Goal: Complete application form

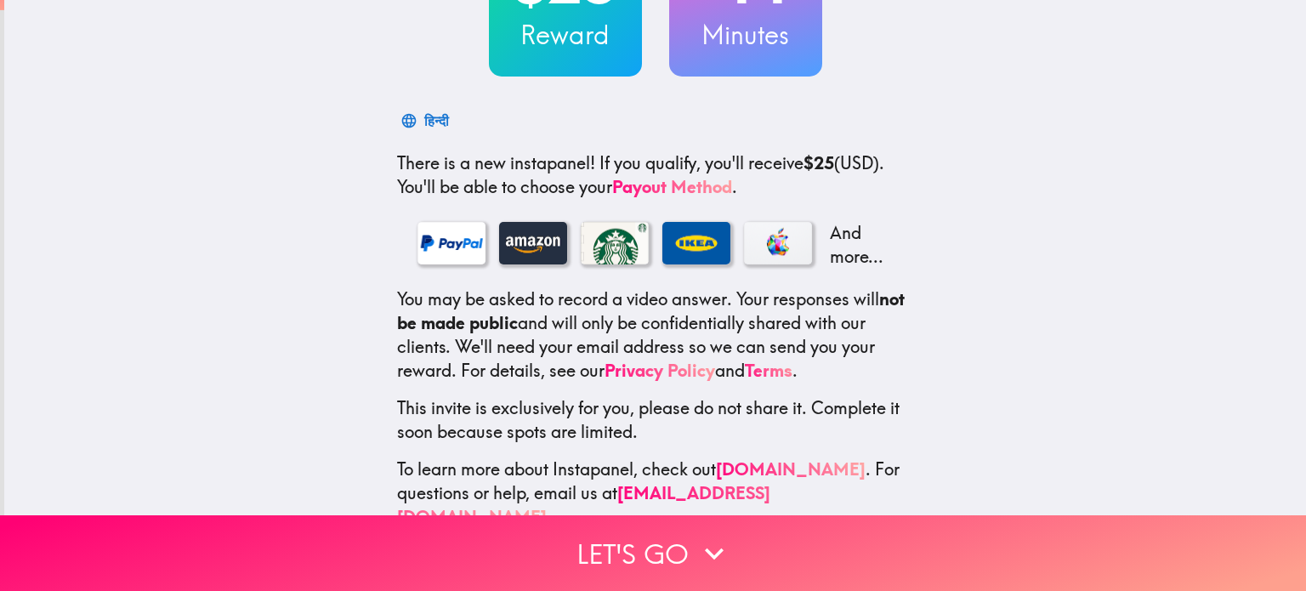
scroll to position [214, 0]
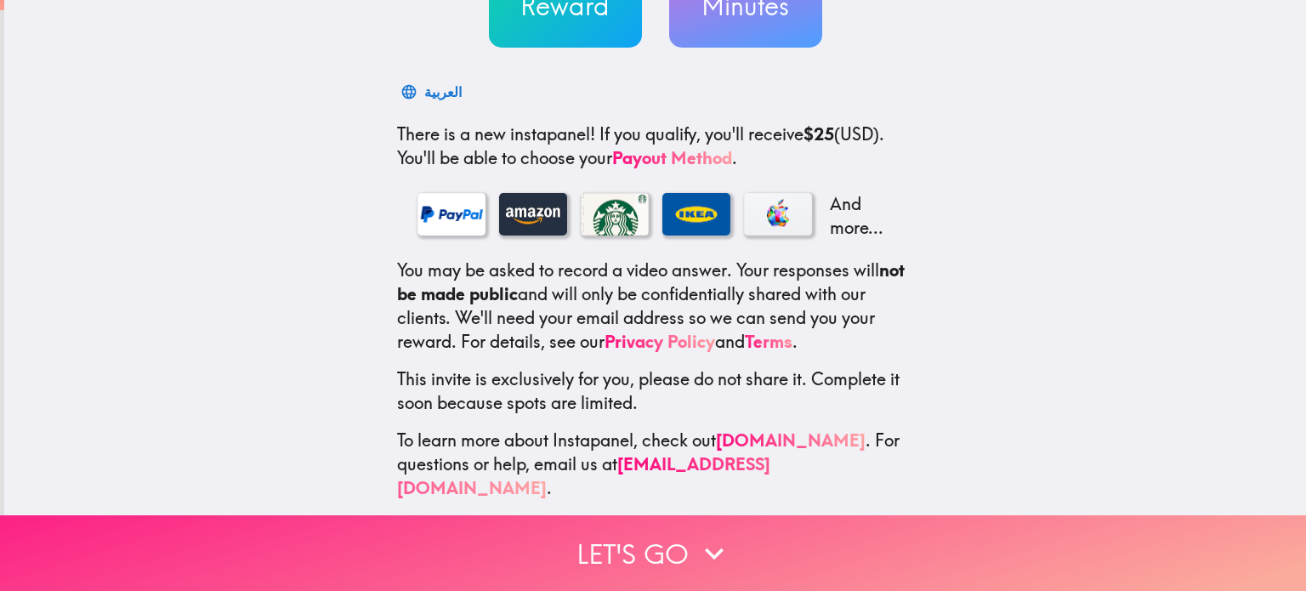
click at [638, 536] on button "Let's go" at bounding box center [653, 553] width 1306 height 76
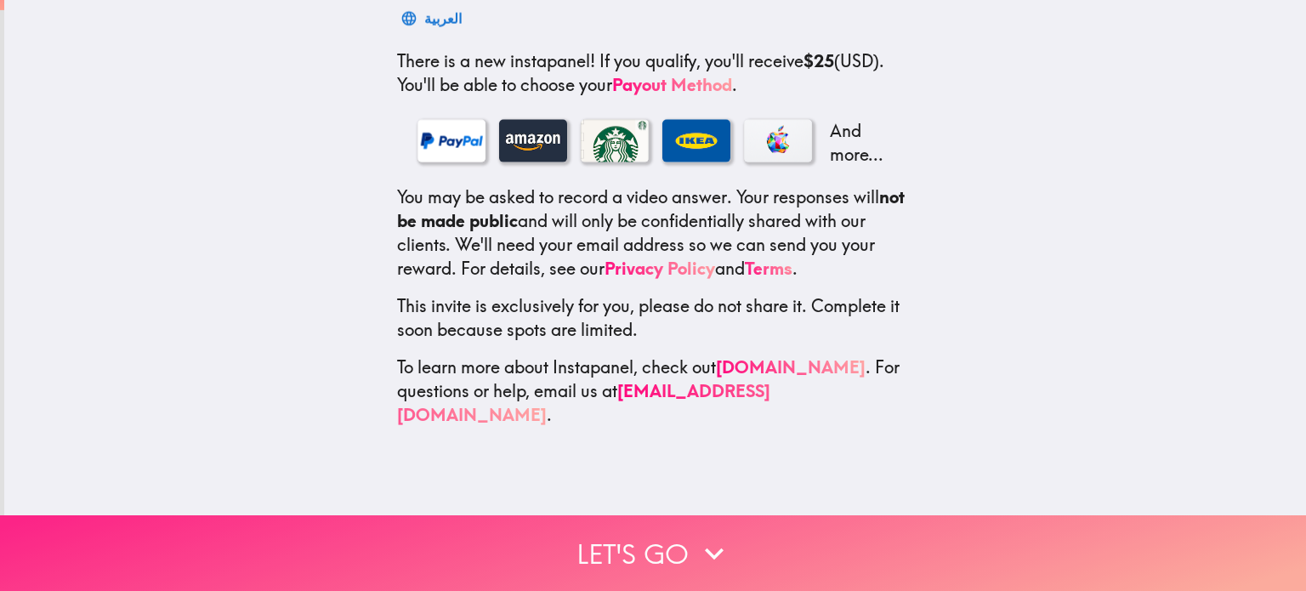
scroll to position [0, 0]
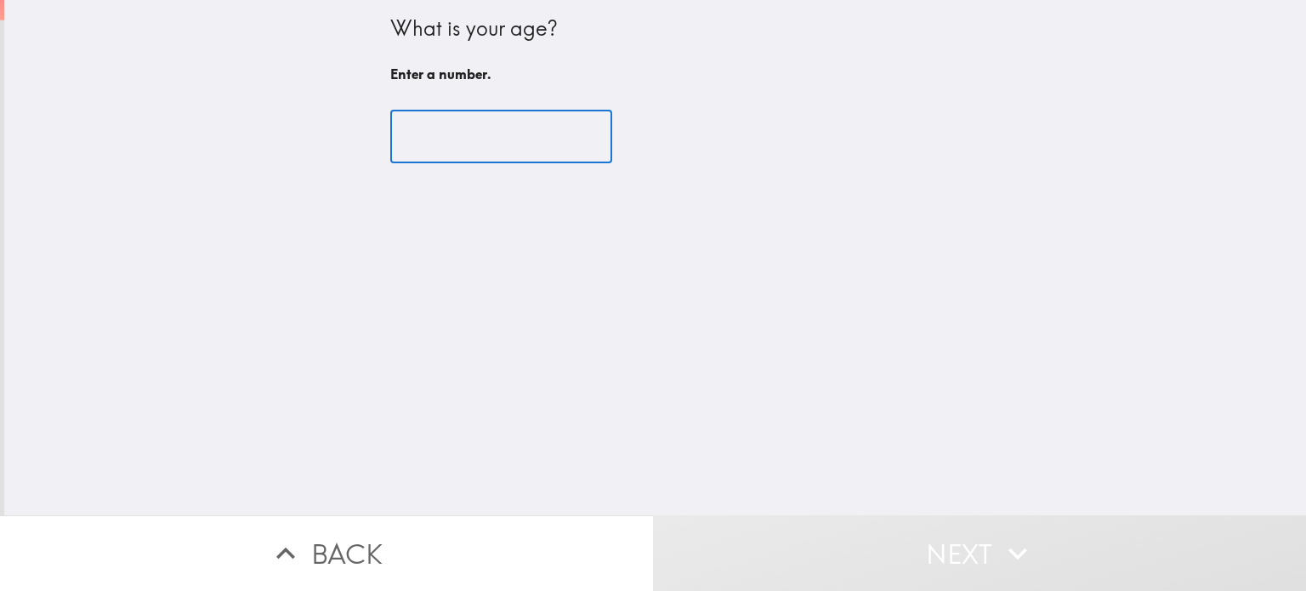
click at [488, 132] on input "number" at bounding box center [501, 137] width 222 height 53
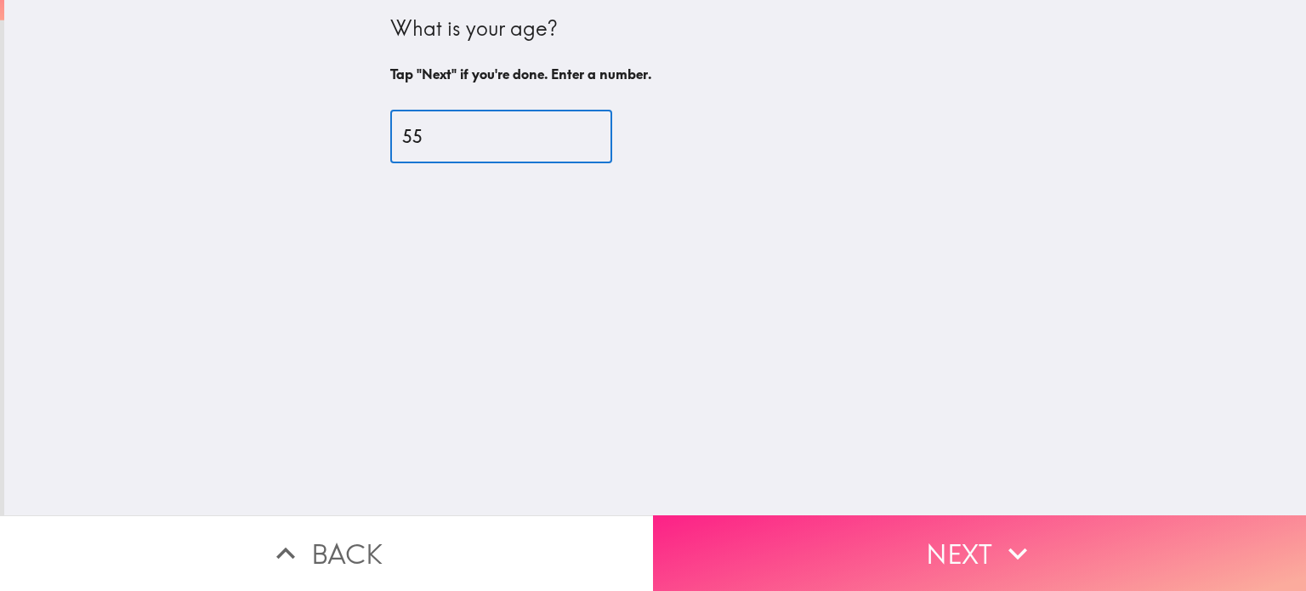
type input "55"
click at [957, 533] on button "Next" at bounding box center [979, 553] width 653 height 76
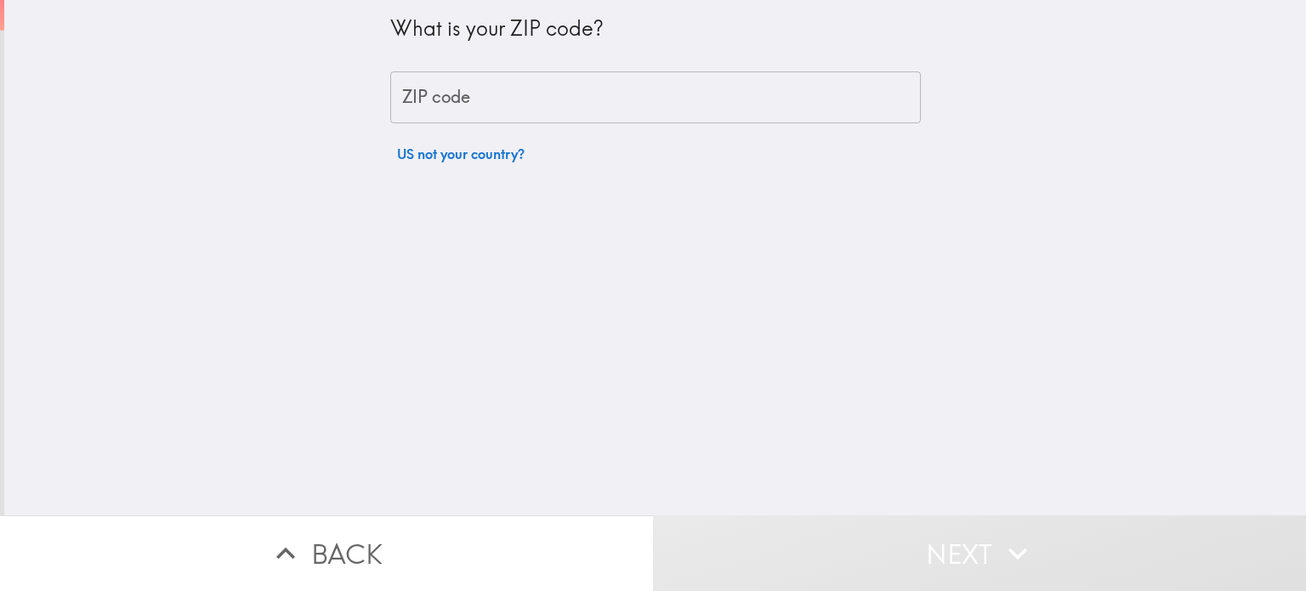
click at [514, 101] on input "ZIP code" at bounding box center [655, 97] width 531 height 53
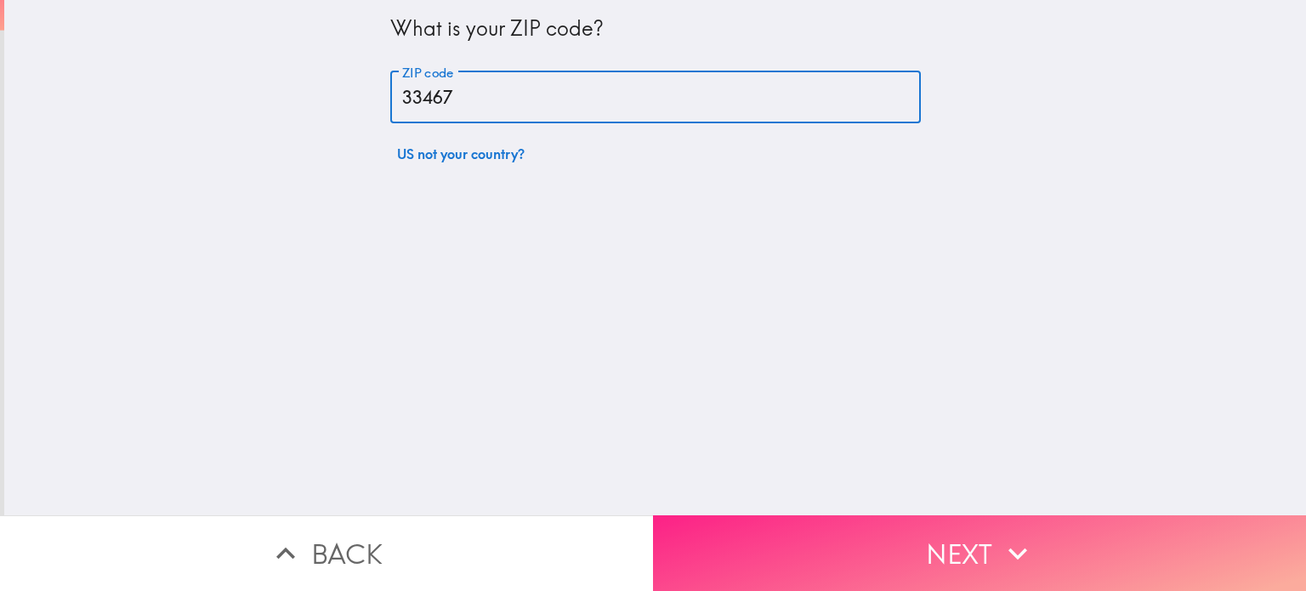
type input "33467"
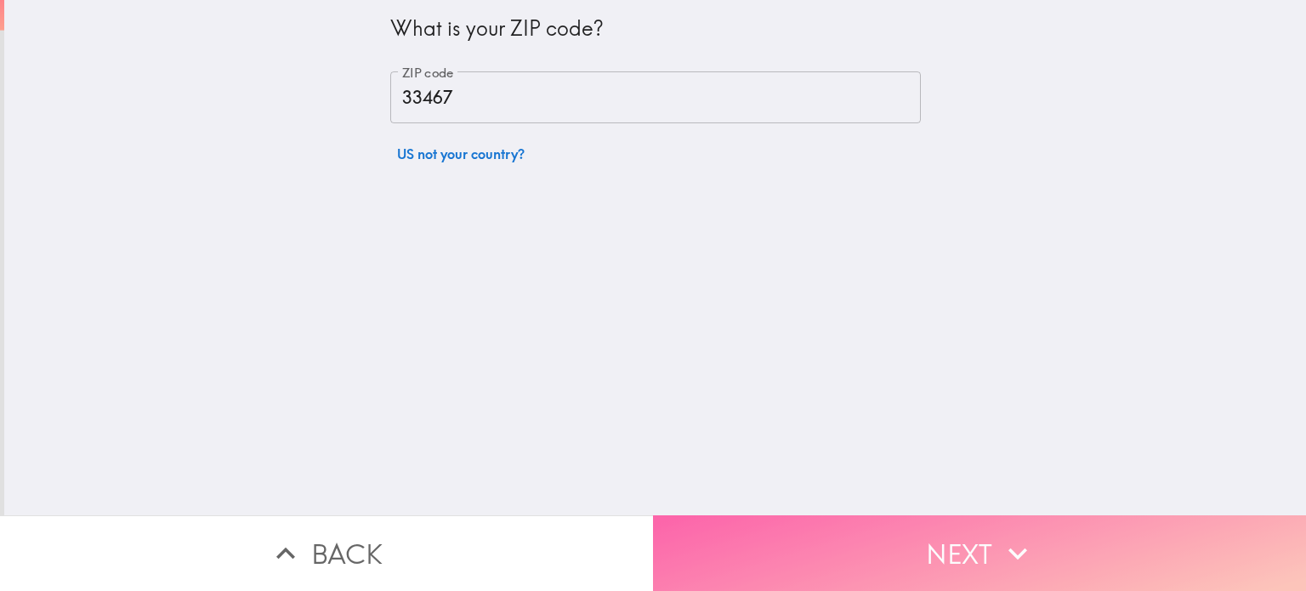
click at [971, 535] on button "Next" at bounding box center [979, 553] width 653 height 76
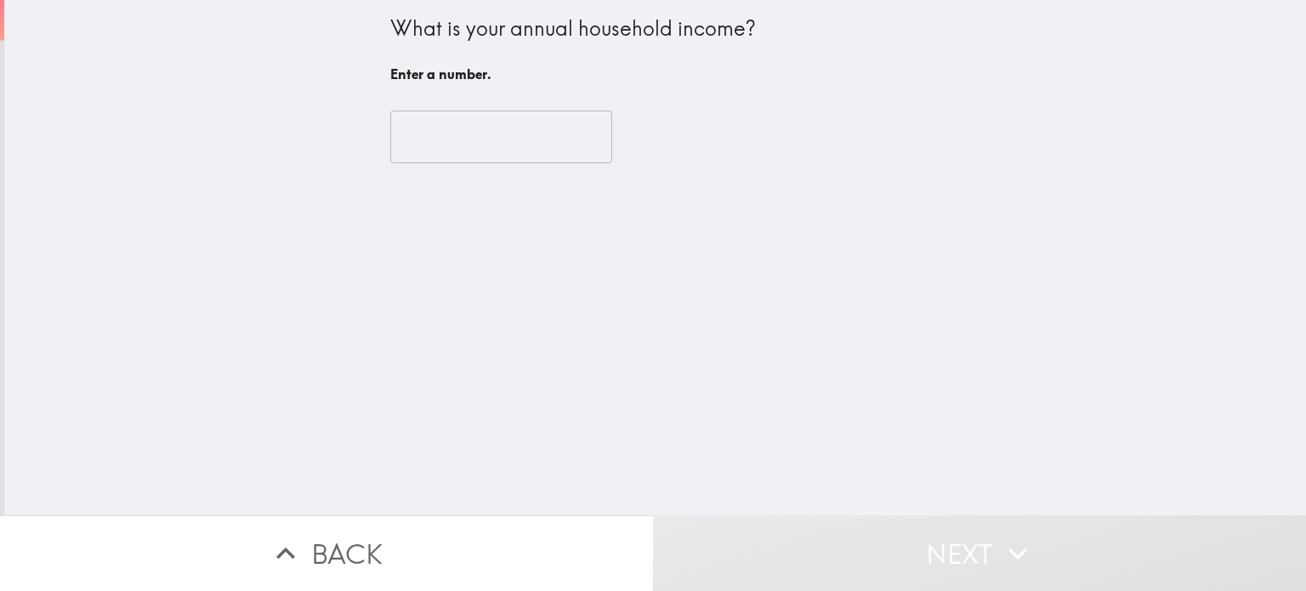
click at [510, 151] on input "number" at bounding box center [501, 137] width 222 height 53
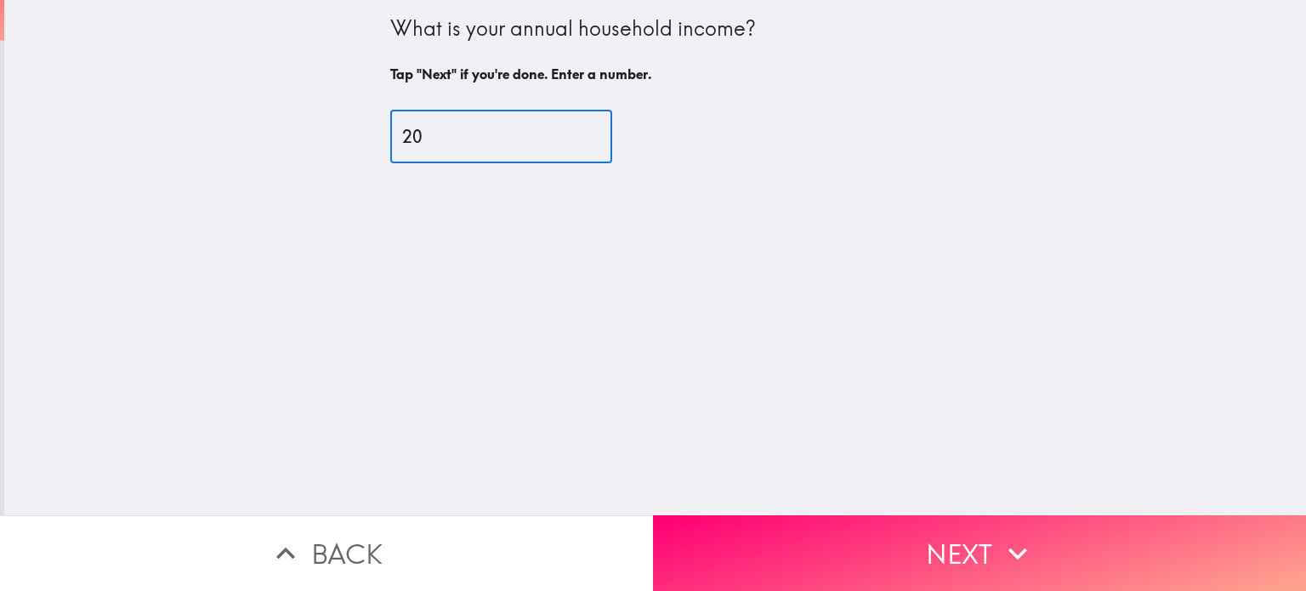
type input "2"
type input "150000"
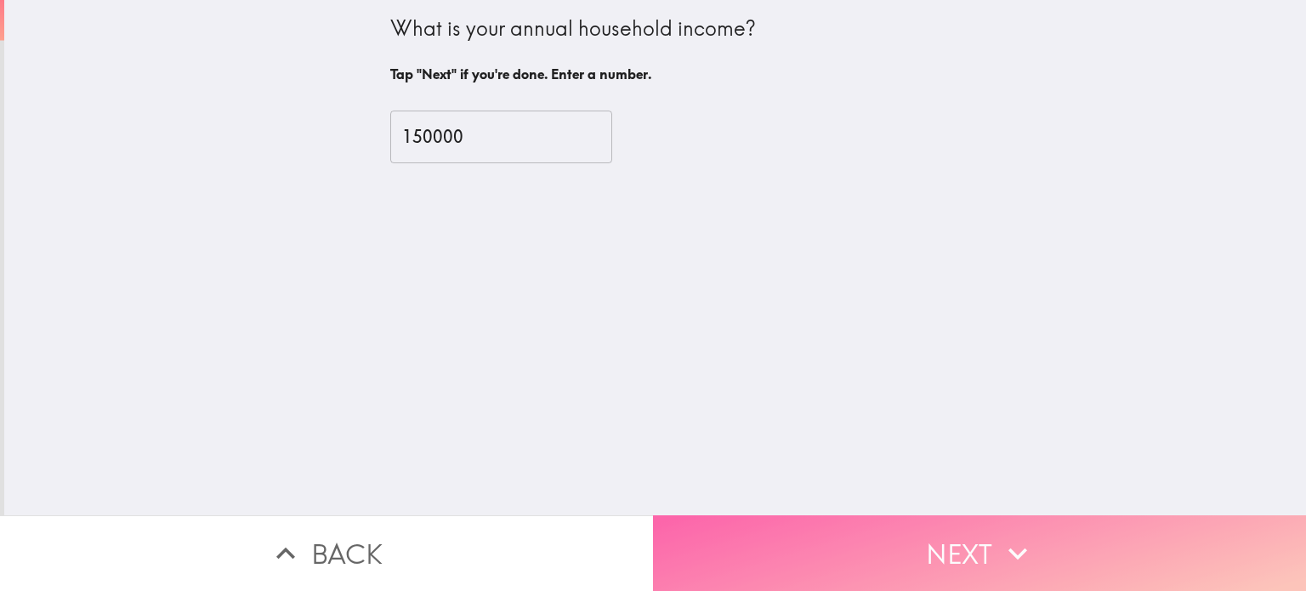
click at [934, 531] on button "Next" at bounding box center [979, 553] width 653 height 76
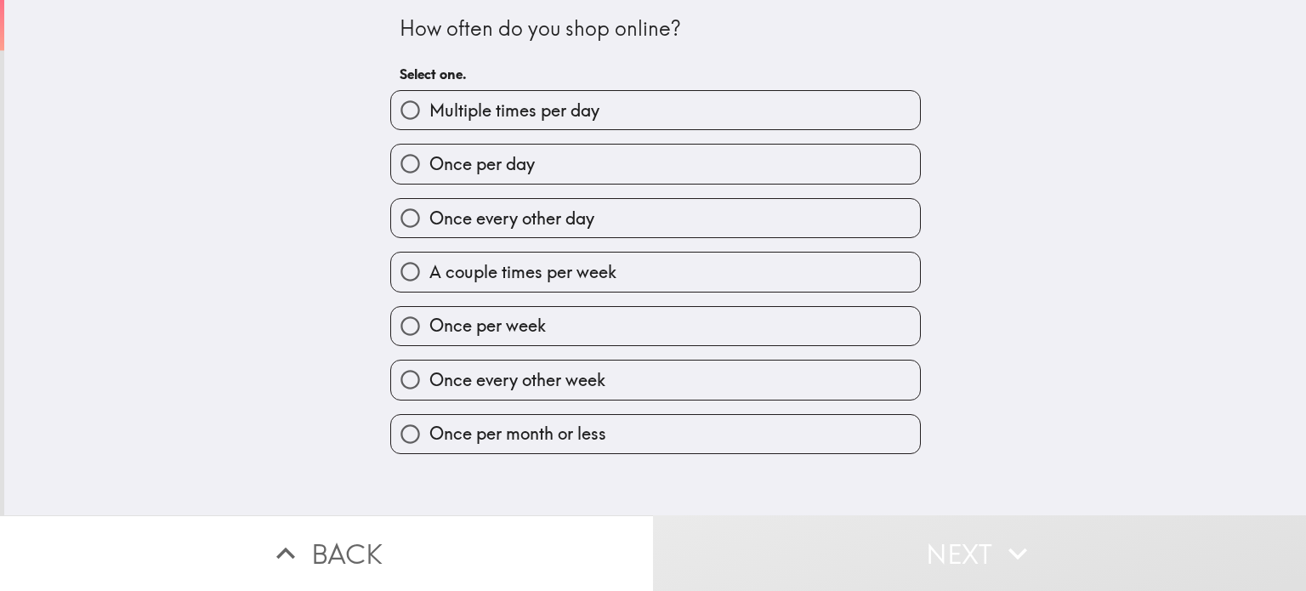
click at [396, 274] on input "A couple times per week" at bounding box center [410, 272] width 38 height 38
radio input "true"
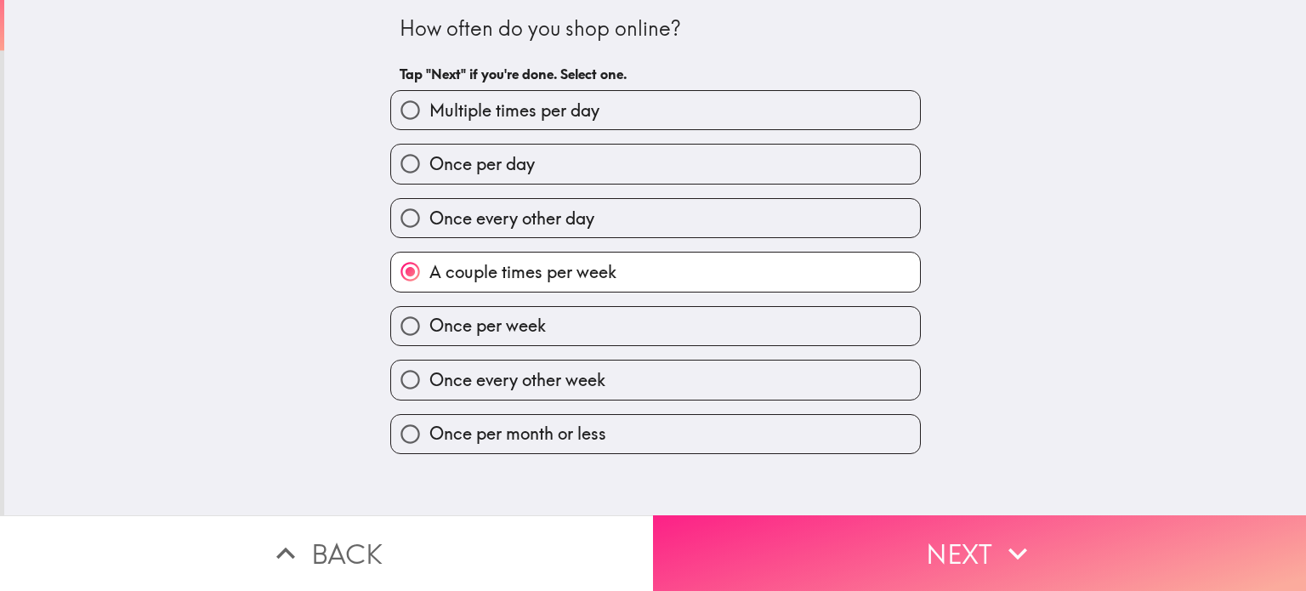
click at [865, 533] on button "Next" at bounding box center [979, 553] width 653 height 76
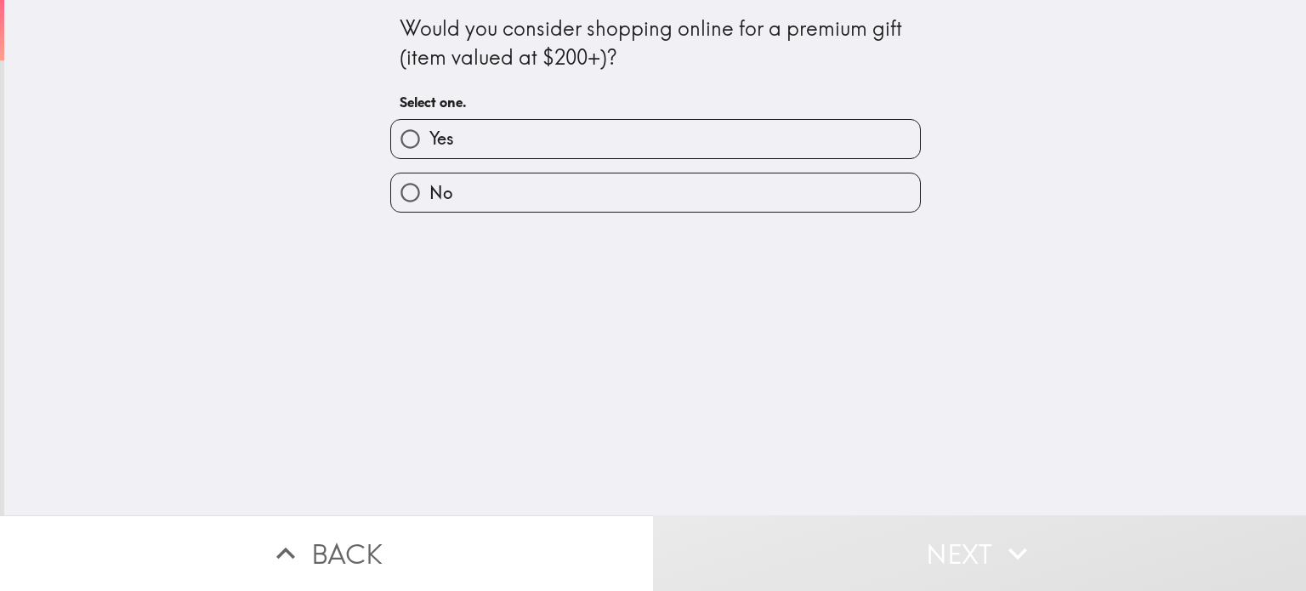
click at [396, 136] on input "Yes" at bounding box center [410, 139] width 38 height 38
radio input "true"
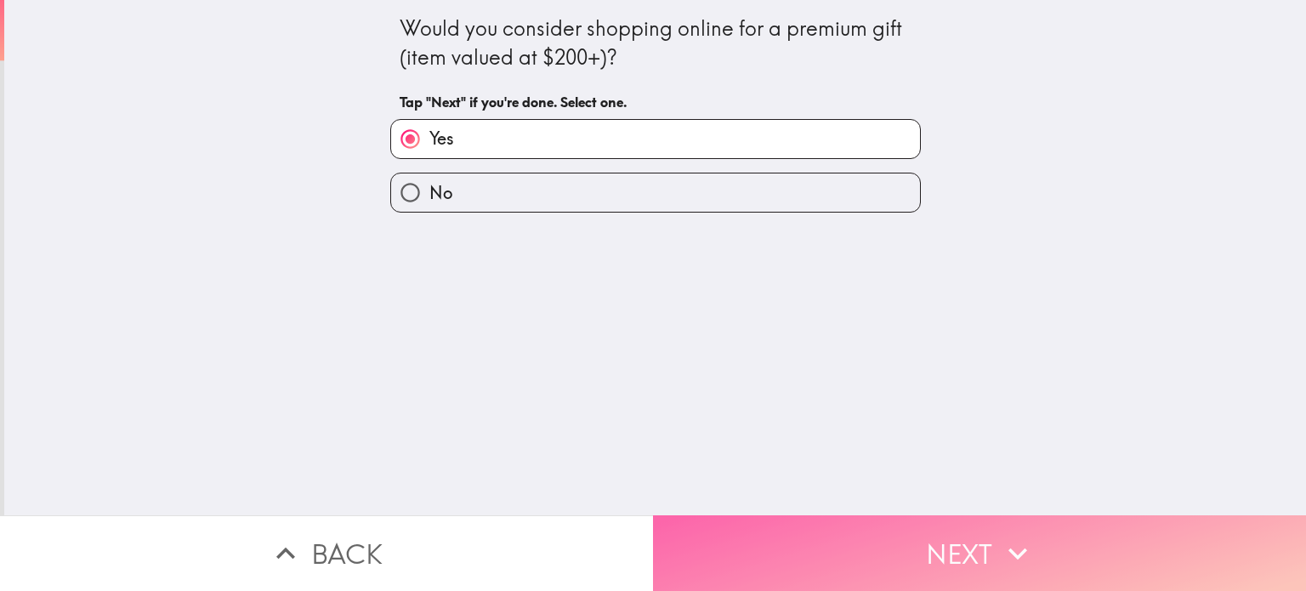
click at [947, 543] on button "Next" at bounding box center [979, 553] width 653 height 76
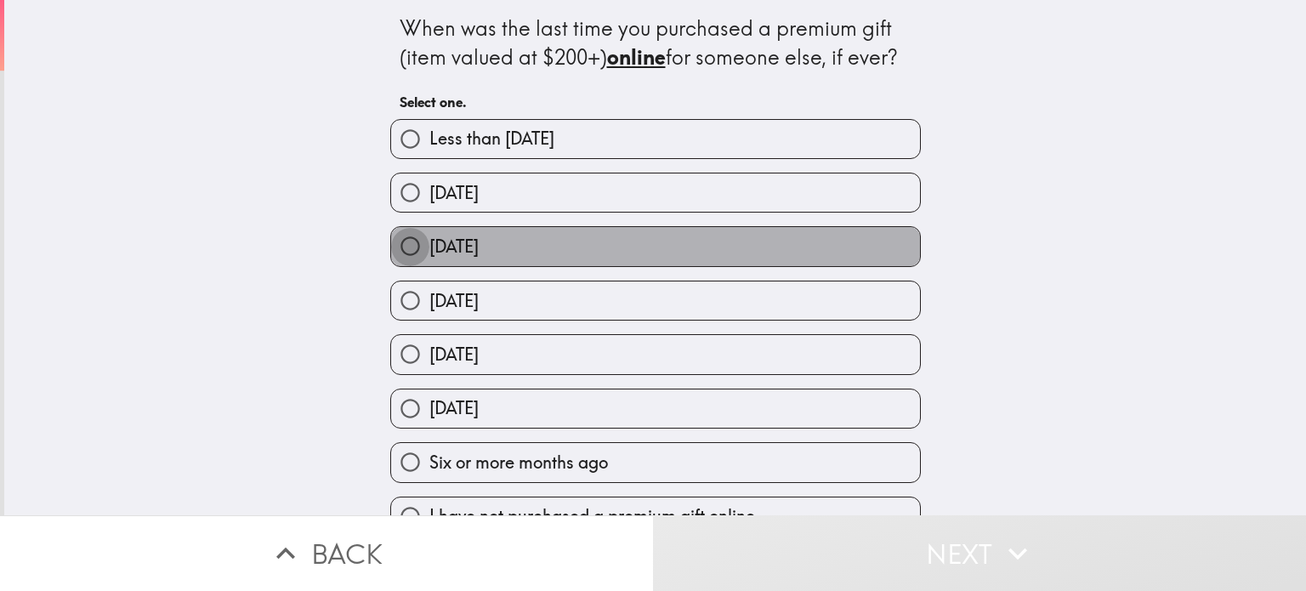
click at [405, 262] on input "Two months ago" at bounding box center [410, 246] width 38 height 38
radio input "true"
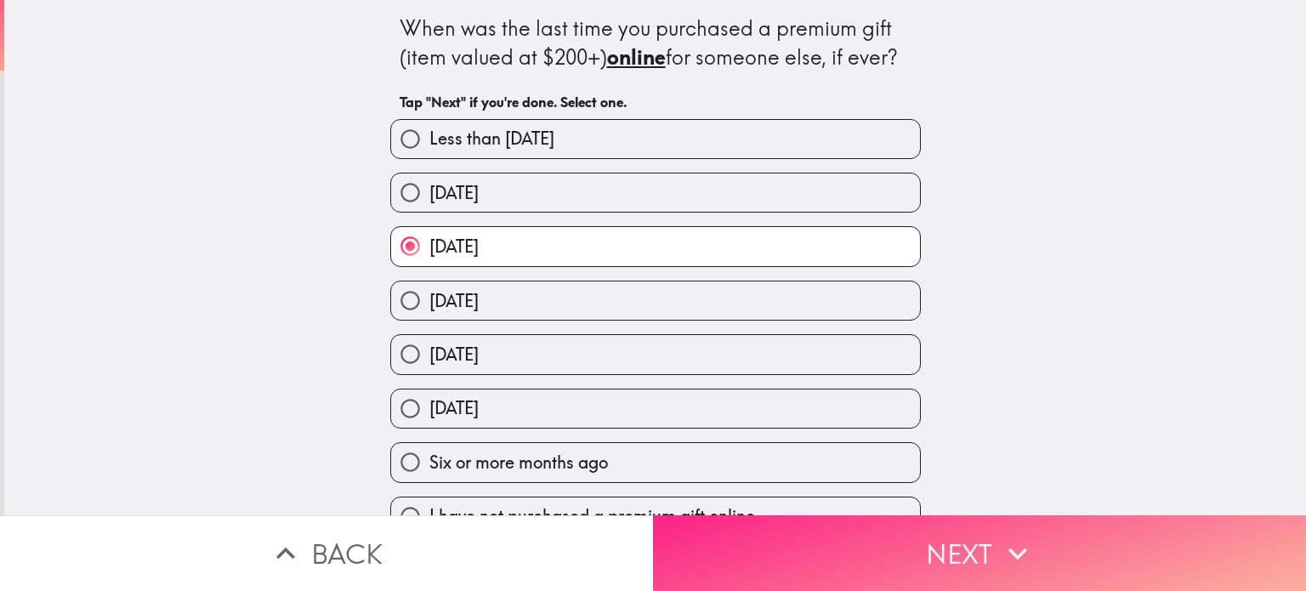
click at [1015, 535] on icon "button" at bounding box center [1017, 553] width 37 height 37
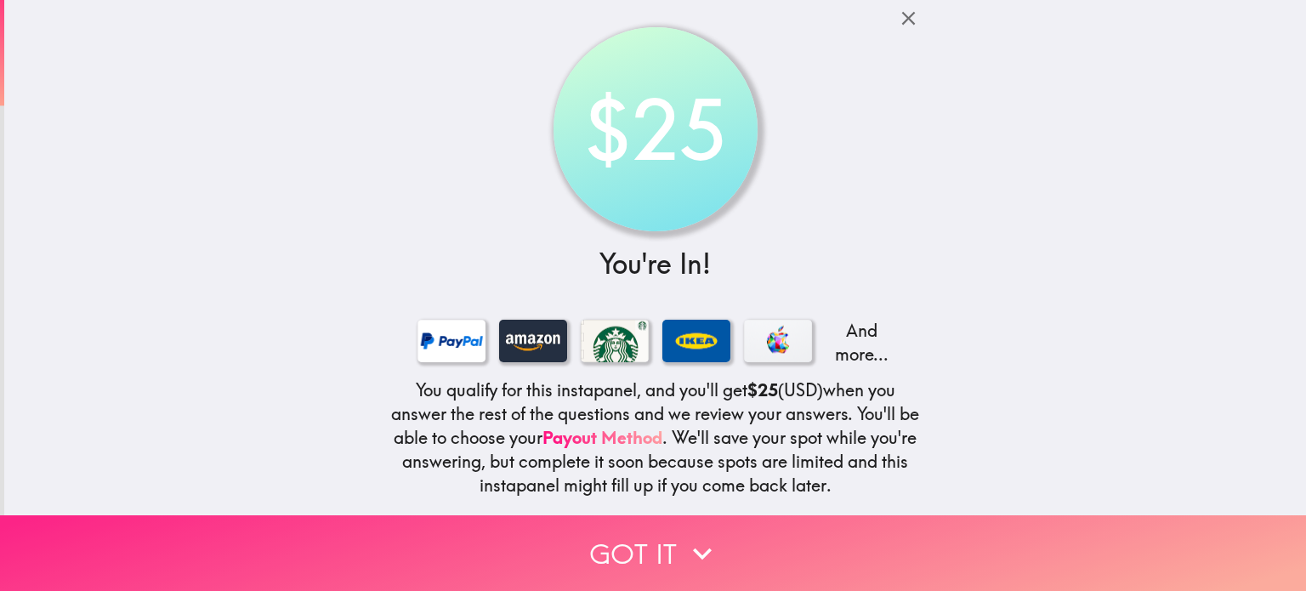
click at [666, 529] on button "Got it" at bounding box center [653, 553] width 1306 height 76
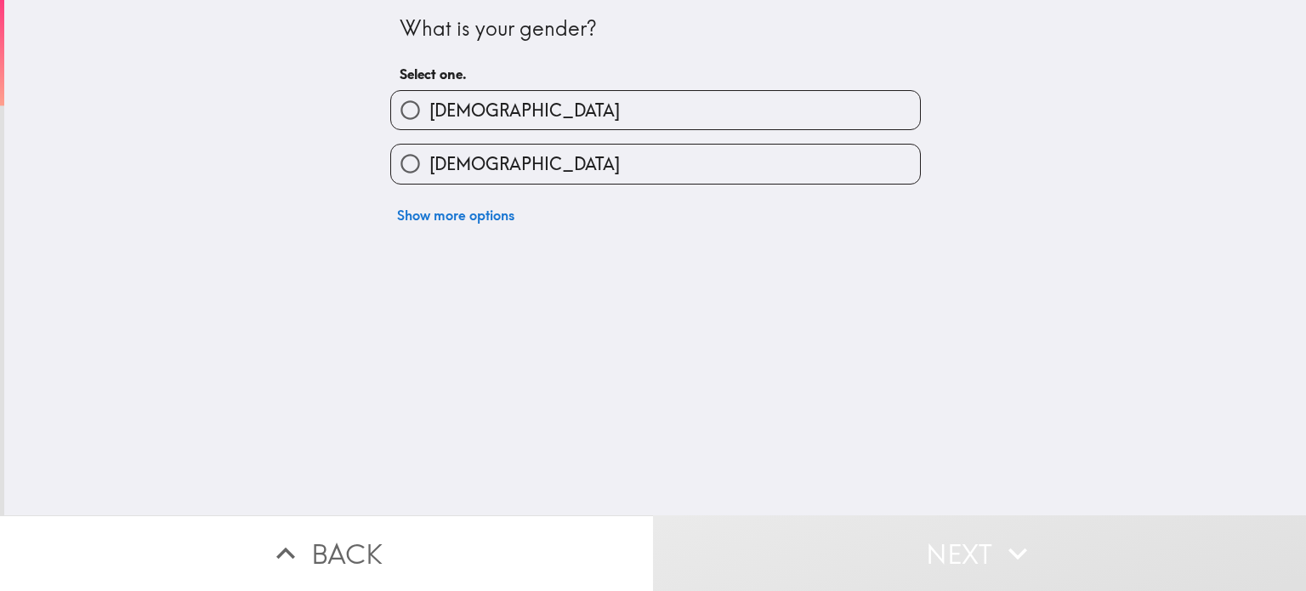
click at [396, 162] on input "Female" at bounding box center [410, 164] width 38 height 38
radio input "true"
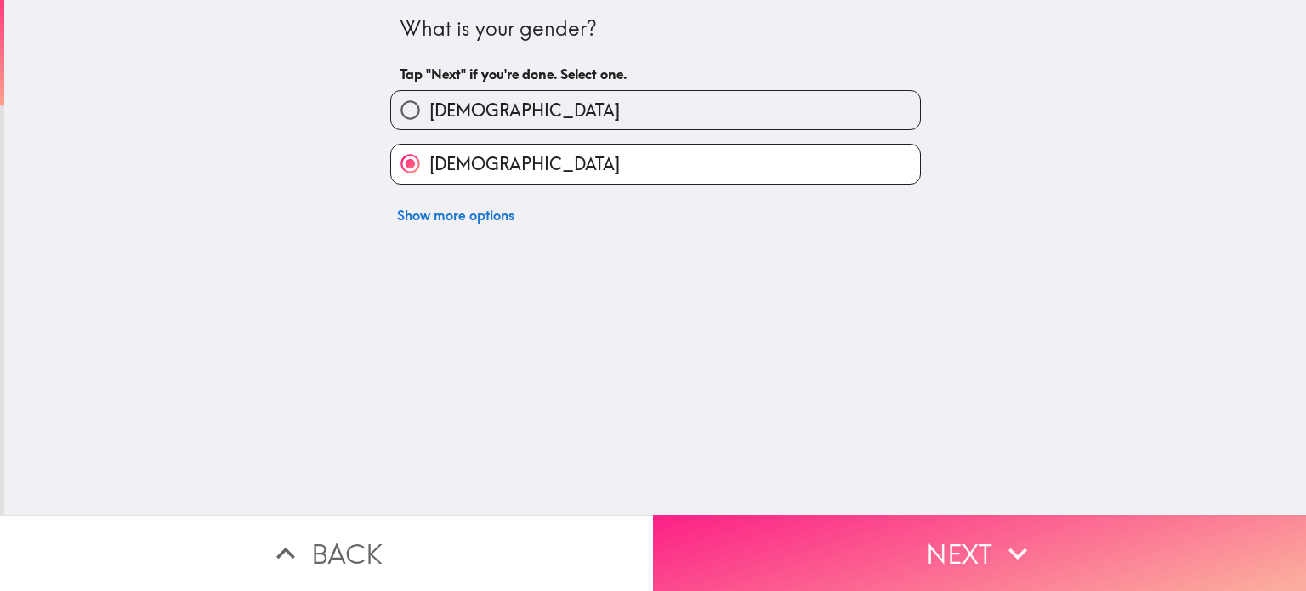
click at [896, 549] on button "Next" at bounding box center [979, 553] width 653 height 76
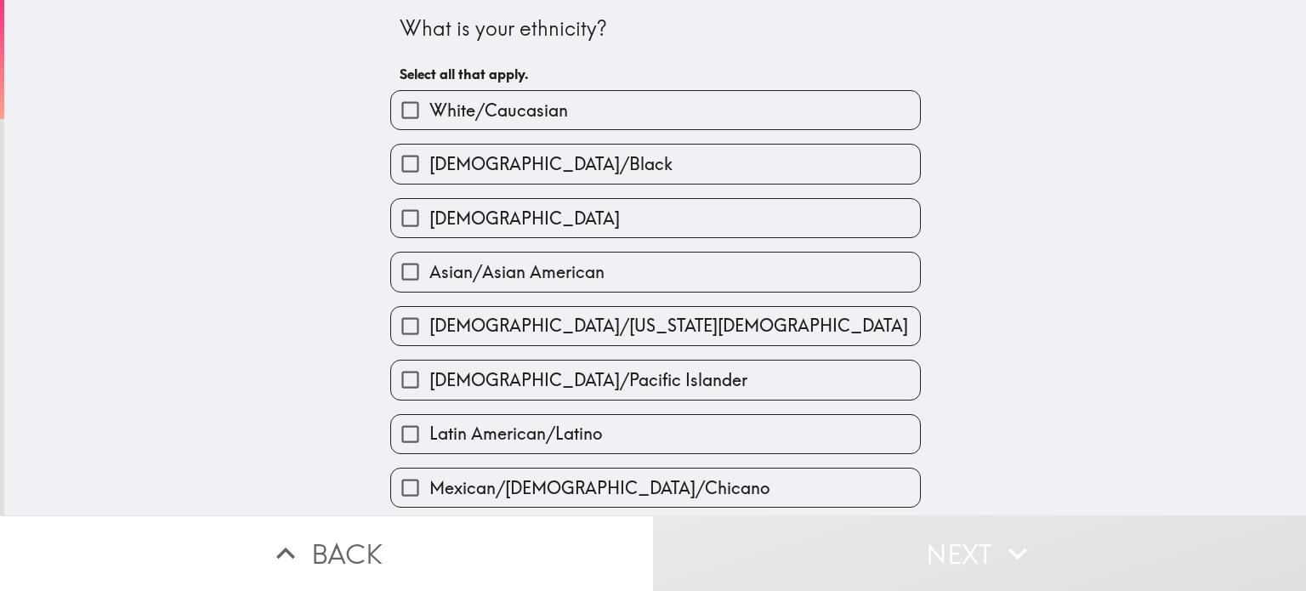
click at [401, 108] on input "White/Caucasian" at bounding box center [410, 110] width 38 height 38
checkbox input "true"
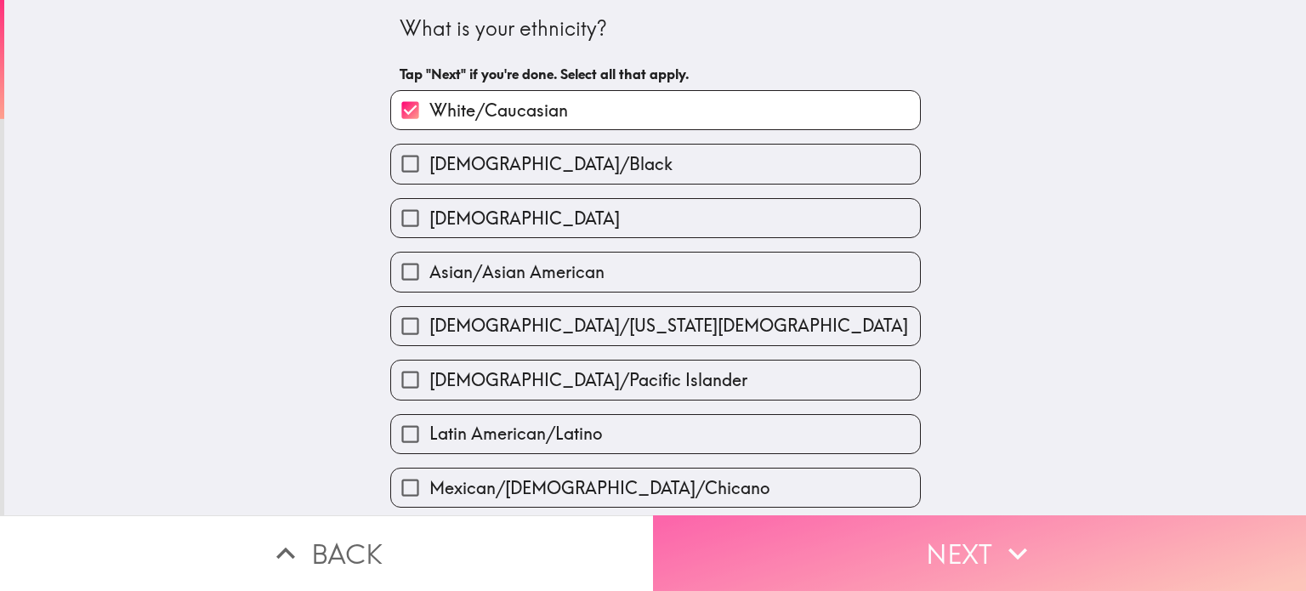
click at [999, 544] on icon "button" at bounding box center [1017, 553] width 37 height 37
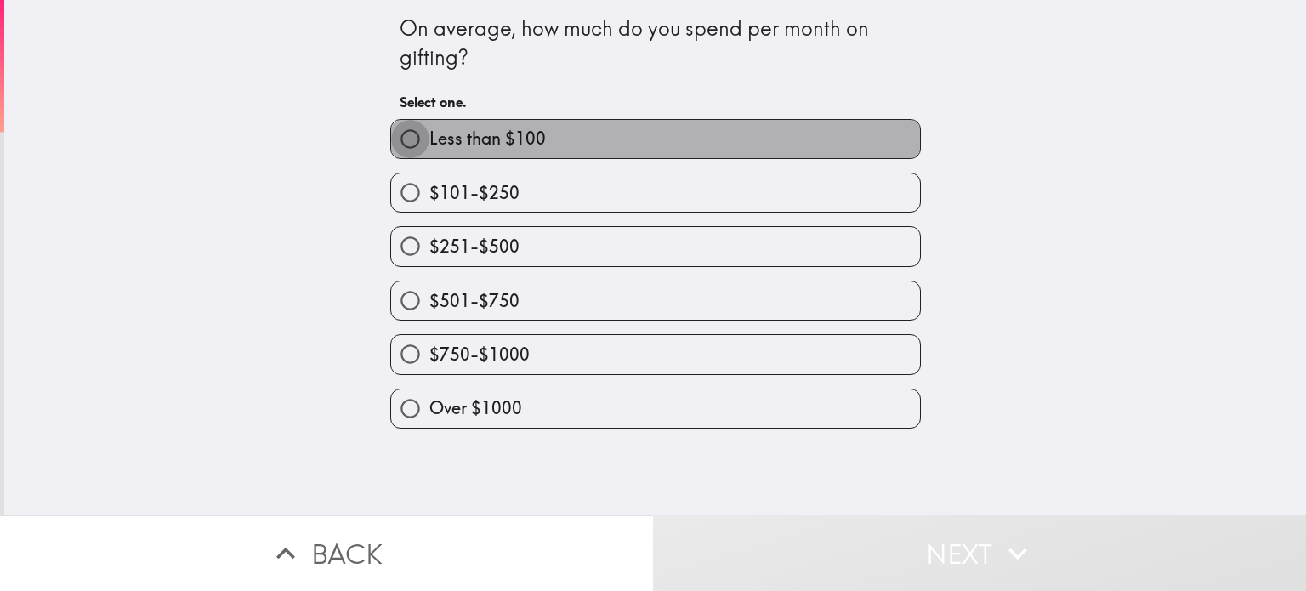
click at [401, 131] on input "Less than $100" at bounding box center [410, 139] width 38 height 38
radio input "true"
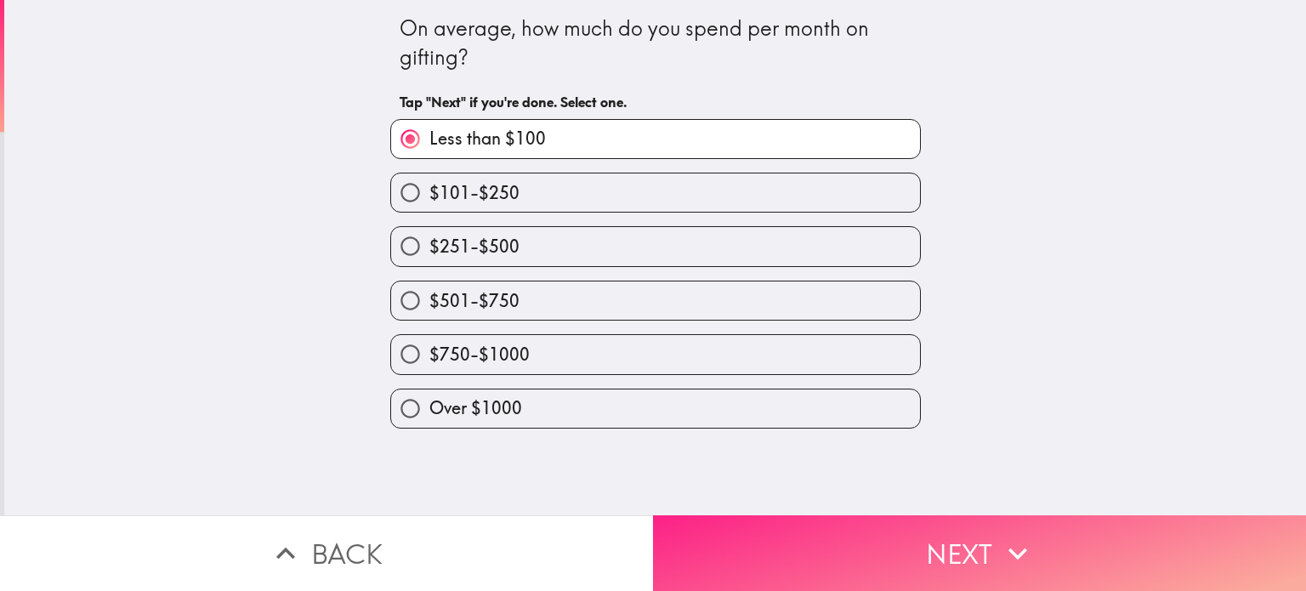
click at [921, 530] on button "Next" at bounding box center [979, 553] width 653 height 76
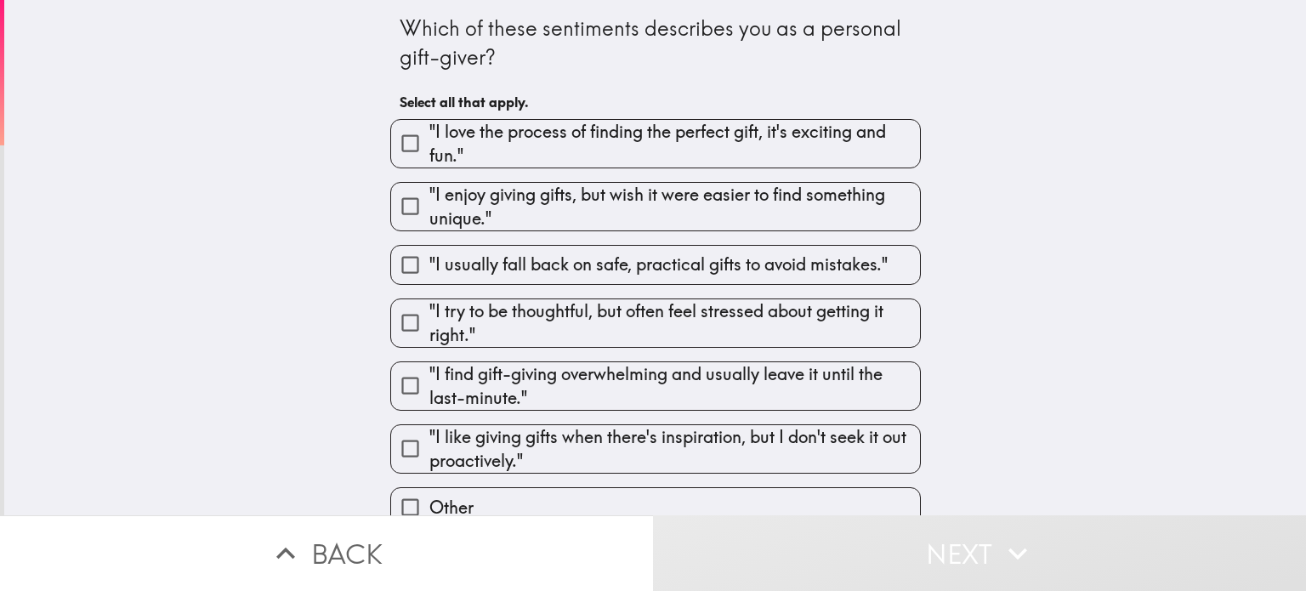
click at [391, 146] on input ""I love the process of finding the perfect gift, it's exciting and fun."" at bounding box center [410, 143] width 38 height 38
checkbox input "true"
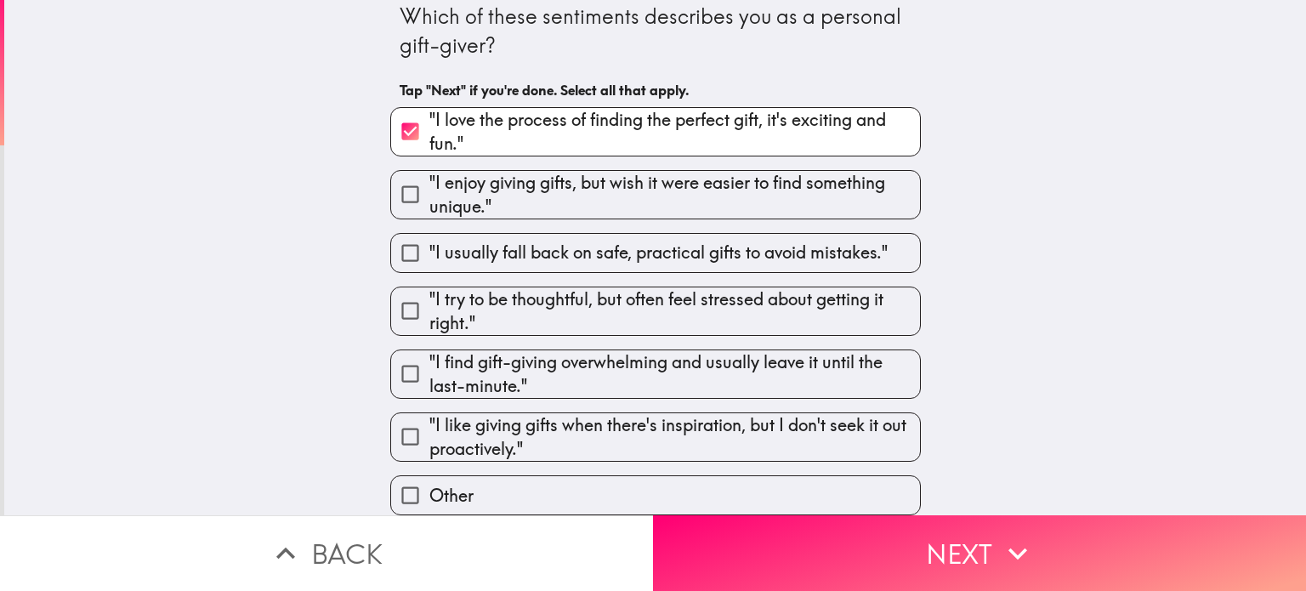
scroll to position [22, 0]
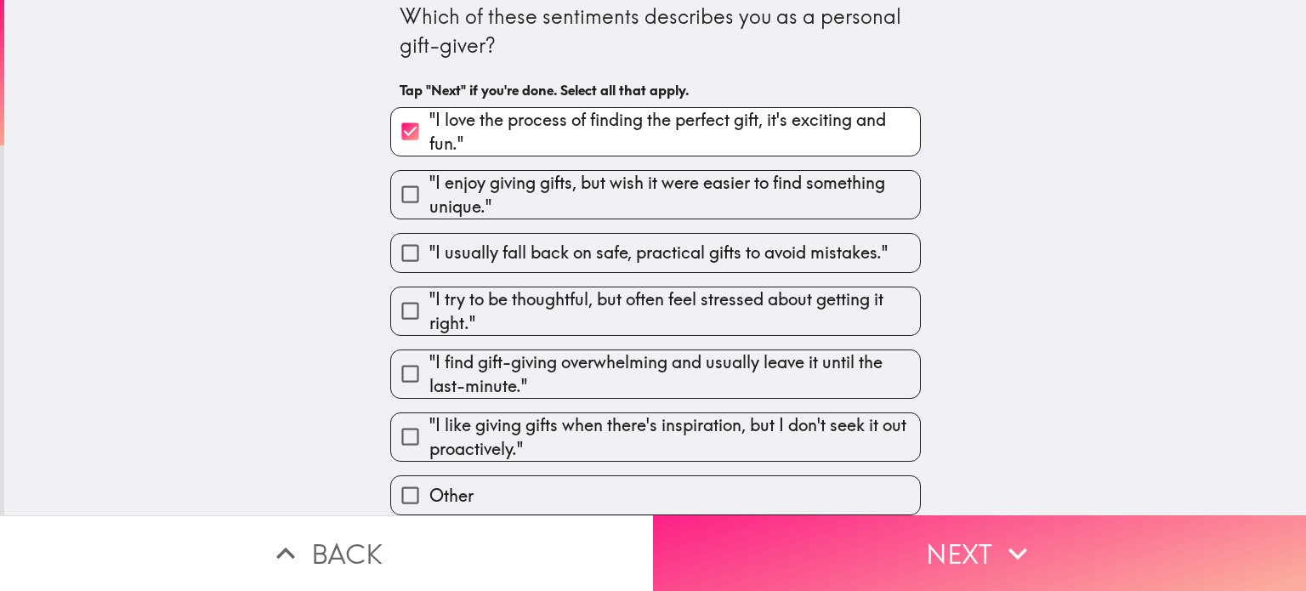
click at [888, 526] on button "Next" at bounding box center [979, 553] width 653 height 76
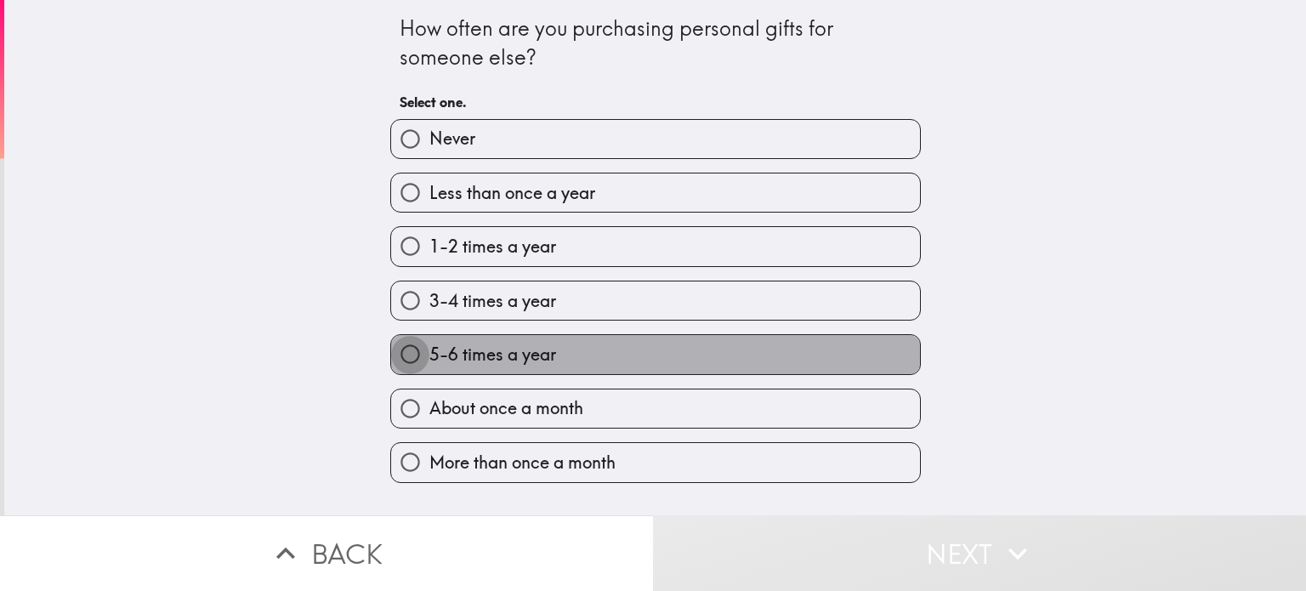
click at [401, 347] on input "5-6 times a year" at bounding box center [410, 354] width 38 height 38
radio input "true"
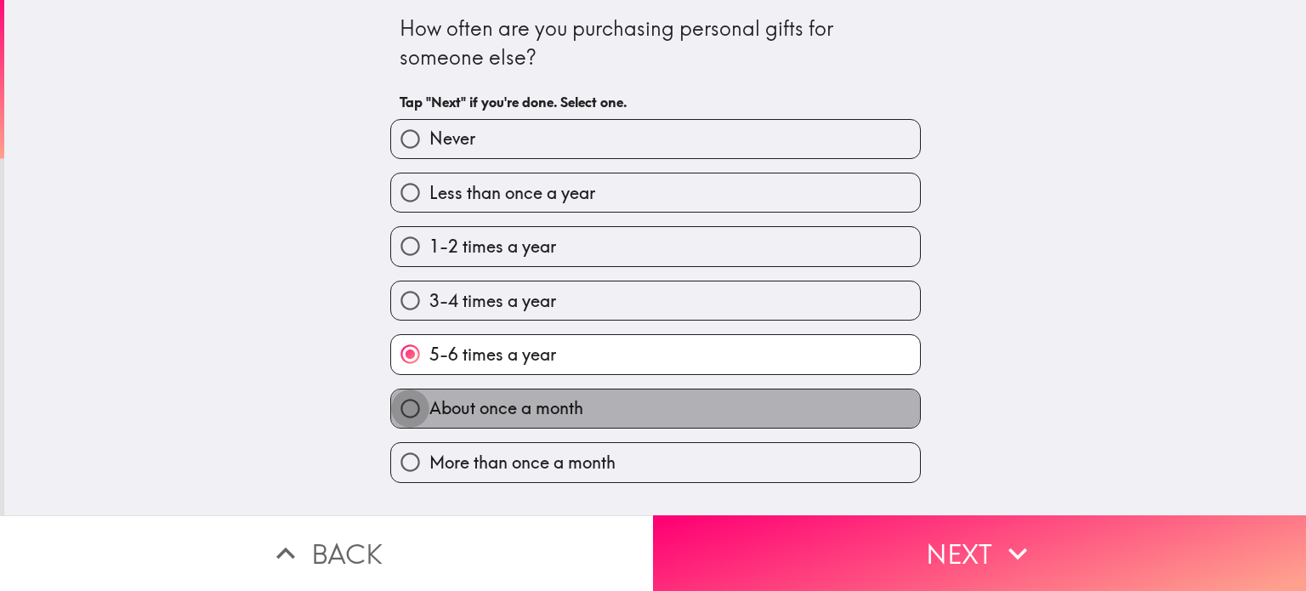
click at [405, 403] on input "About once a month" at bounding box center [410, 409] width 38 height 38
radio input "true"
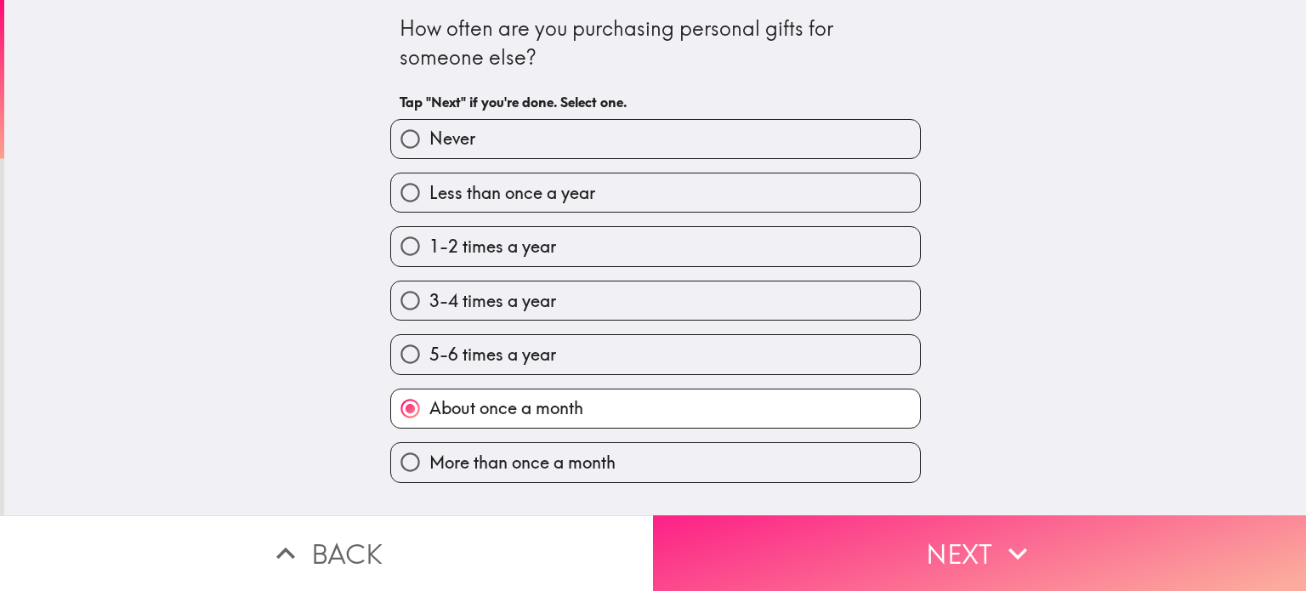
click at [956, 557] on button "Next" at bounding box center [979, 553] width 653 height 76
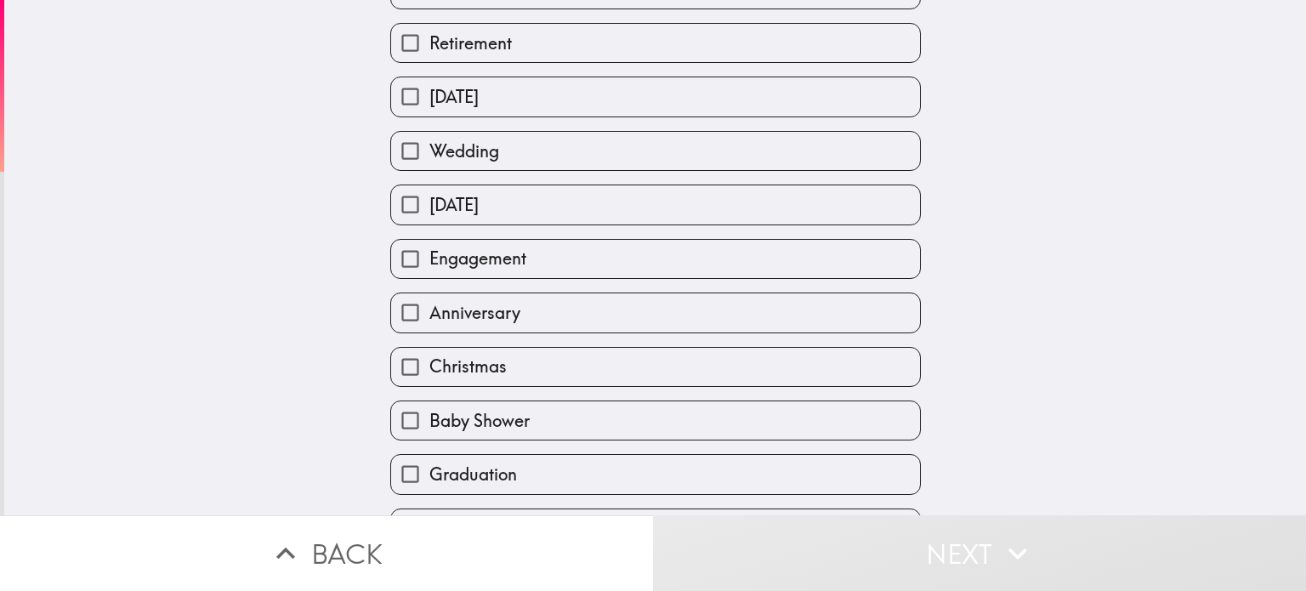
scroll to position [245, 0]
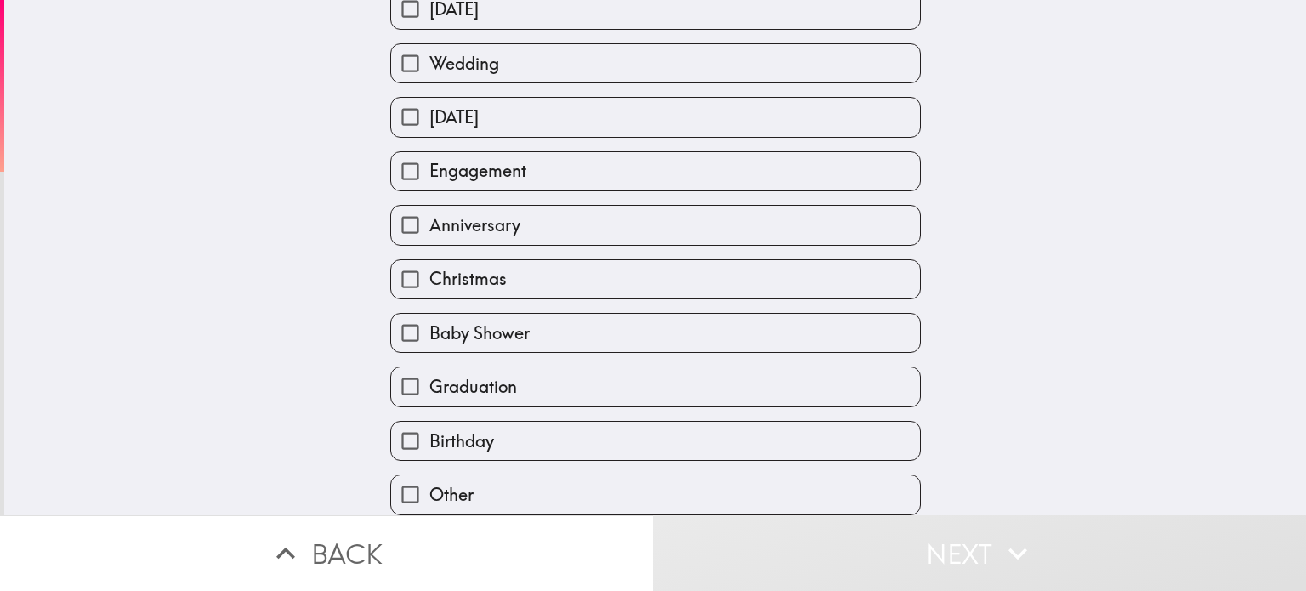
click at [393, 423] on input "Birthday" at bounding box center [410, 441] width 38 height 38
checkbox input "true"
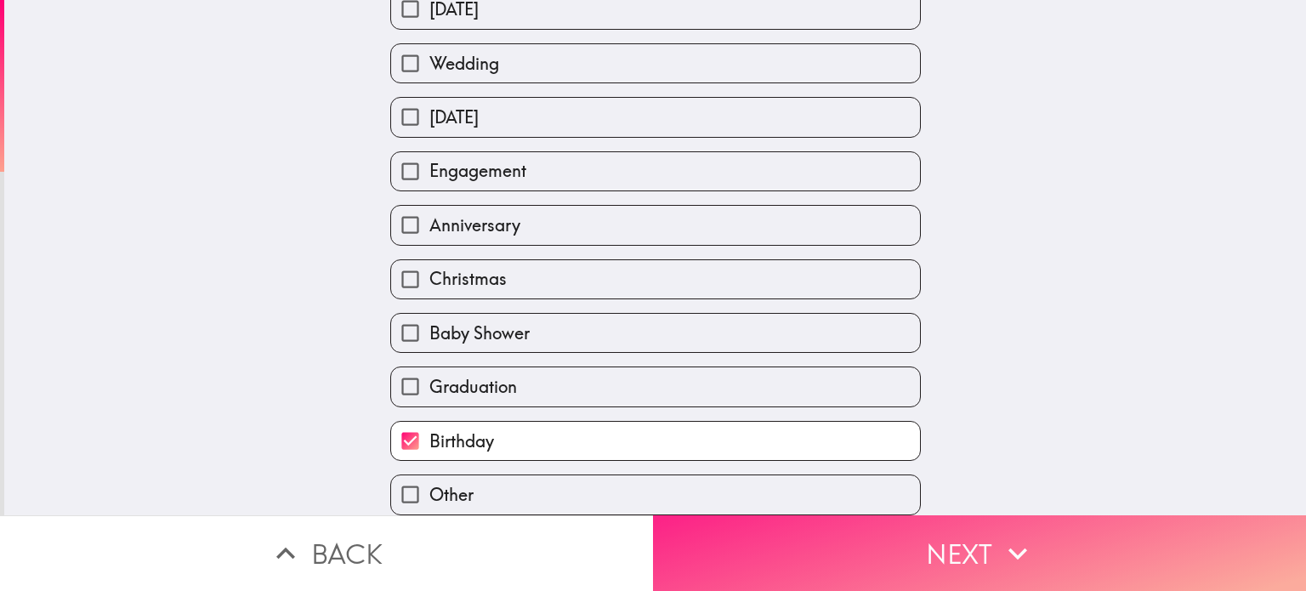
click at [908, 529] on button "Next" at bounding box center [979, 553] width 653 height 76
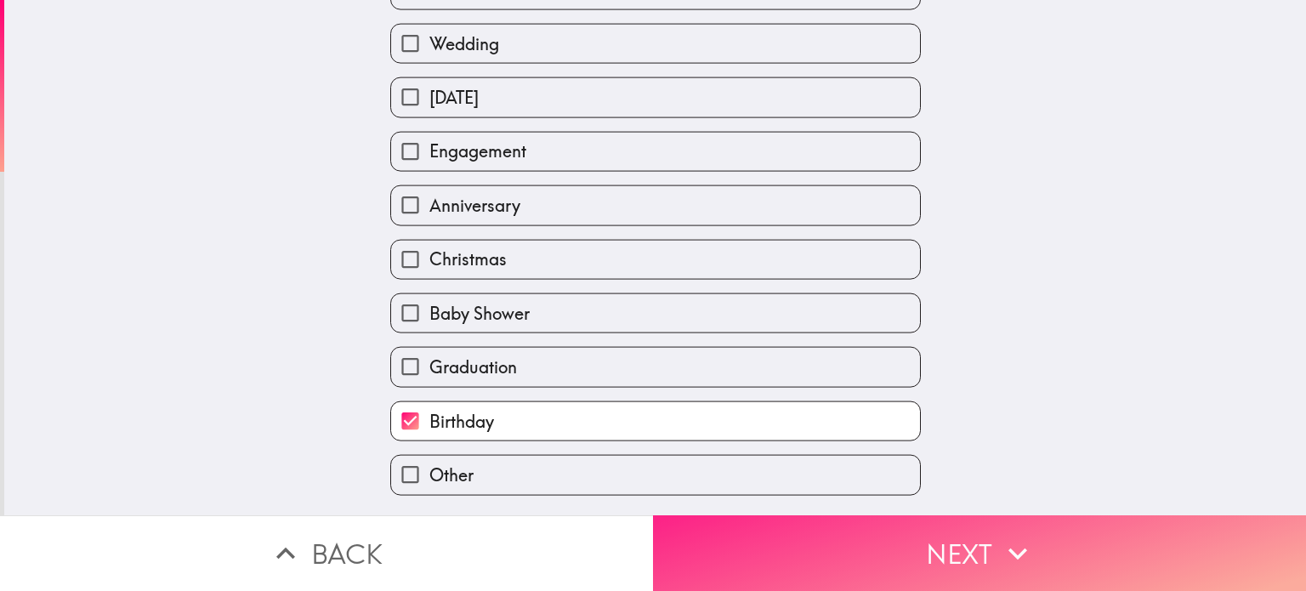
scroll to position [0, 0]
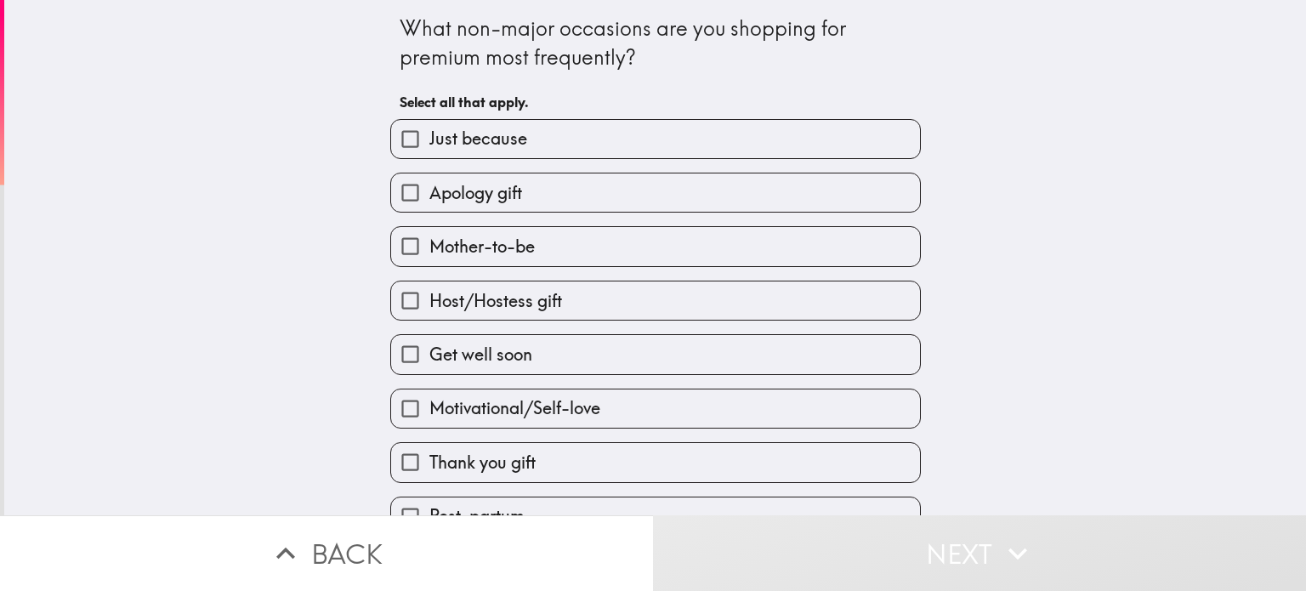
click at [398, 139] on input "Just because" at bounding box center [410, 139] width 38 height 38
checkbox input "true"
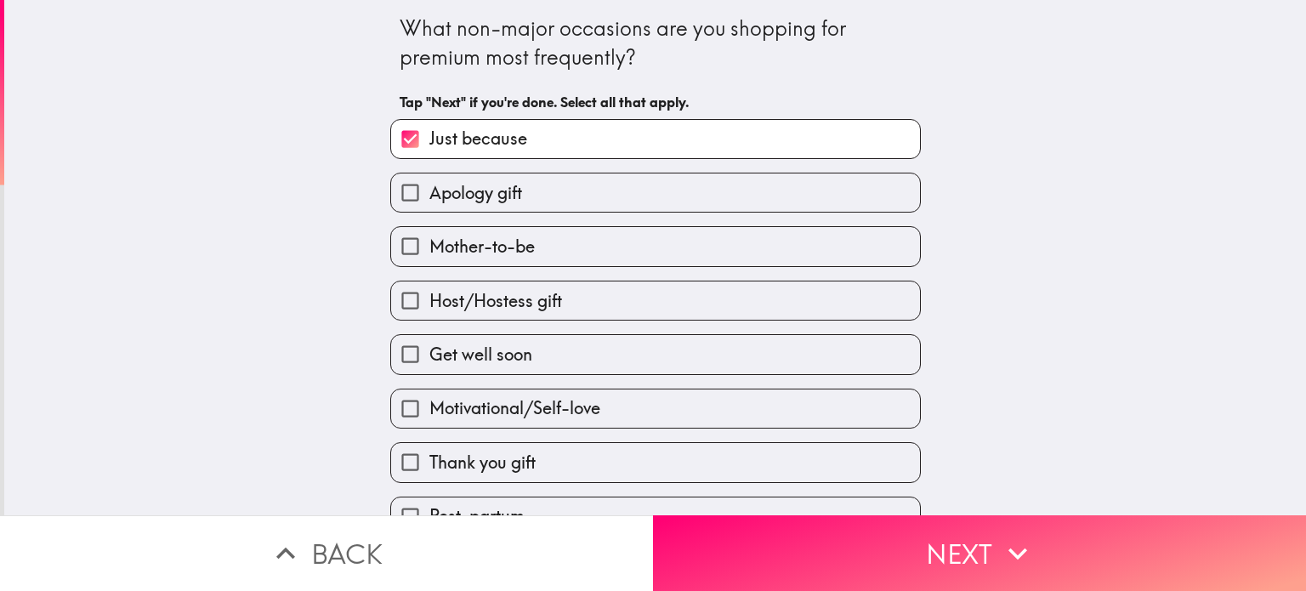
click at [395, 346] on input "Get well soon" at bounding box center [410, 354] width 38 height 38
checkbox input "true"
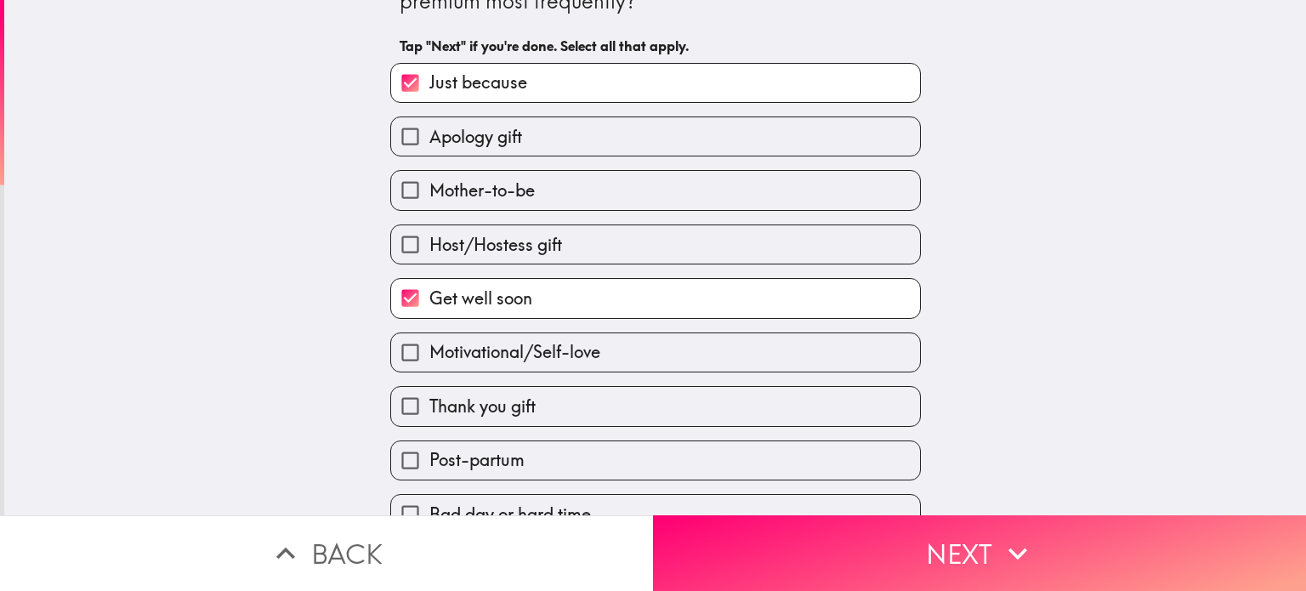
scroll to position [85, 0]
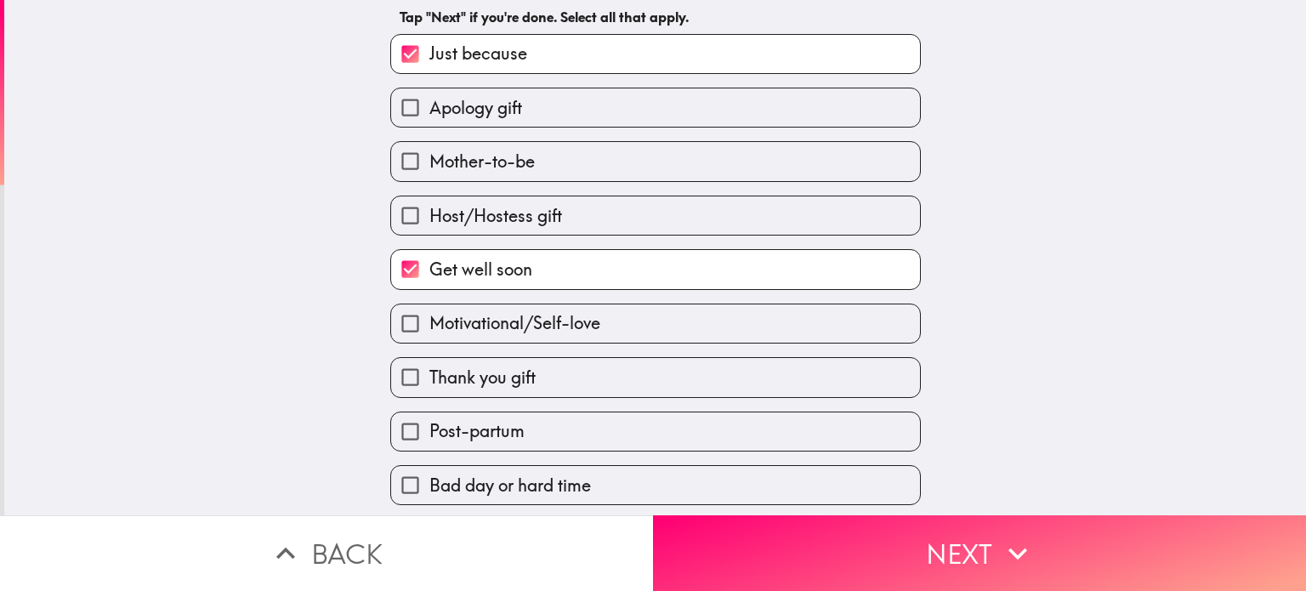
click at [395, 369] on input "Thank you gift" at bounding box center [410, 377] width 38 height 38
checkbox input "true"
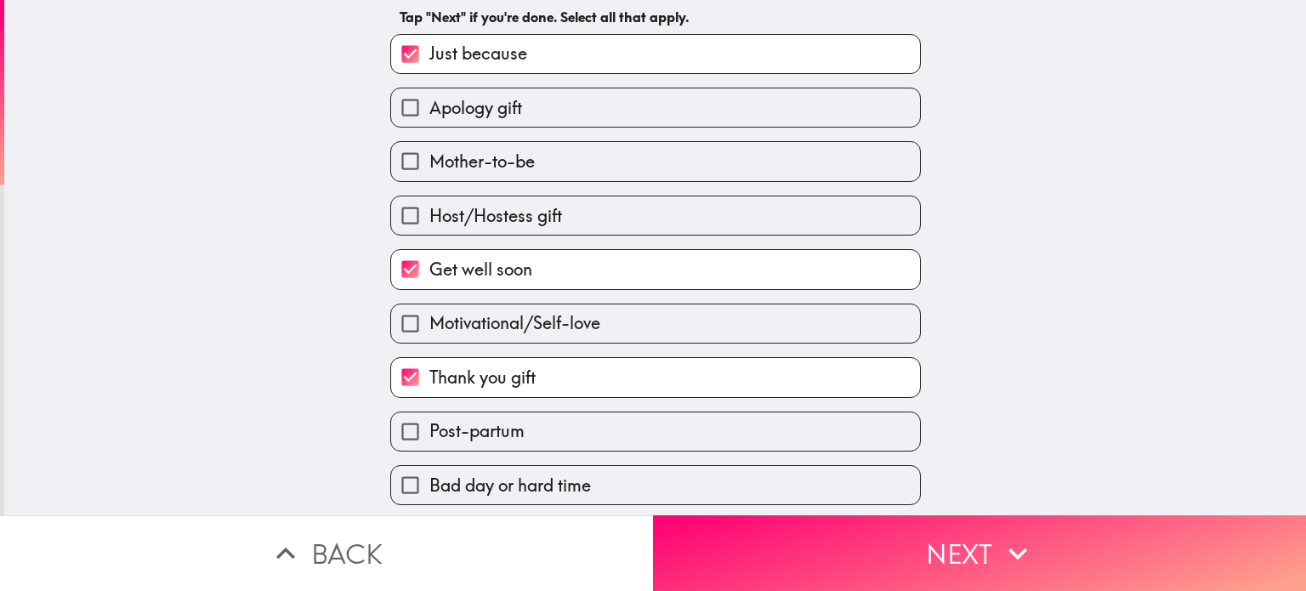
click at [395, 210] on input "Host/Hostess gift" at bounding box center [410, 215] width 38 height 38
checkbox input "true"
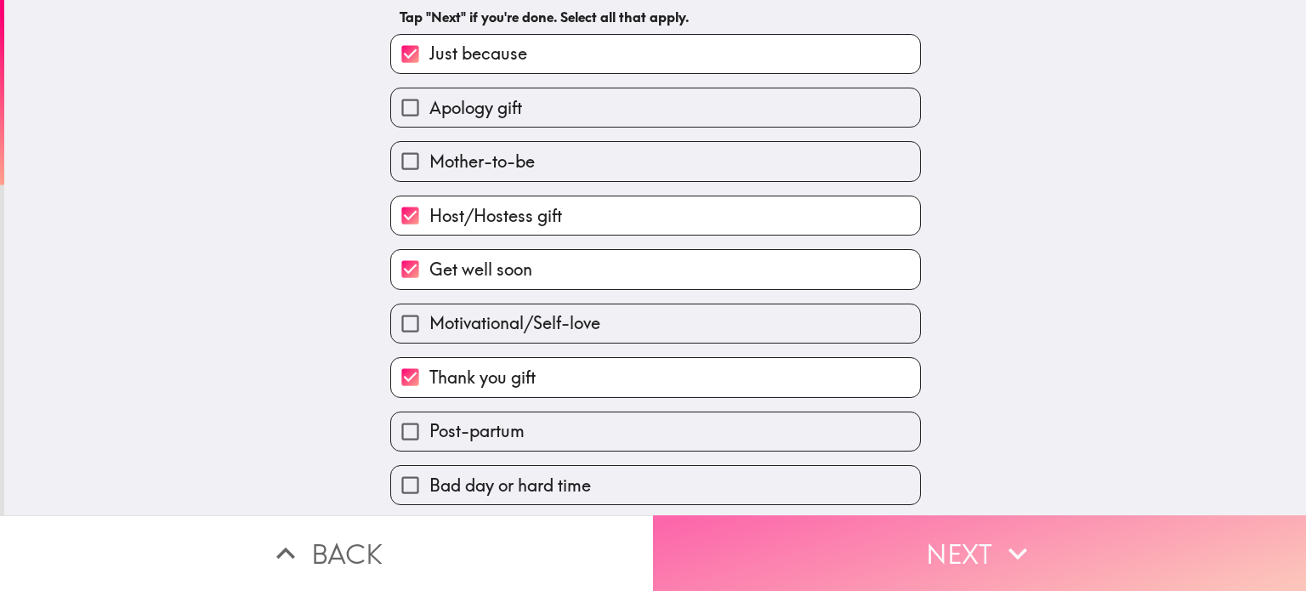
click at [1061, 542] on button "Next" at bounding box center [979, 553] width 653 height 76
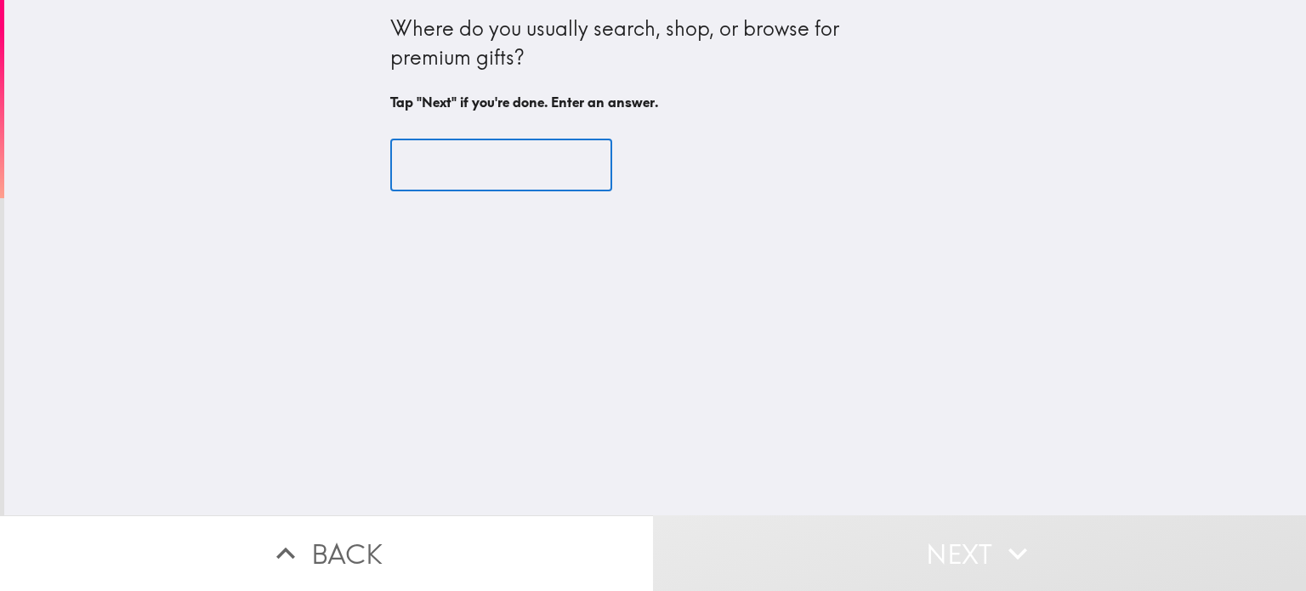
click at [497, 168] on input "text" at bounding box center [501, 165] width 222 height 53
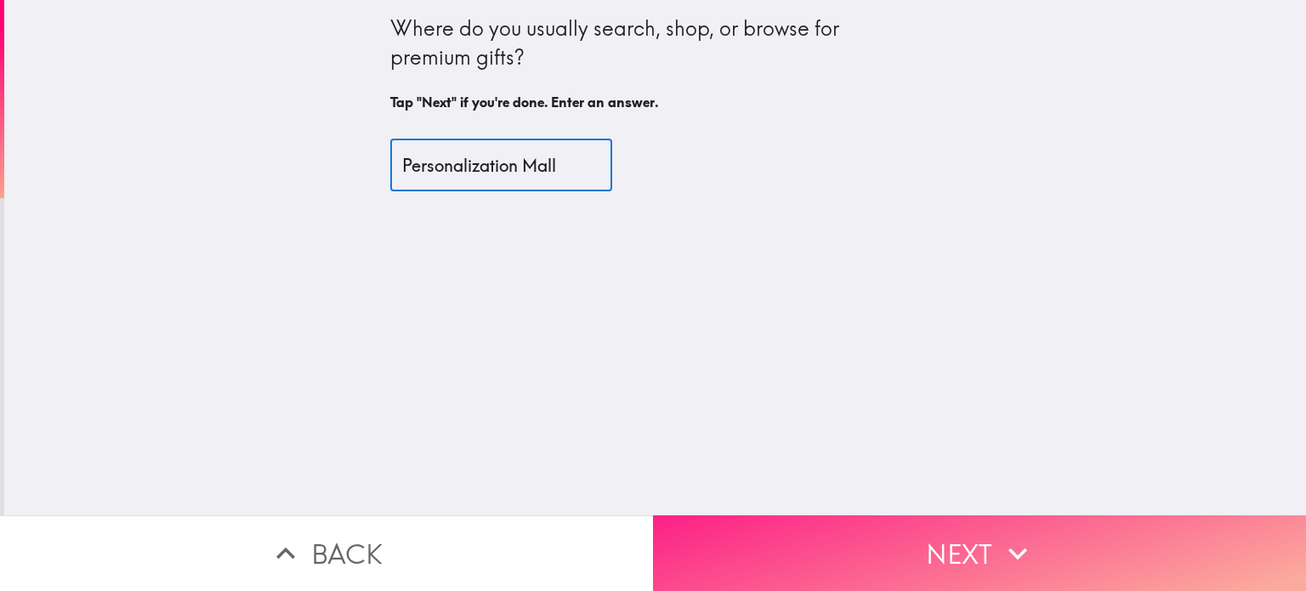
type input "Personalization Mall"
click at [931, 536] on button "Next" at bounding box center [979, 553] width 653 height 76
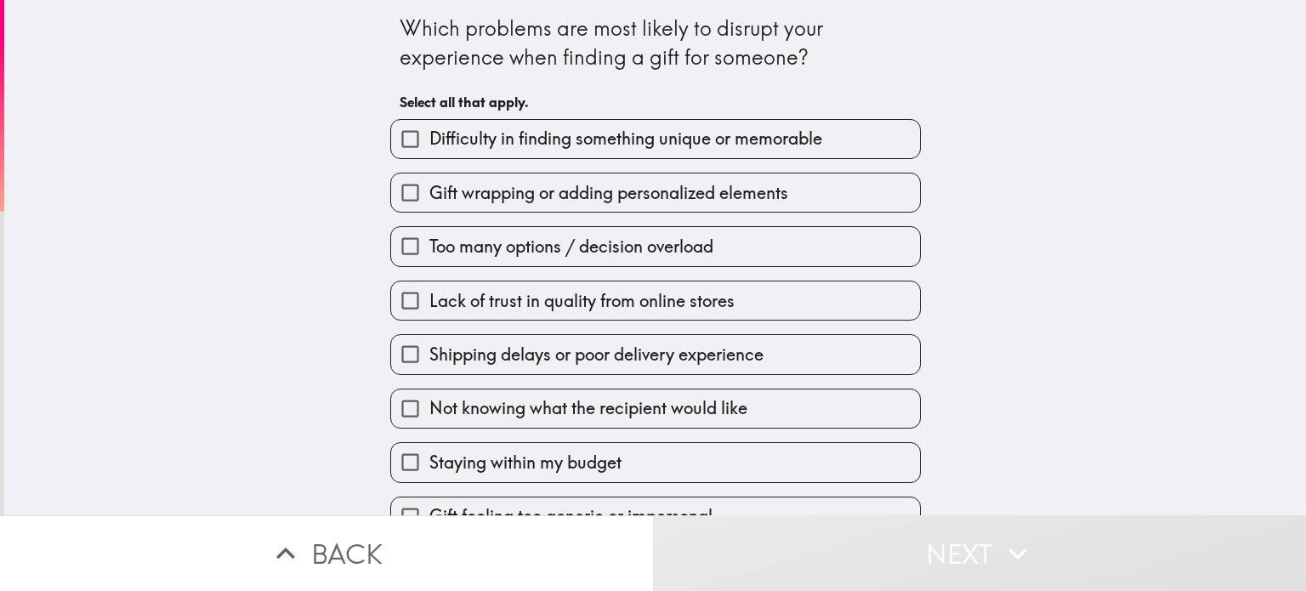
click at [394, 139] on input "Difficulty in finding something unique or memorable" at bounding box center [410, 139] width 38 height 38
checkbox input "true"
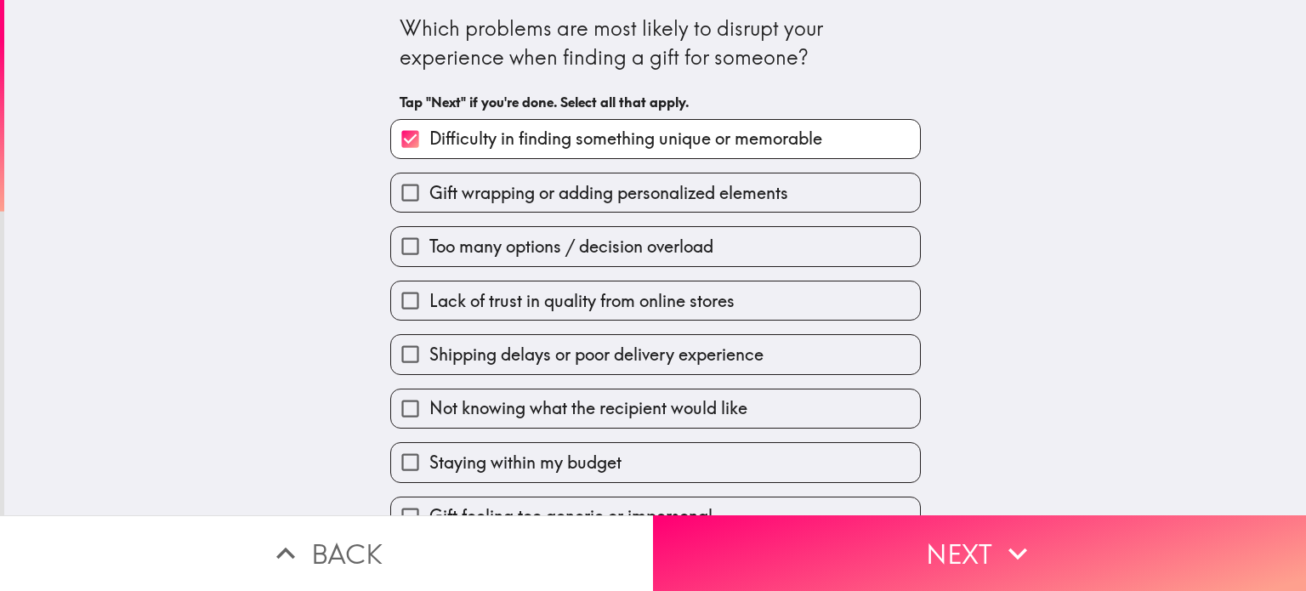
click at [391, 359] on input "Shipping delays or poor delivery experience" at bounding box center [410, 354] width 38 height 38
checkbox input "true"
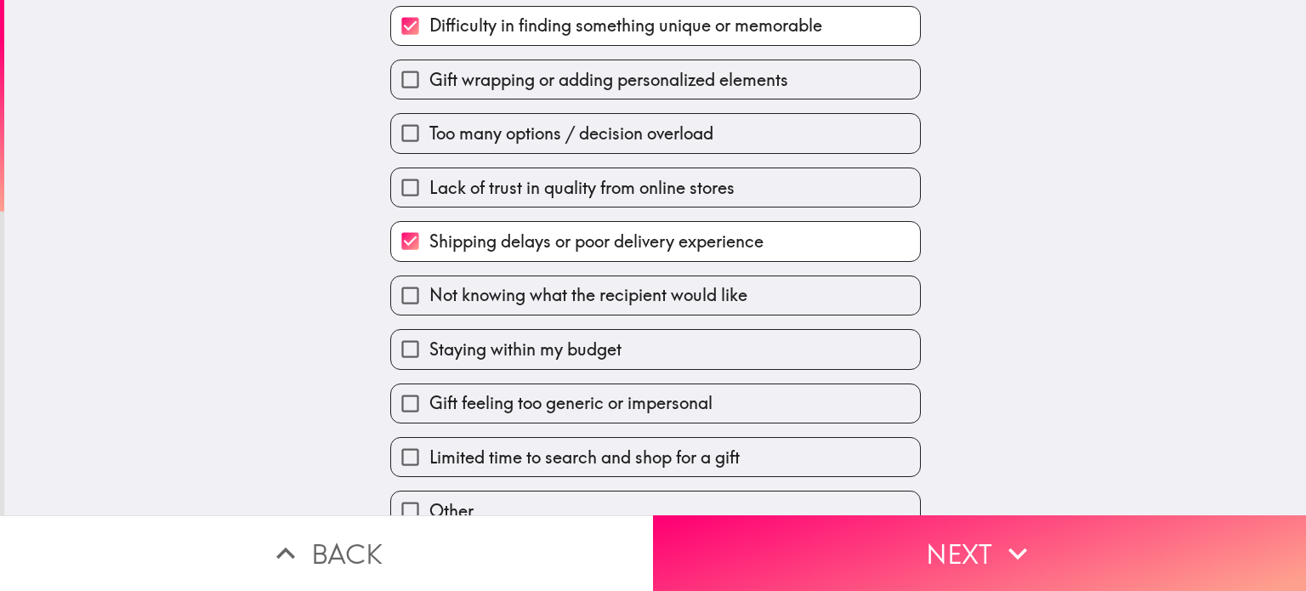
scroll to position [138, 0]
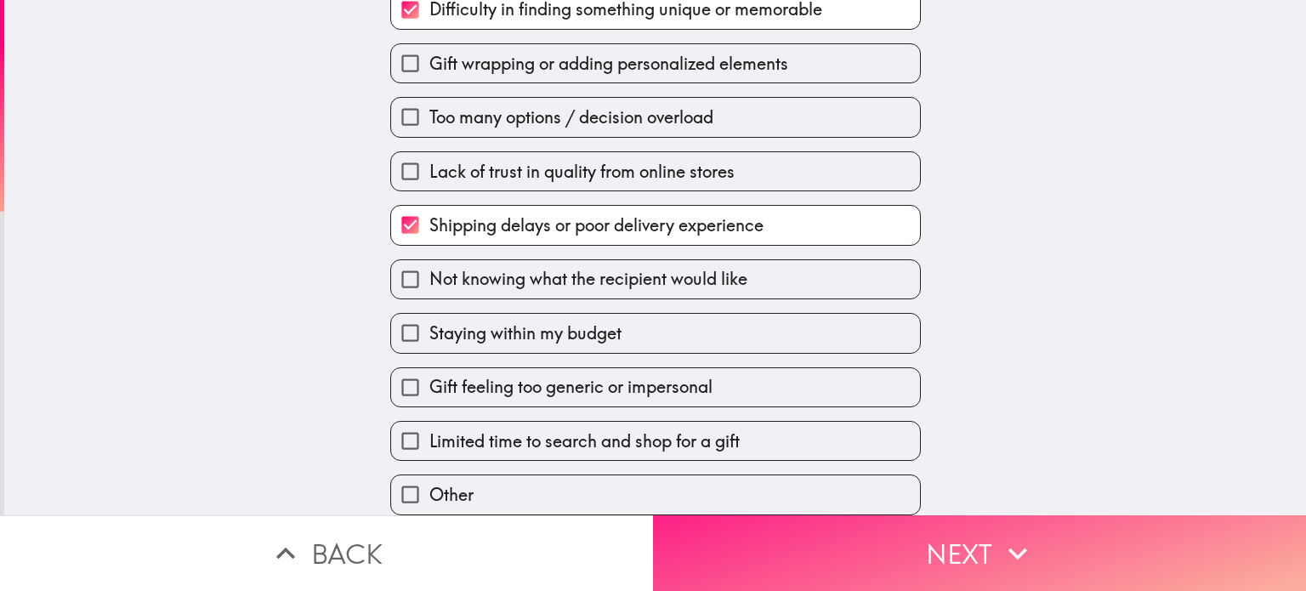
click at [1004, 550] on icon "button" at bounding box center [1017, 553] width 37 height 37
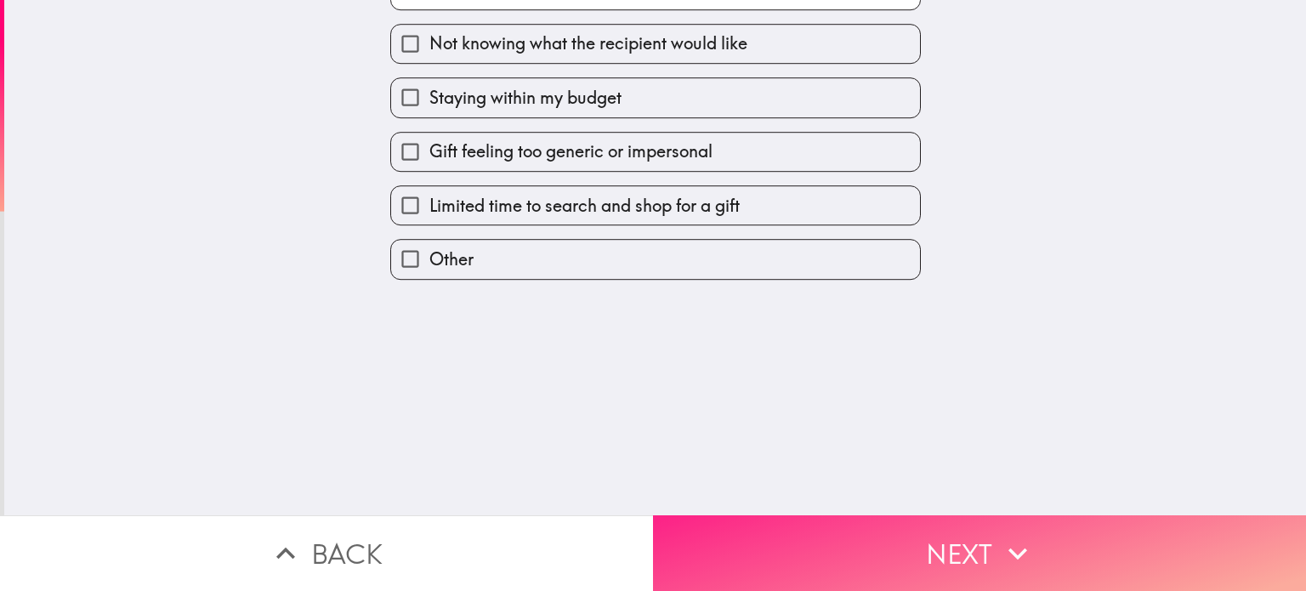
scroll to position [0, 0]
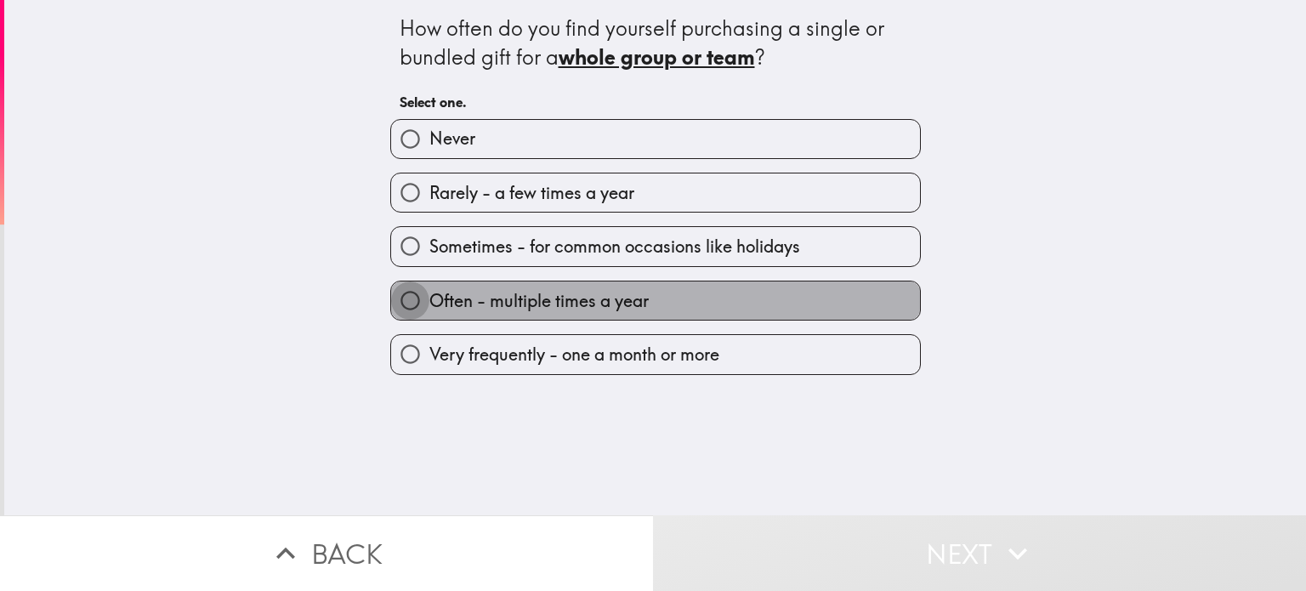
click at [391, 298] on input "Often - multiple times a year" at bounding box center [410, 301] width 38 height 38
radio input "true"
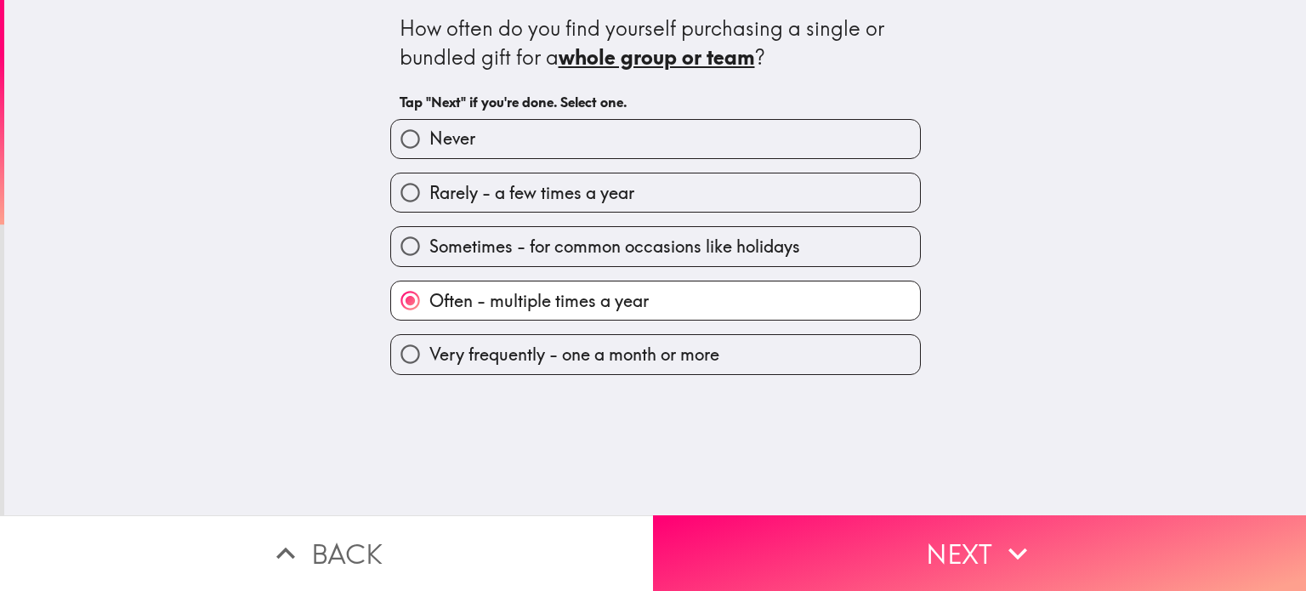
click at [396, 184] on input "Rarely - a few times a year" at bounding box center [410, 193] width 38 height 38
radio input "true"
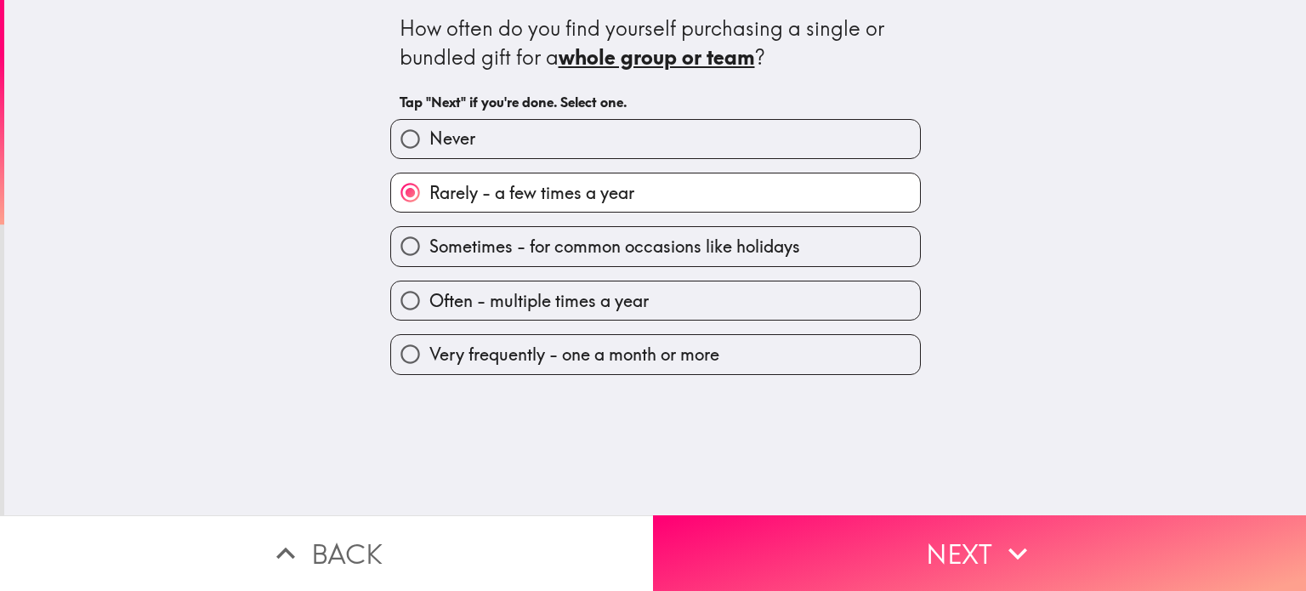
click at [391, 132] on input "Never" at bounding box center [410, 139] width 38 height 38
radio input "true"
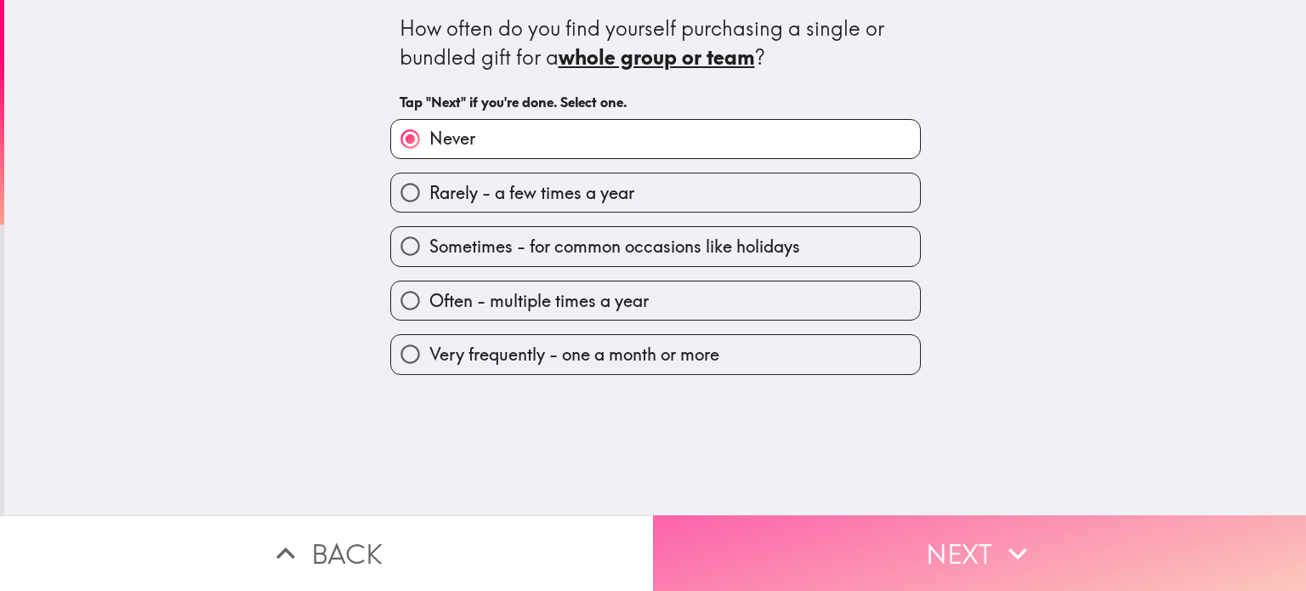
click at [843, 526] on button "Next" at bounding box center [979, 553] width 653 height 76
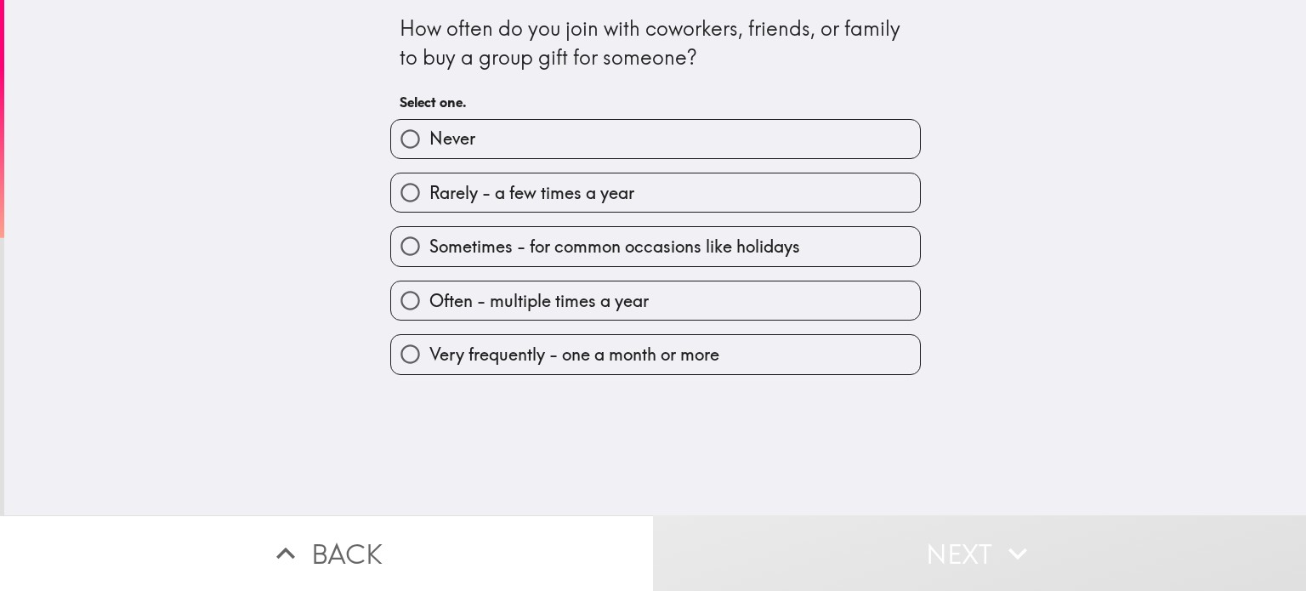
click at [401, 132] on input "Never" at bounding box center [410, 139] width 38 height 38
radio input "true"
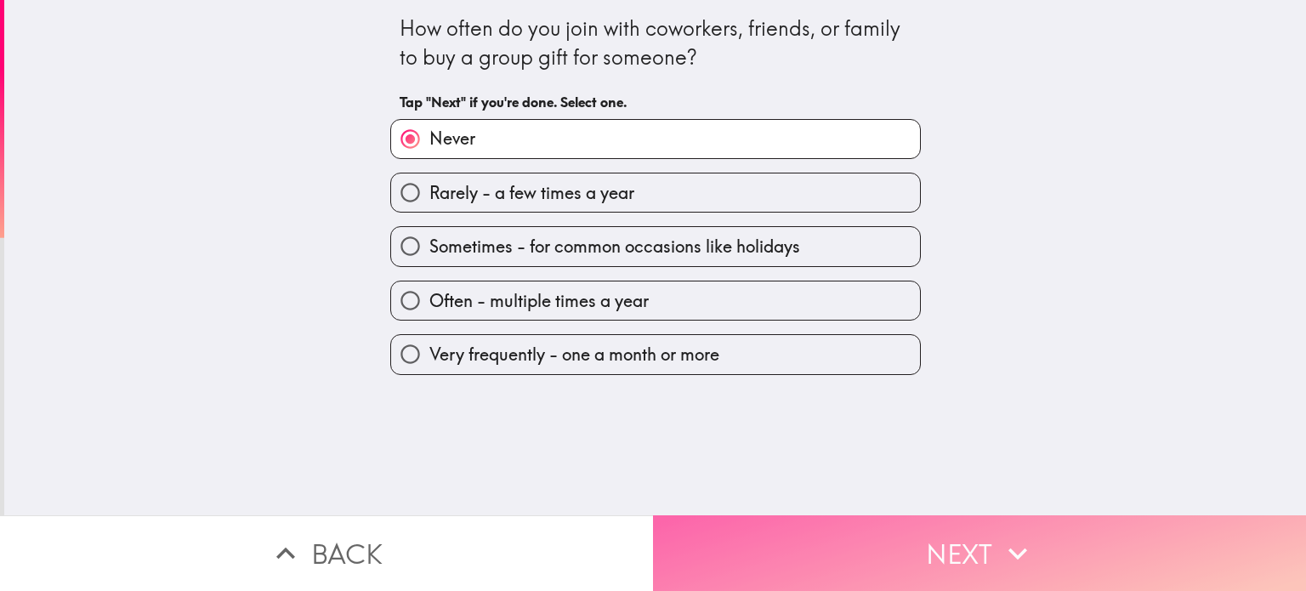
click at [1080, 533] on button "Next" at bounding box center [979, 553] width 653 height 76
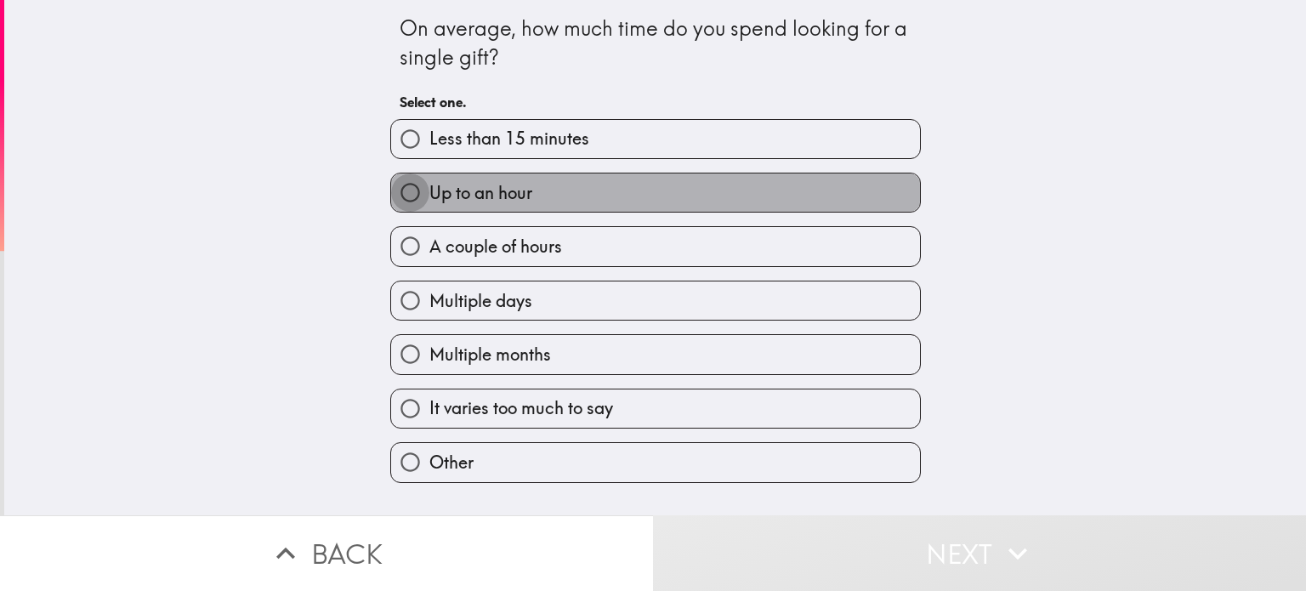
click at [391, 188] on input "Up to an hour" at bounding box center [410, 193] width 38 height 38
radio input "true"
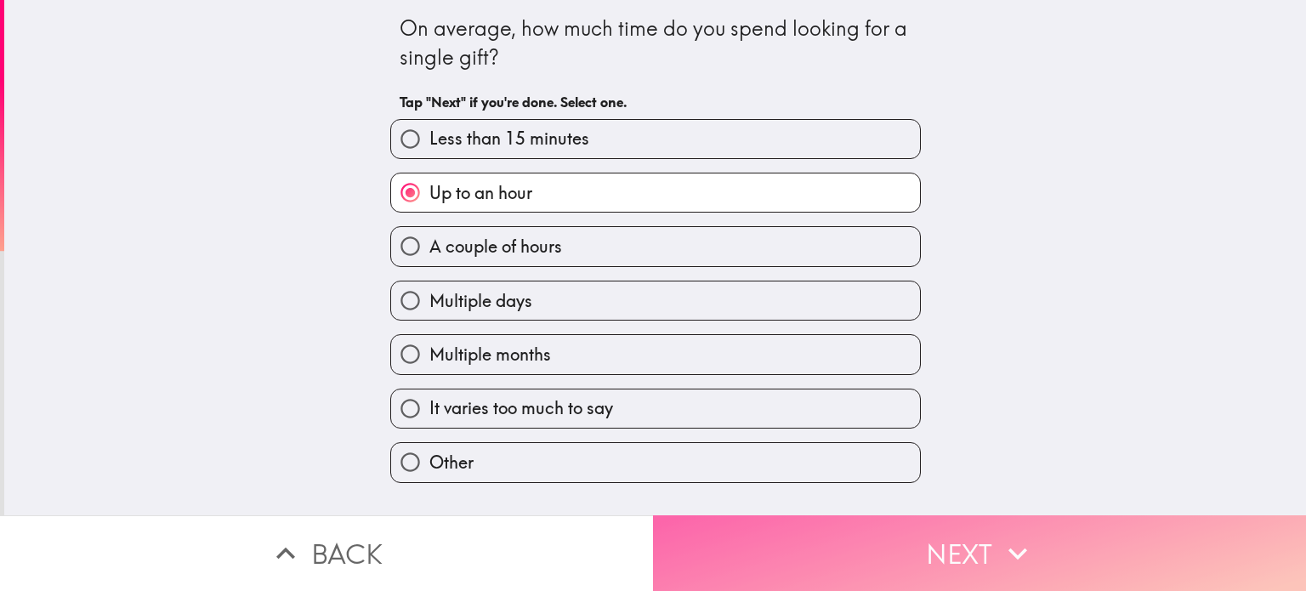
click at [909, 530] on button "Next" at bounding box center [979, 553] width 653 height 76
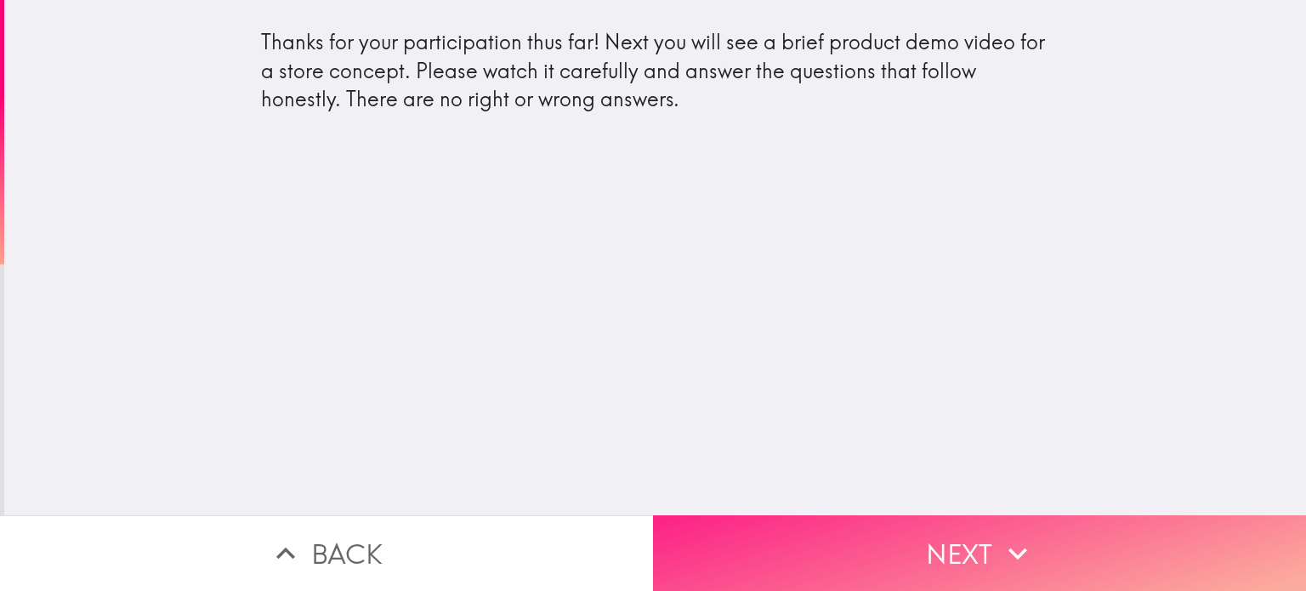
click at [942, 520] on button "Next" at bounding box center [979, 553] width 653 height 76
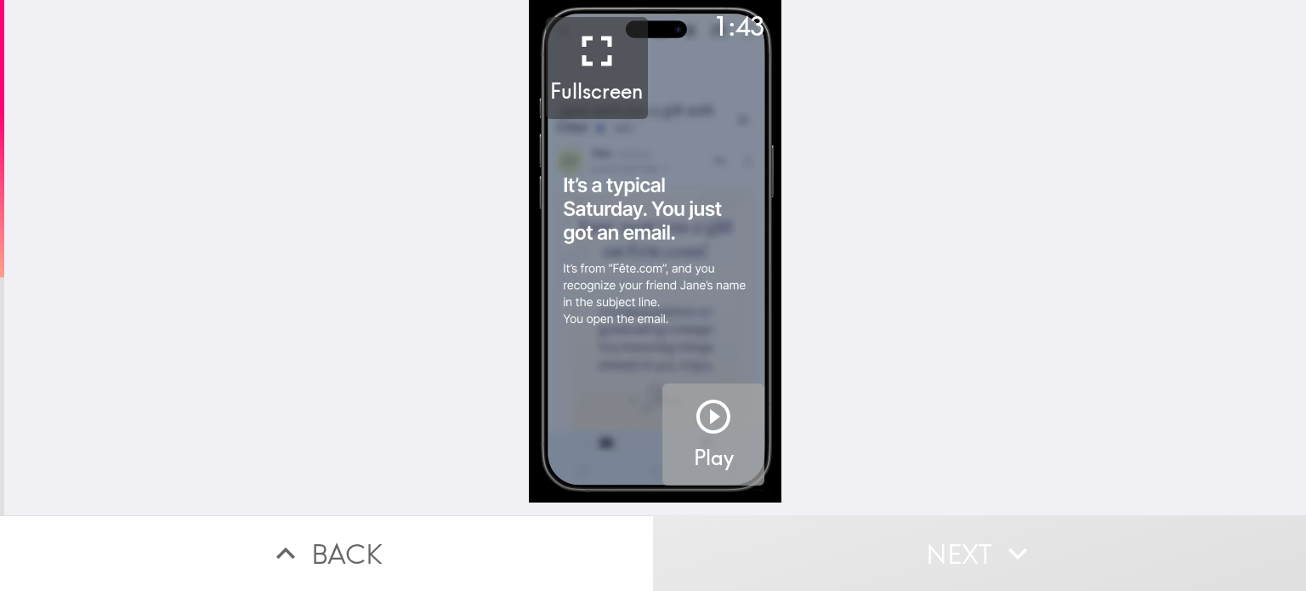
click at [697, 411] on icon "button" at bounding box center [713, 416] width 41 height 41
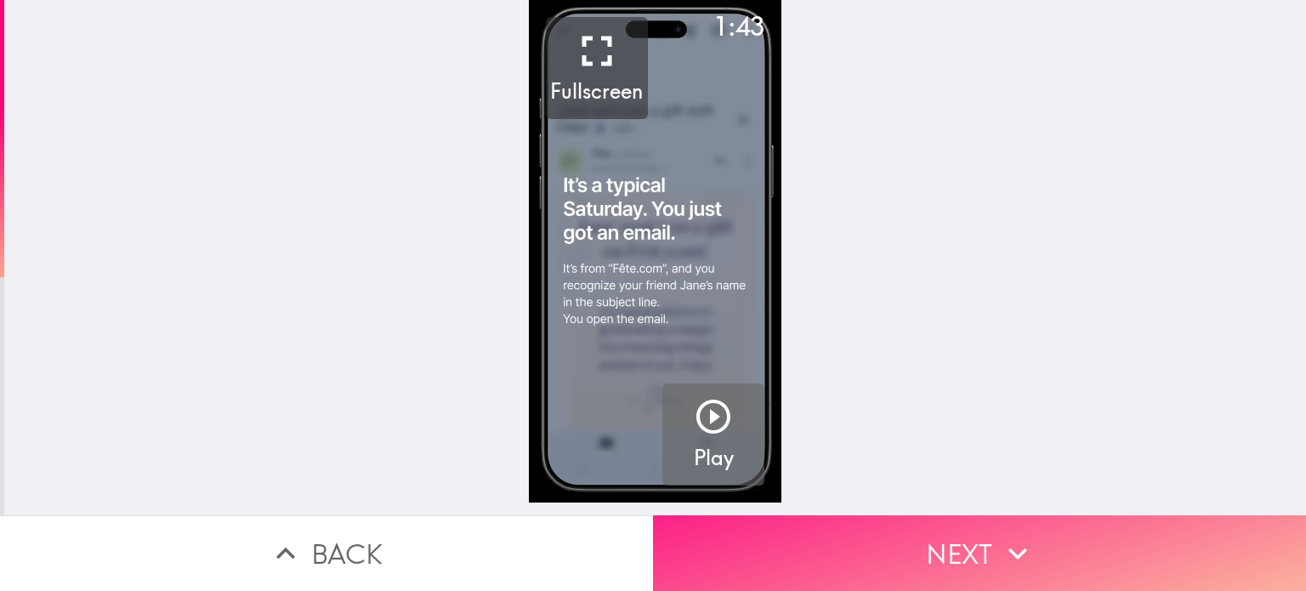
click at [970, 537] on button "Next" at bounding box center [979, 553] width 653 height 76
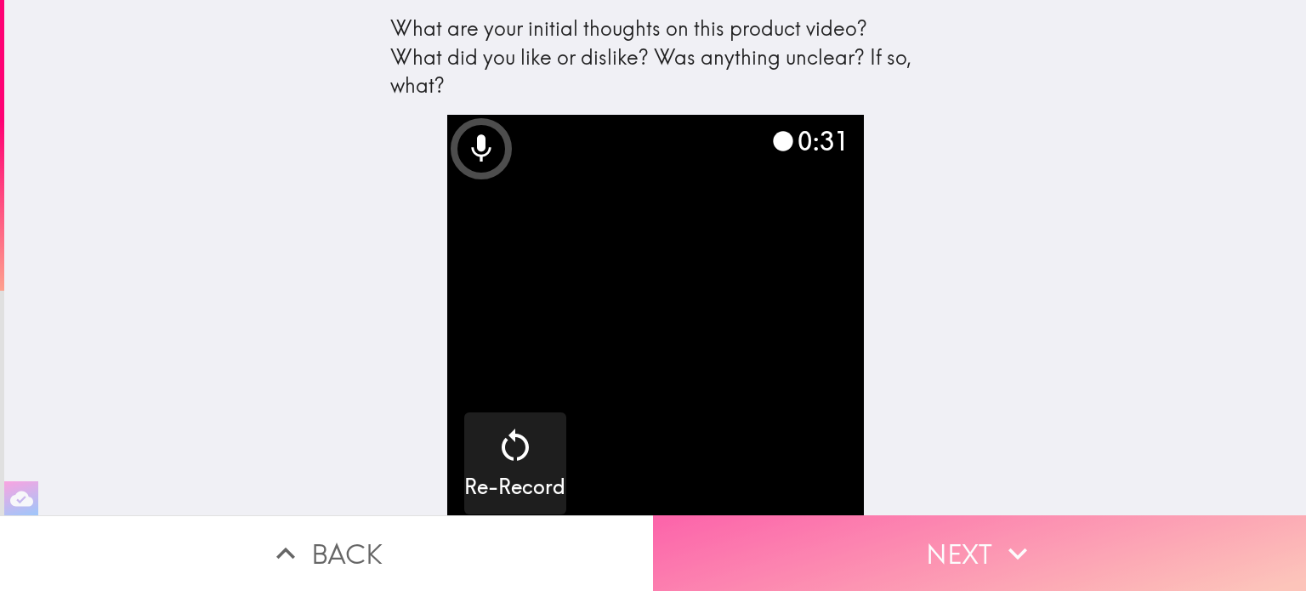
click at [1012, 535] on icon "button" at bounding box center [1017, 553] width 37 height 37
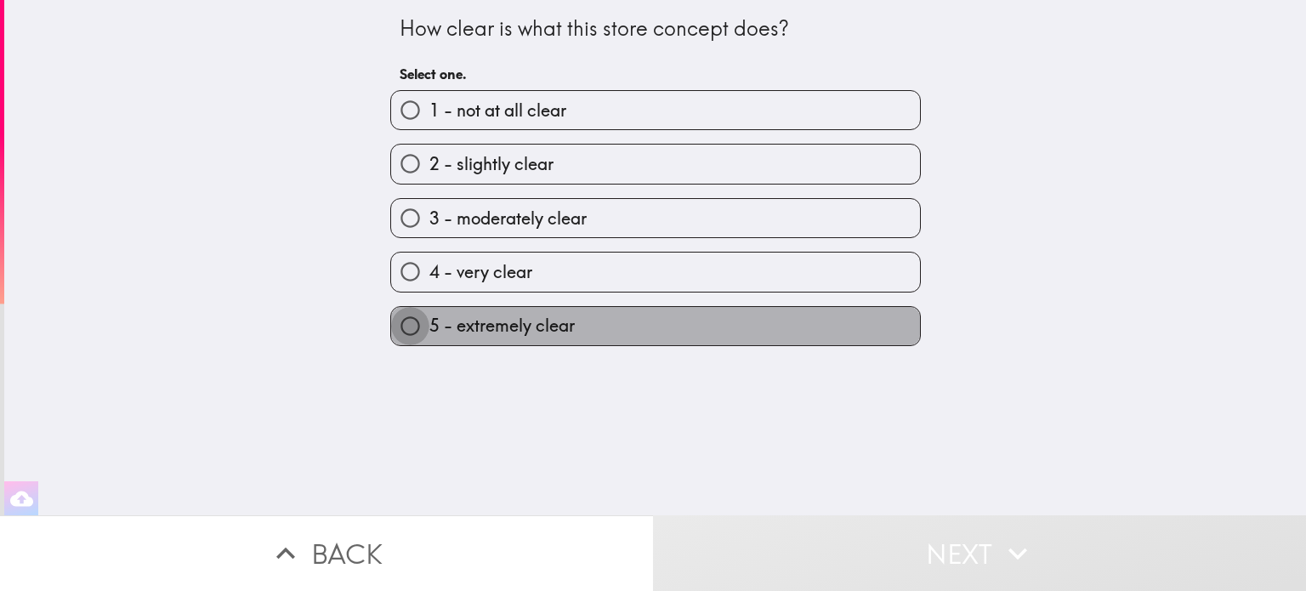
click at [391, 318] on input "5 - extremely clear" at bounding box center [410, 326] width 38 height 38
radio input "true"
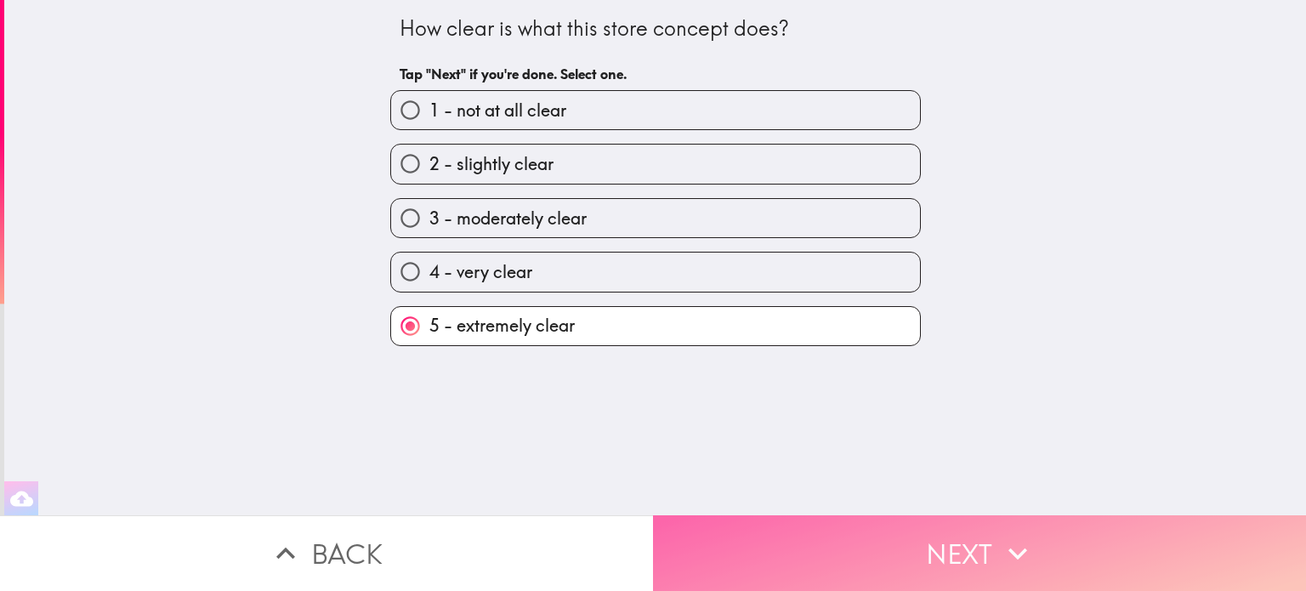
click at [1009, 555] on icon "button" at bounding box center [1017, 553] width 37 height 37
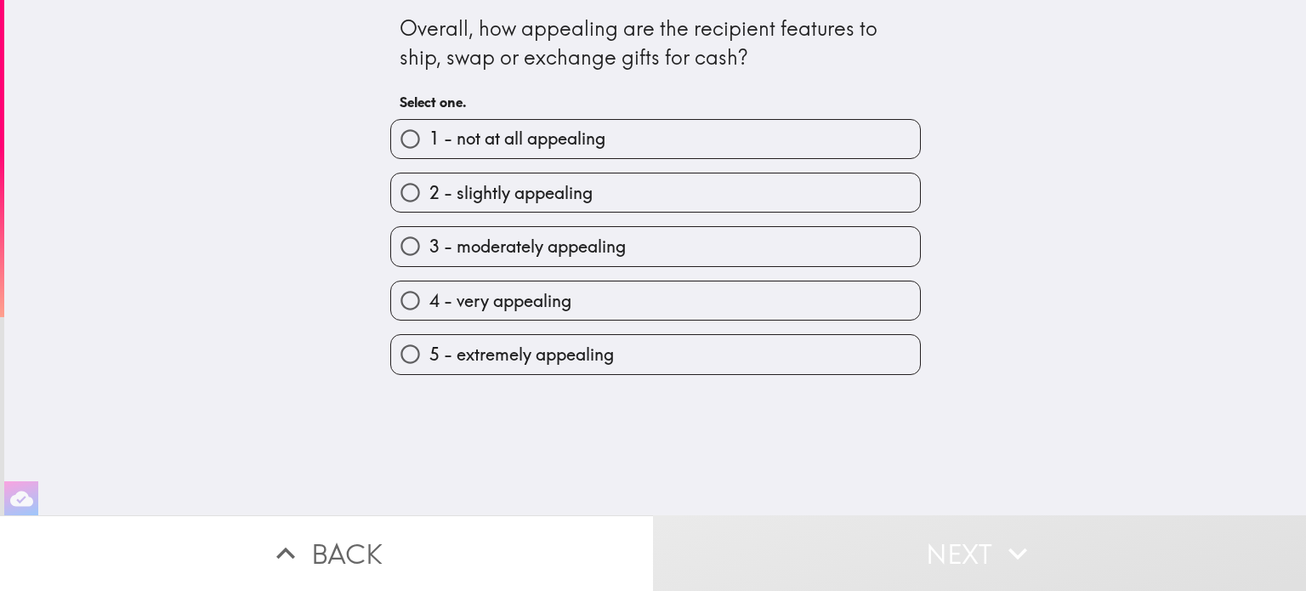
click at [407, 359] on input "5 - extremely appealing" at bounding box center [410, 354] width 38 height 38
radio input "true"
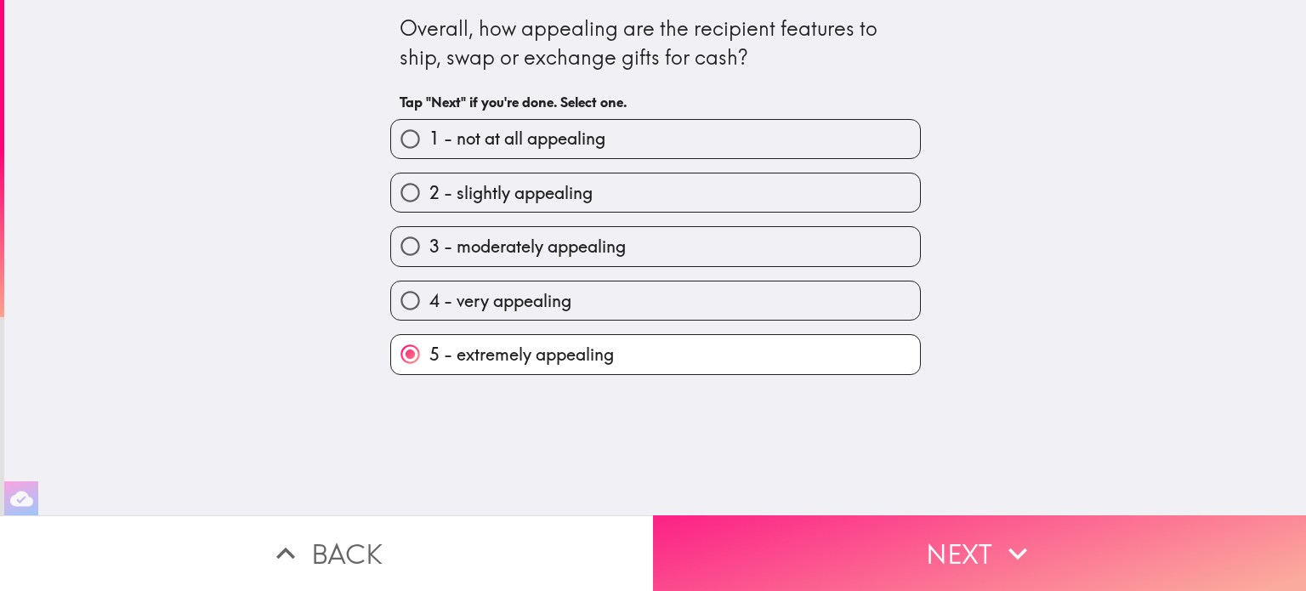
click at [1001, 546] on icon "button" at bounding box center [1017, 553] width 37 height 37
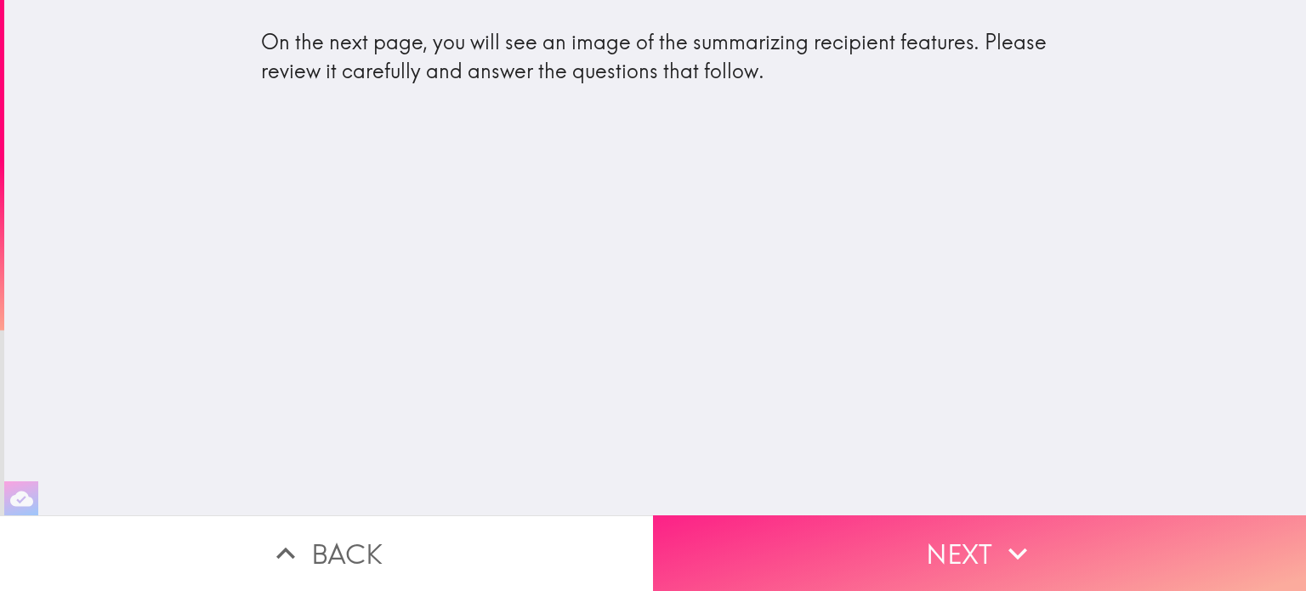
click at [893, 515] on button "Next" at bounding box center [979, 553] width 653 height 76
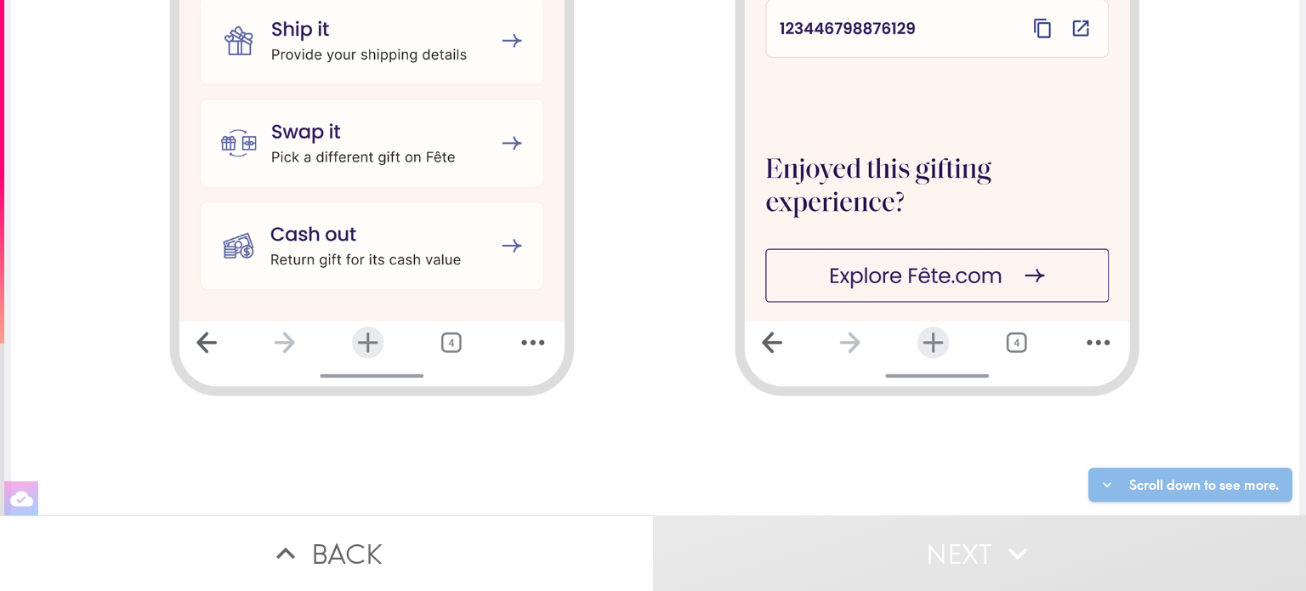
scroll to position [2070, 0]
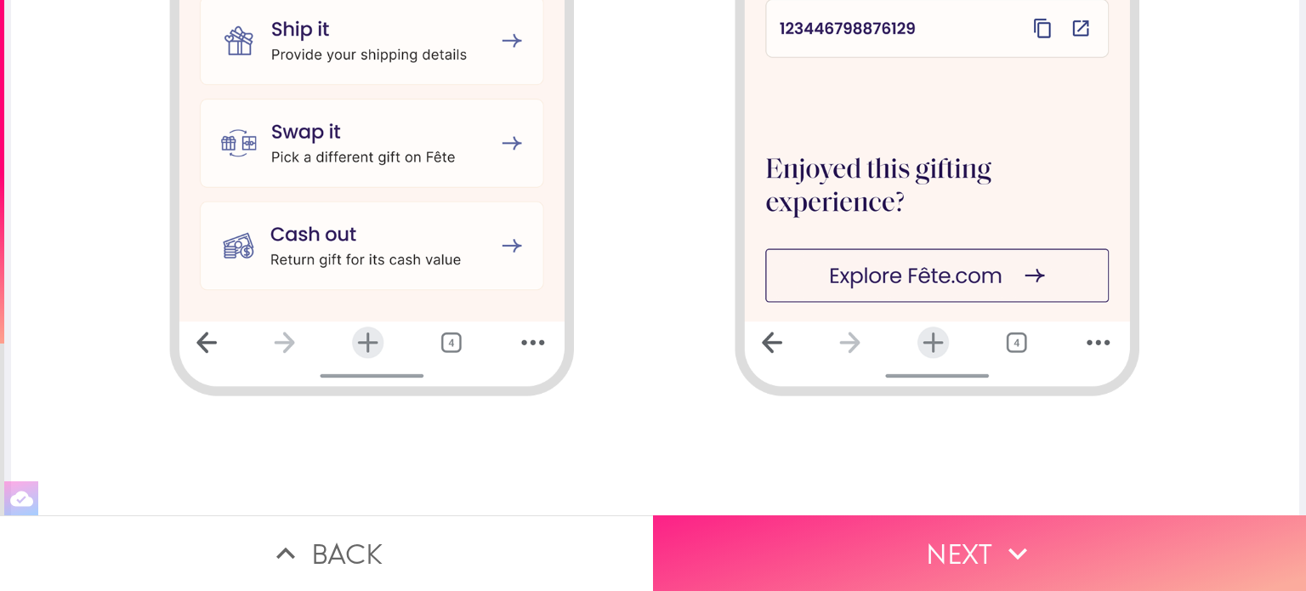
click at [938, 529] on button "Next" at bounding box center [979, 553] width 653 height 76
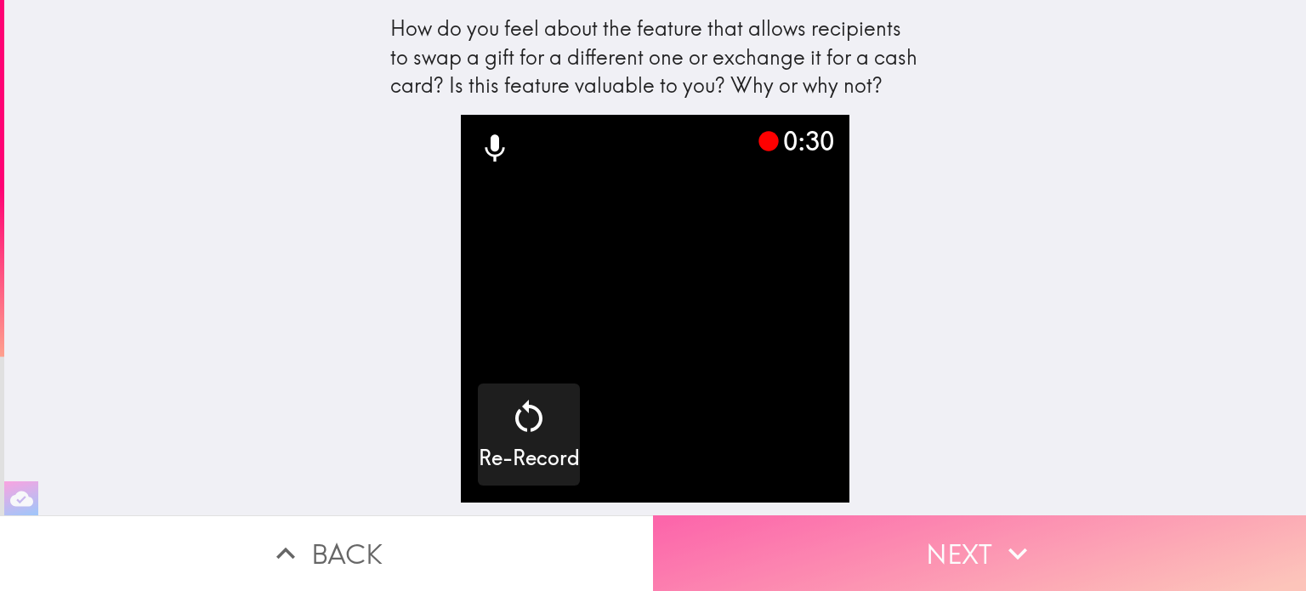
click at [959, 522] on button "Next" at bounding box center [979, 553] width 653 height 76
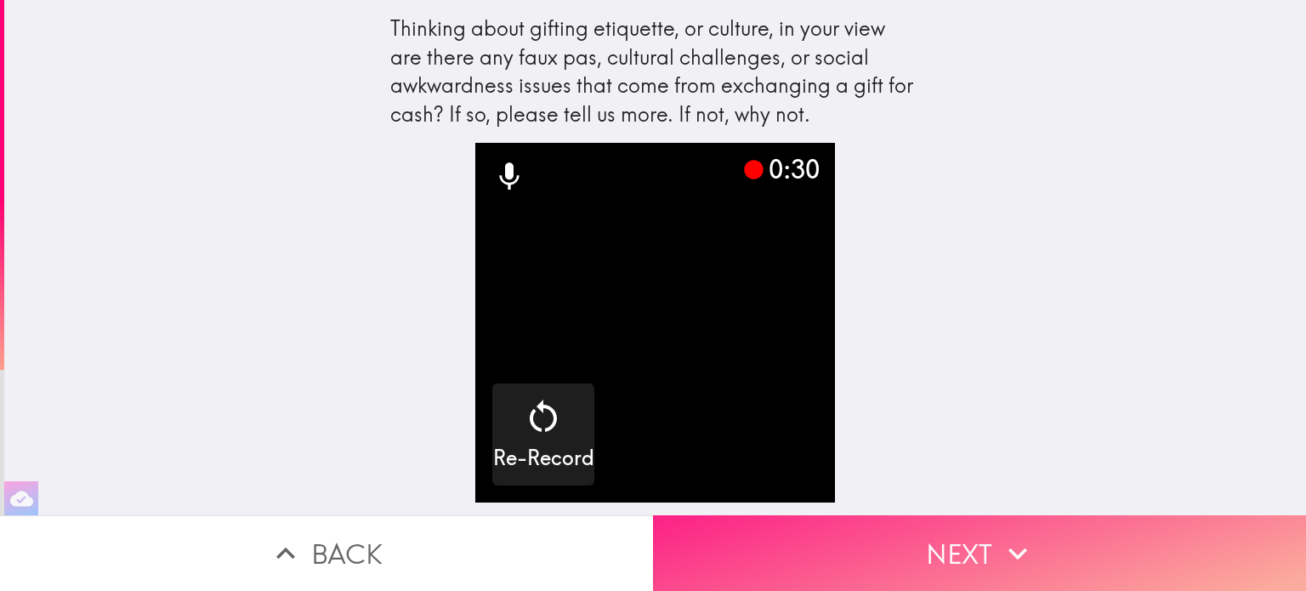
click at [962, 528] on button "Next" at bounding box center [979, 553] width 653 height 76
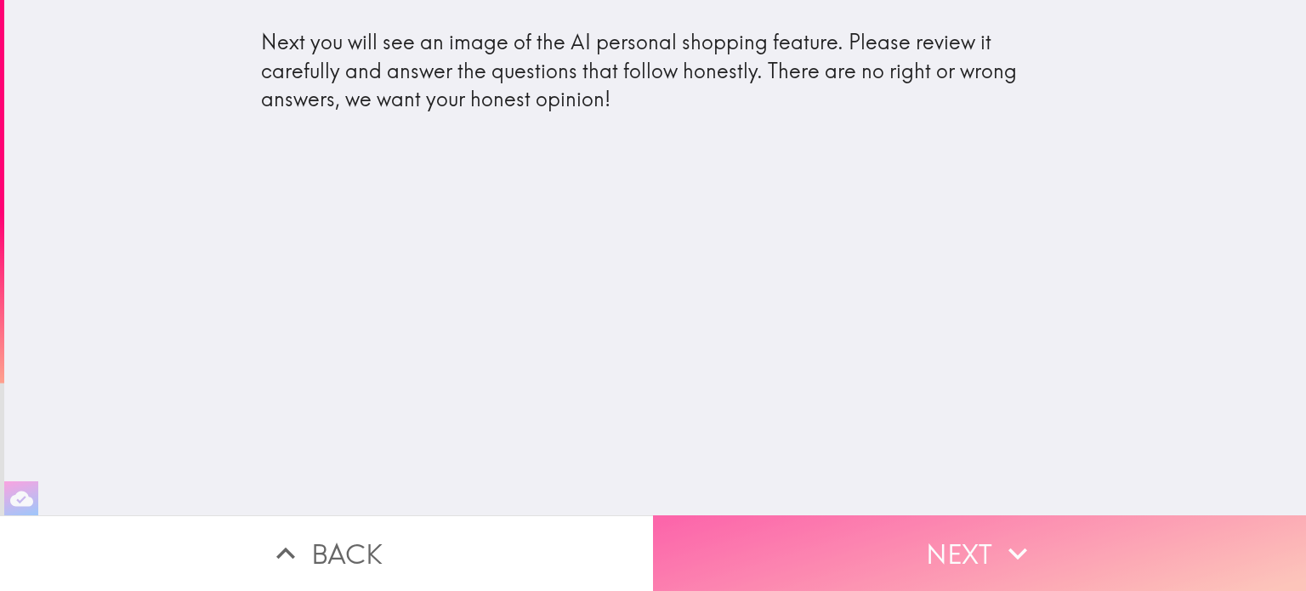
click at [911, 528] on button "Next" at bounding box center [979, 553] width 653 height 76
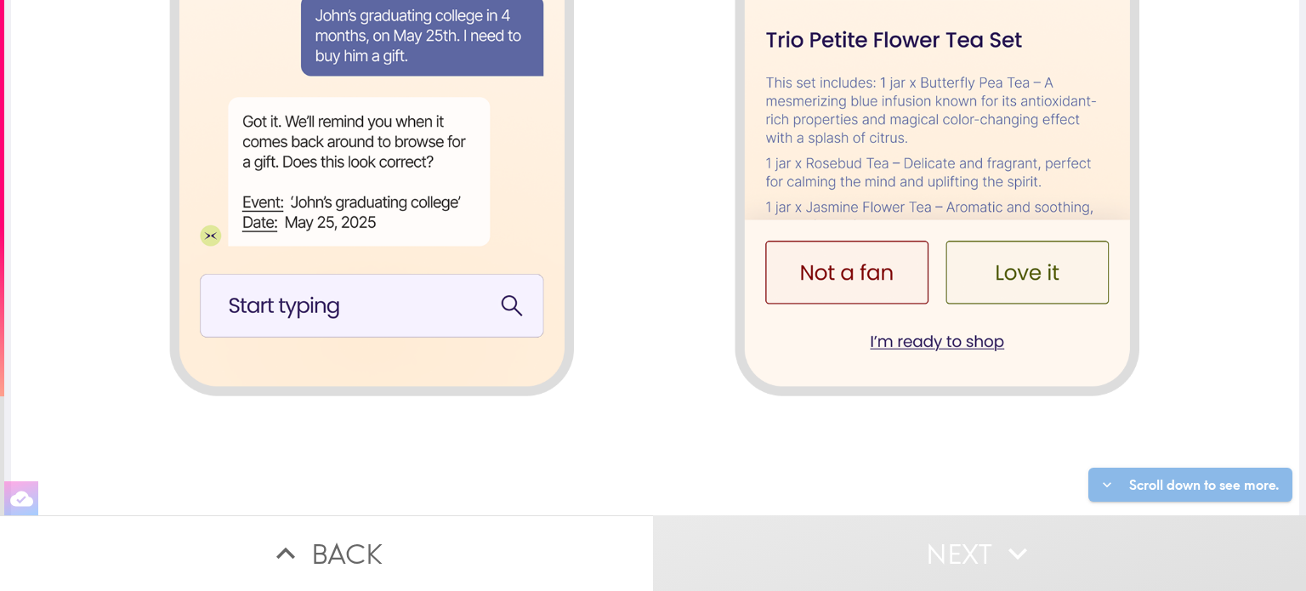
scroll to position [2070, 0]
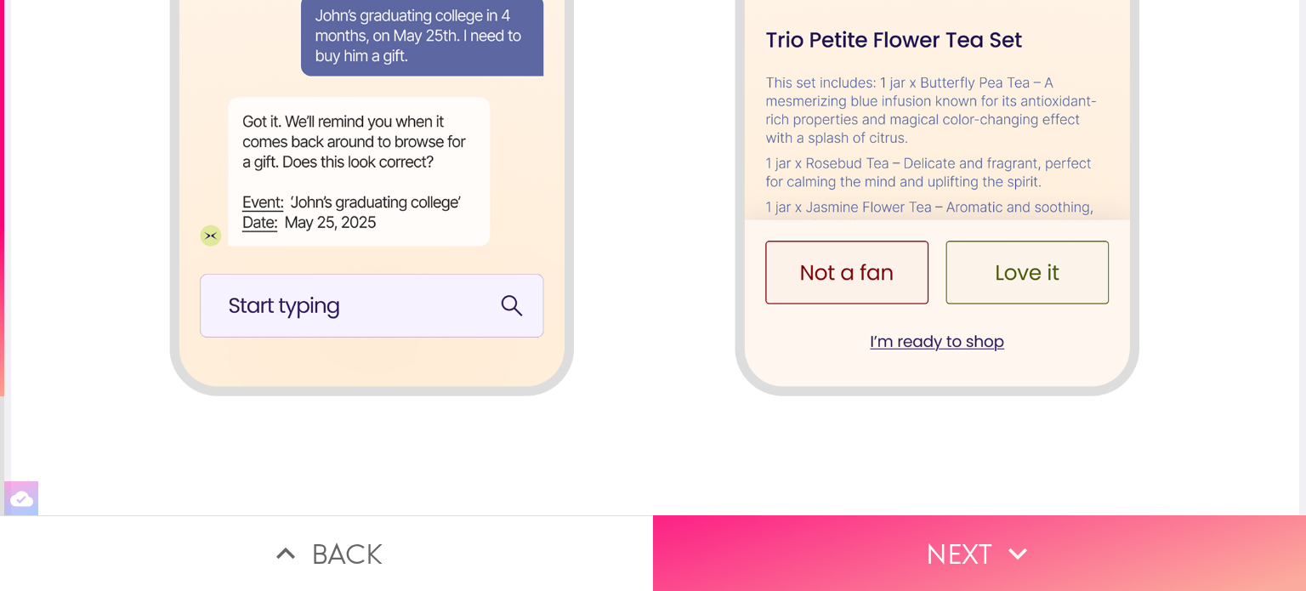
click at [973, 529] on button "Next" at bounding box center [979, 553] width 653 height 76
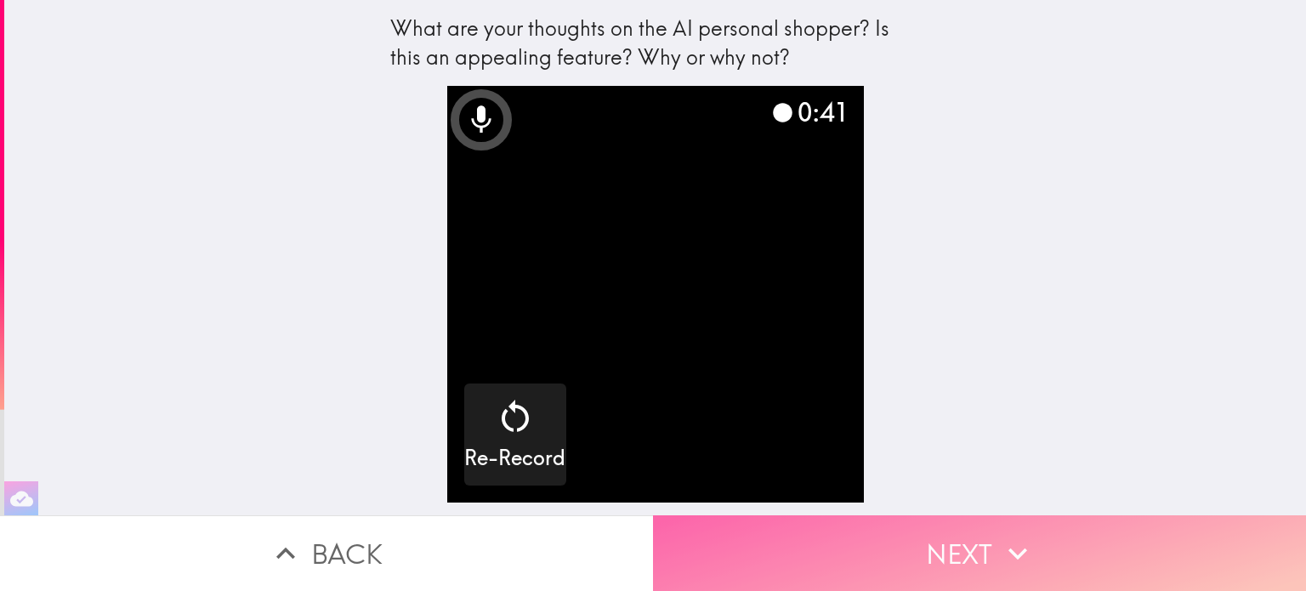
click at [983, 519] on button "Next" at bounding box center [979, 553] width 653 height 76
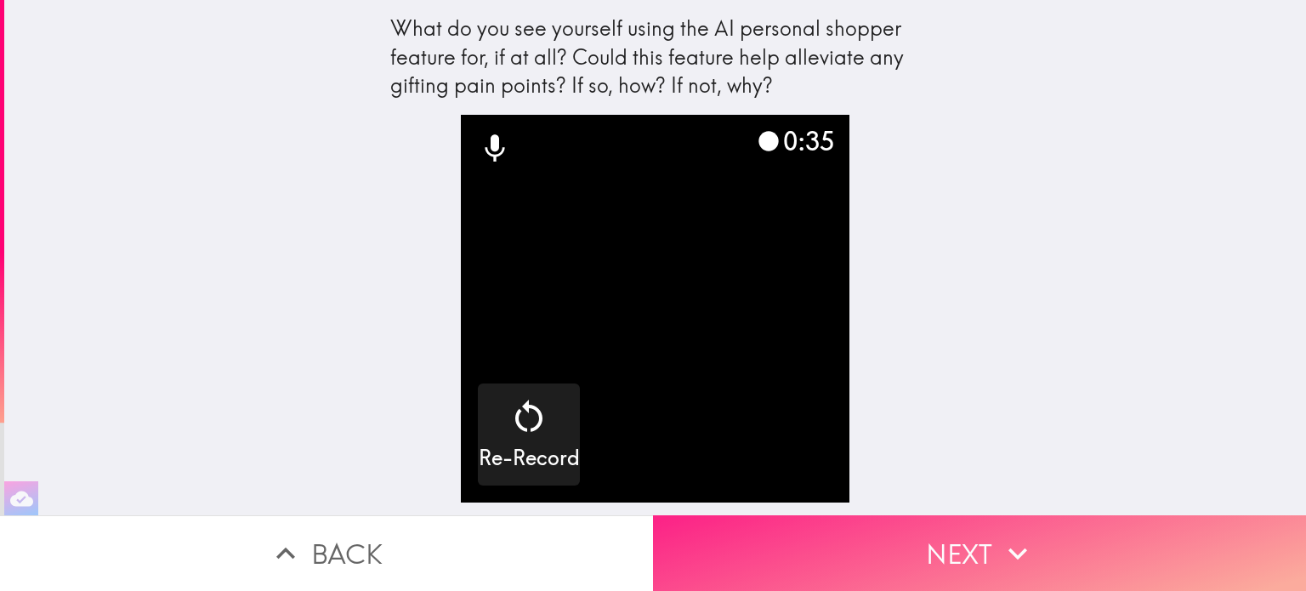
click at [982, 530] on button "Next" at bounding box center [979, 553] width 653 height 76
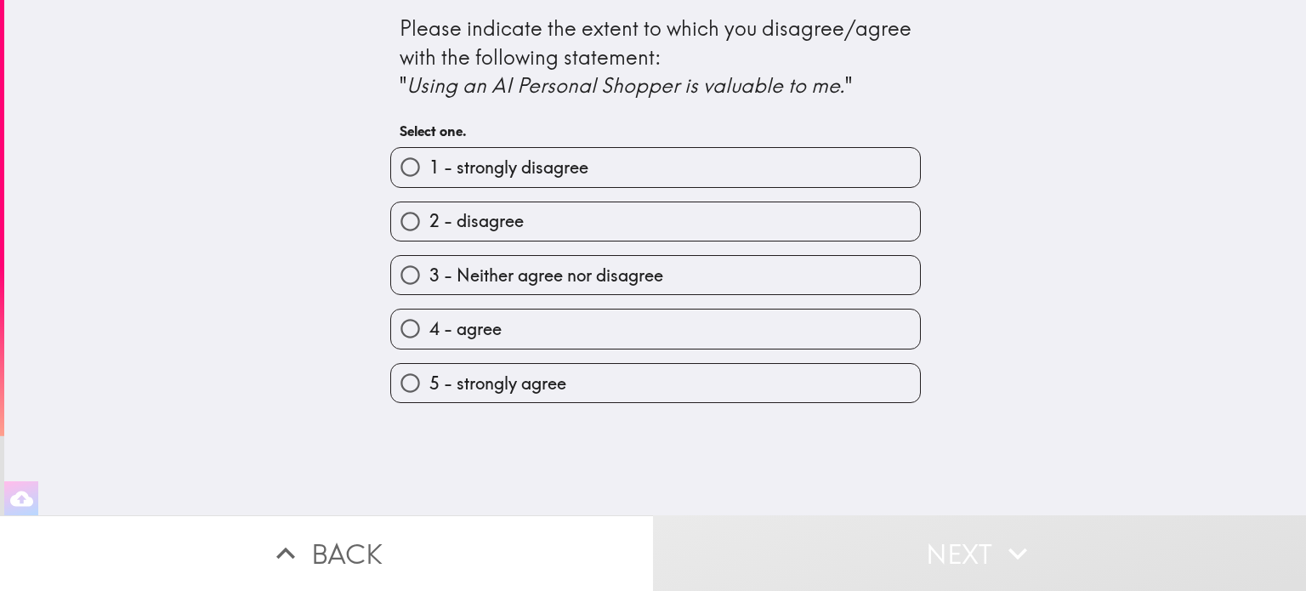
click at [396, 320] on input "4 - agree" at bounding box center [410, 329] width 38 height 38
radio input "true"
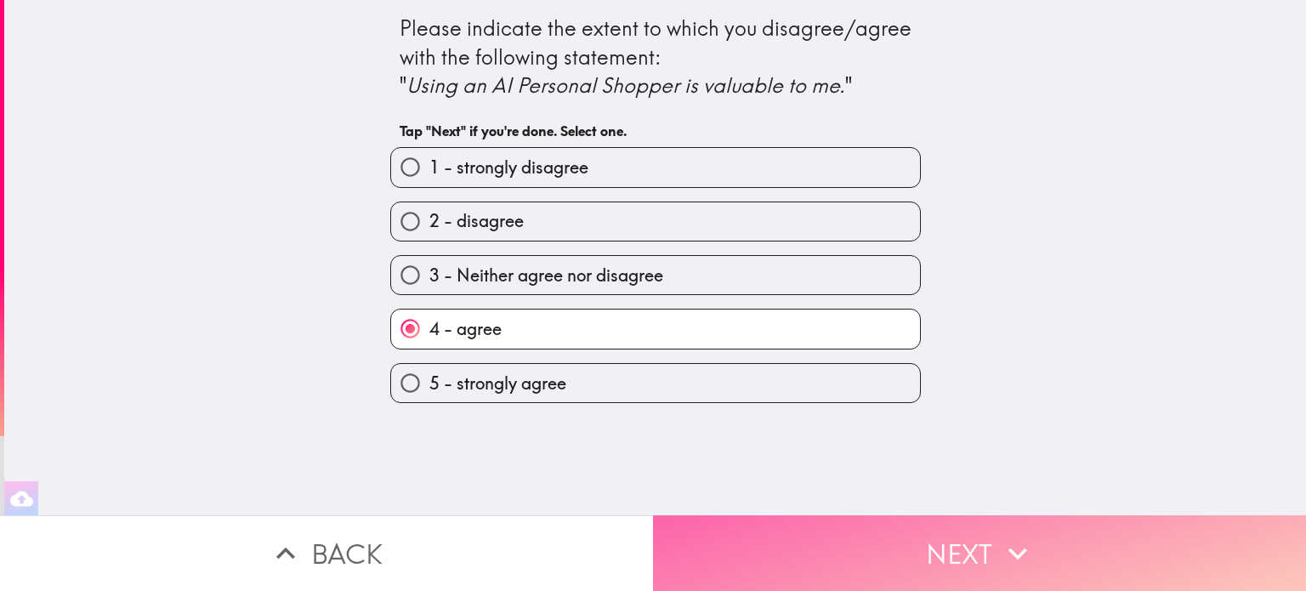
click at [920, 547] on button "Next" at bounding box center [979, 553] width 653 height 76
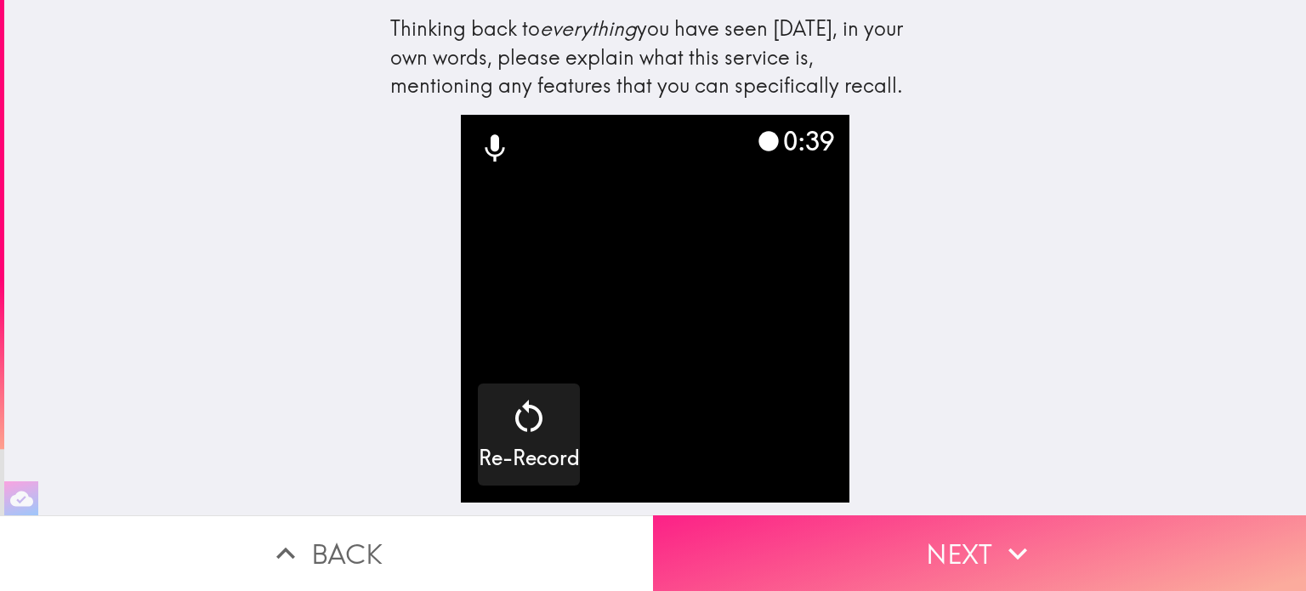
click at [966, 544] on button "Next" at bounding box center [979, 553] width 653 height 76
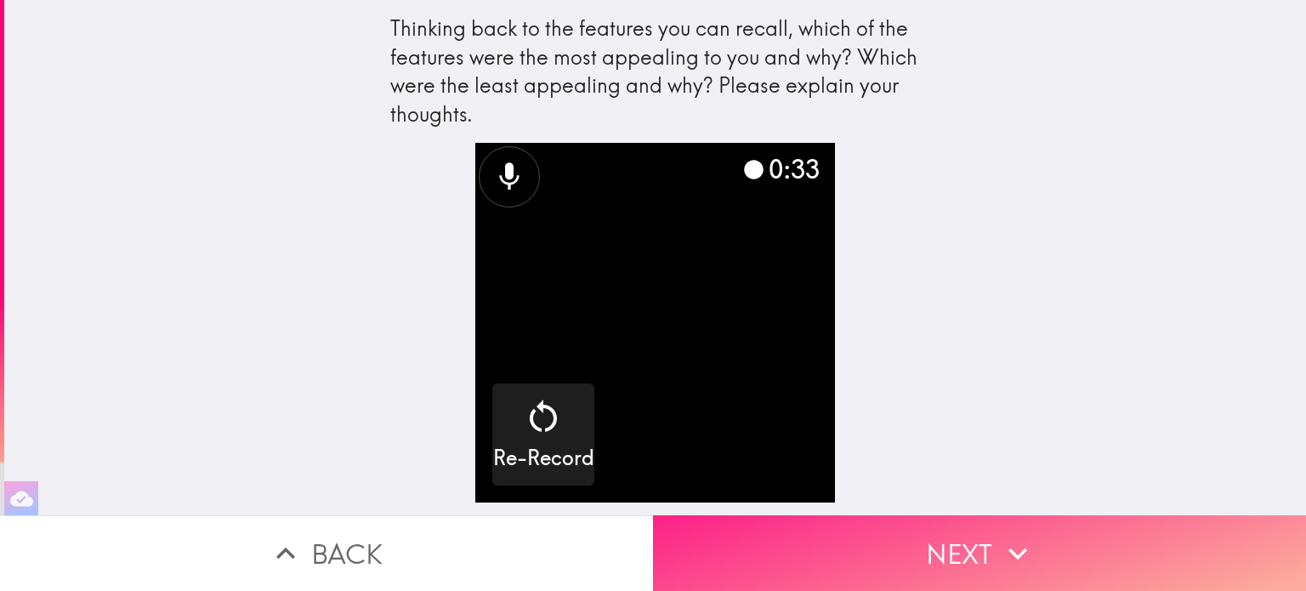
click at [966, 544] on button "Next" at bounding box center [979, 553] width 653 height 76
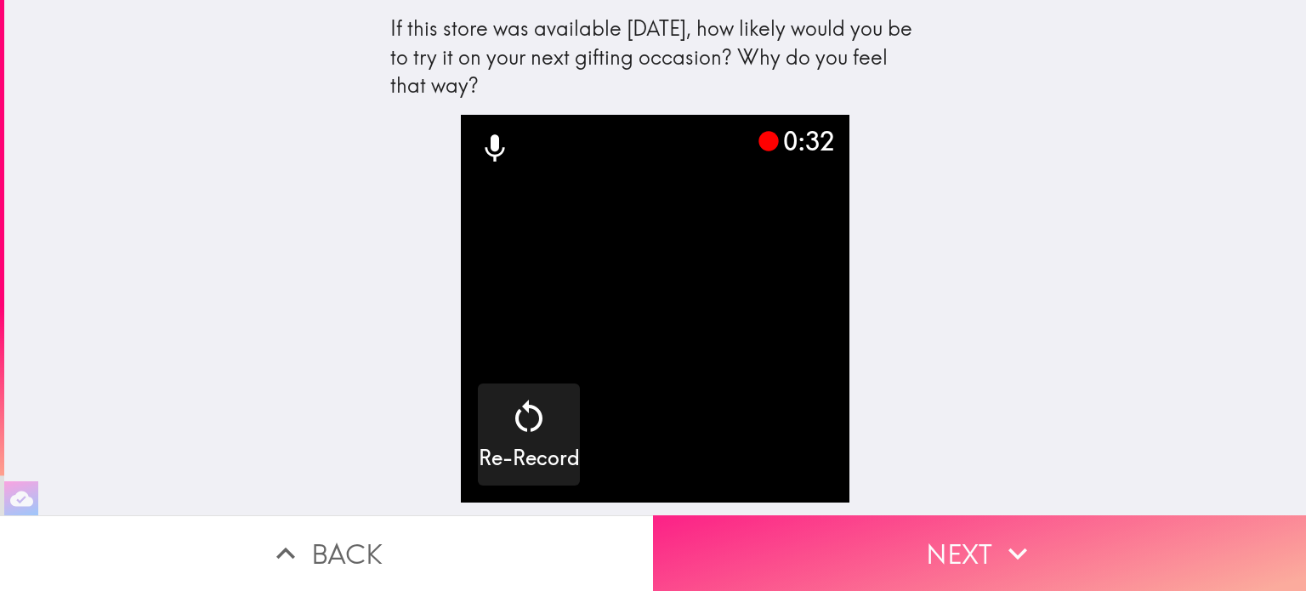
click at [1073, 540] on button "Next" at bounding box center [979, 553] width 653 height 76
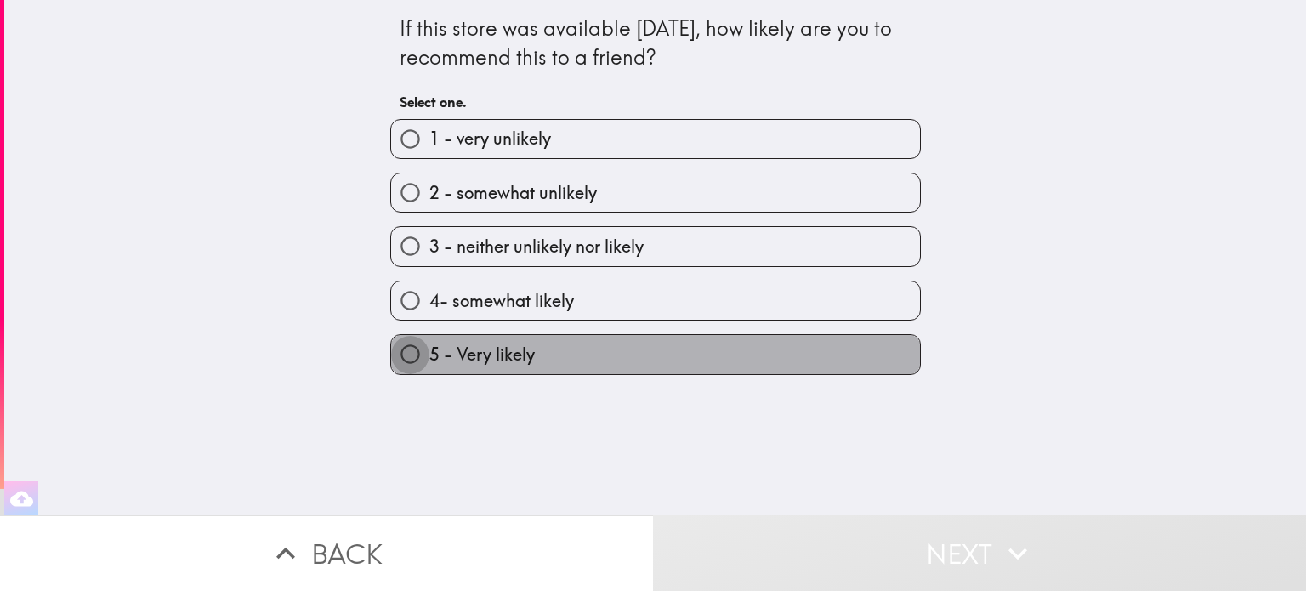
click at [391, 350] on input "5 - Very likely" at bounding box center [410, 354] width 38 height 38
radio input "true"
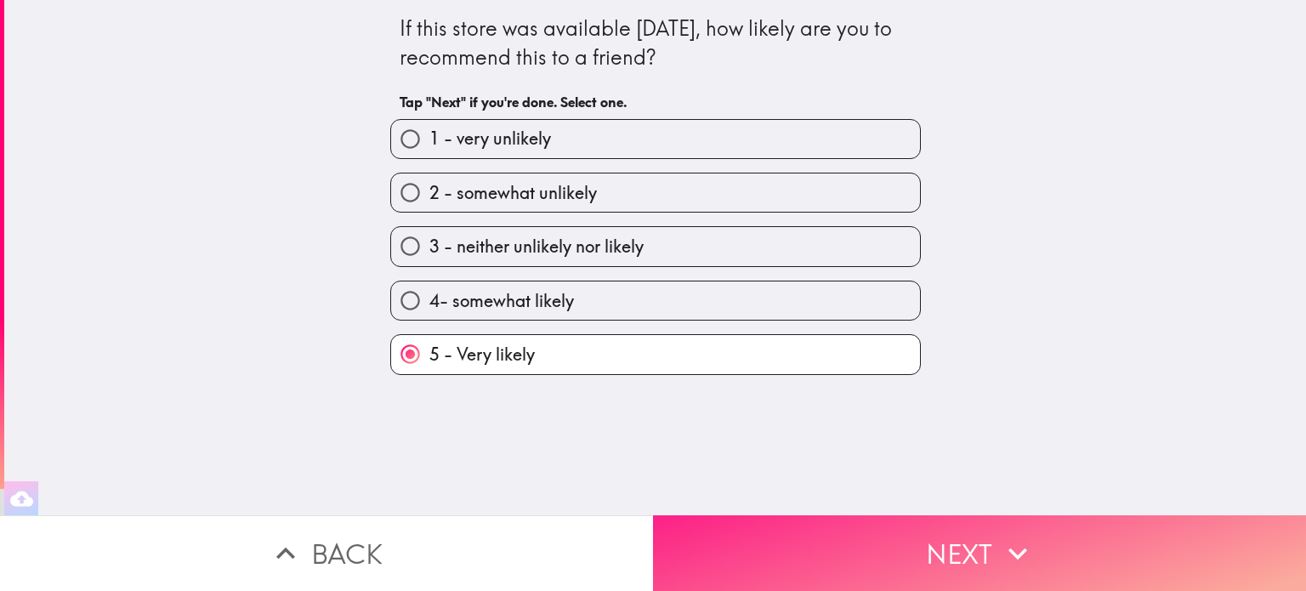
click at [971, 543] on button "Next" at bounding box center [979, 553] width 653 height 76
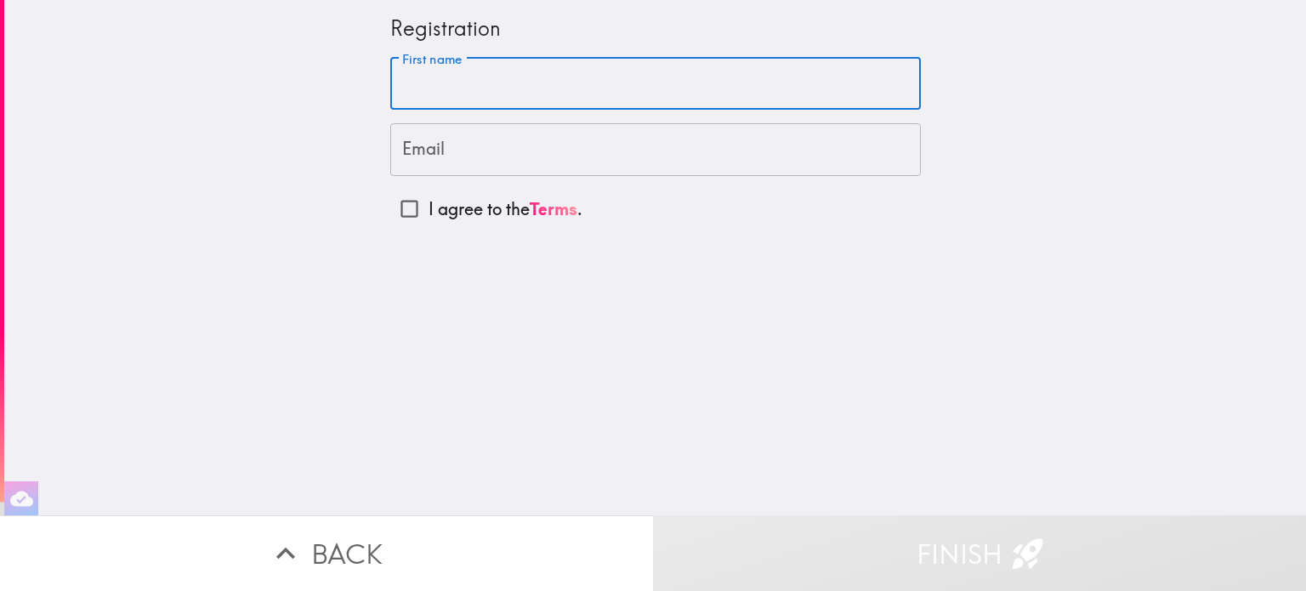
click at [505, 85] on input "First name" at bounding box center [655, 84] width 531 height 53
type input "Jennifer List"
click at [609, 148] on input "Email" at bounding box center [655, 149] width 531 height 53
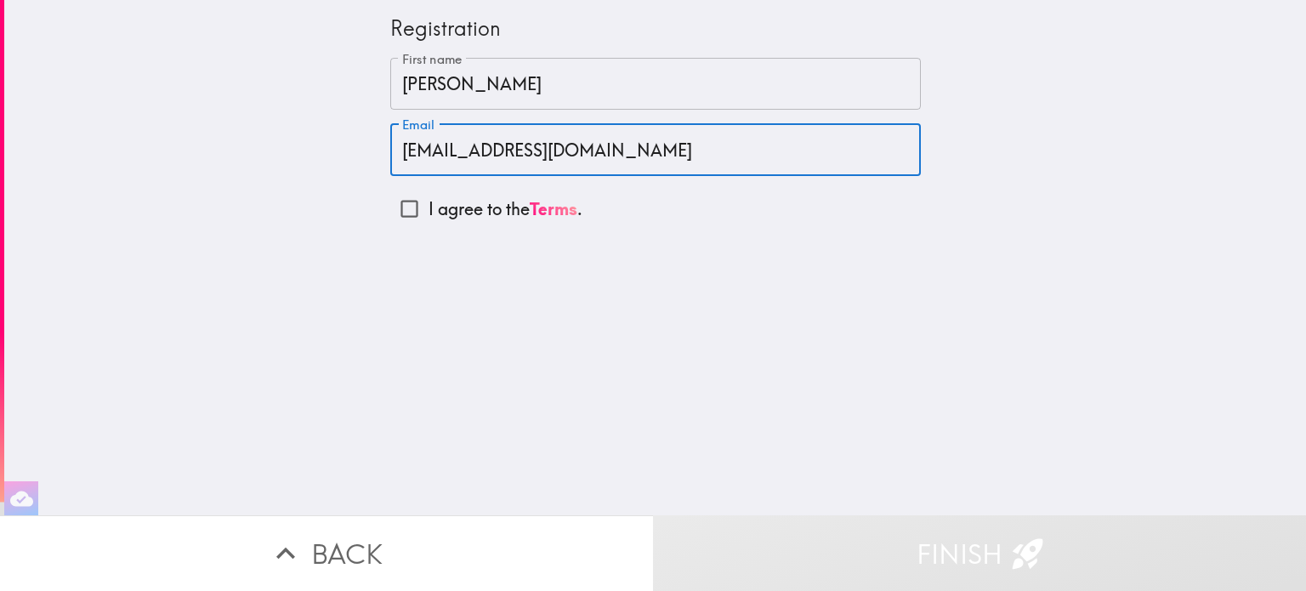
type input "[EMAIL_ADDRESS][DOMAIN_NAME]"
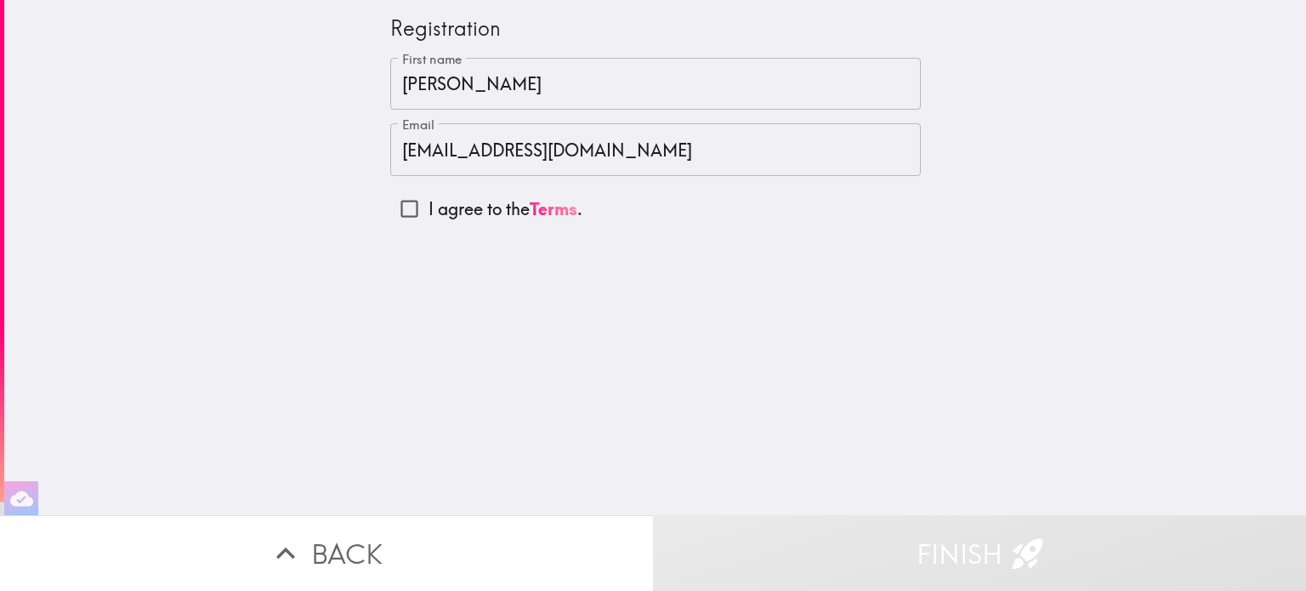
click at [393, 207] on input "I agree to the Terms ." at bounding box center [409, 209] width 38 height 38
checkbox input "true"
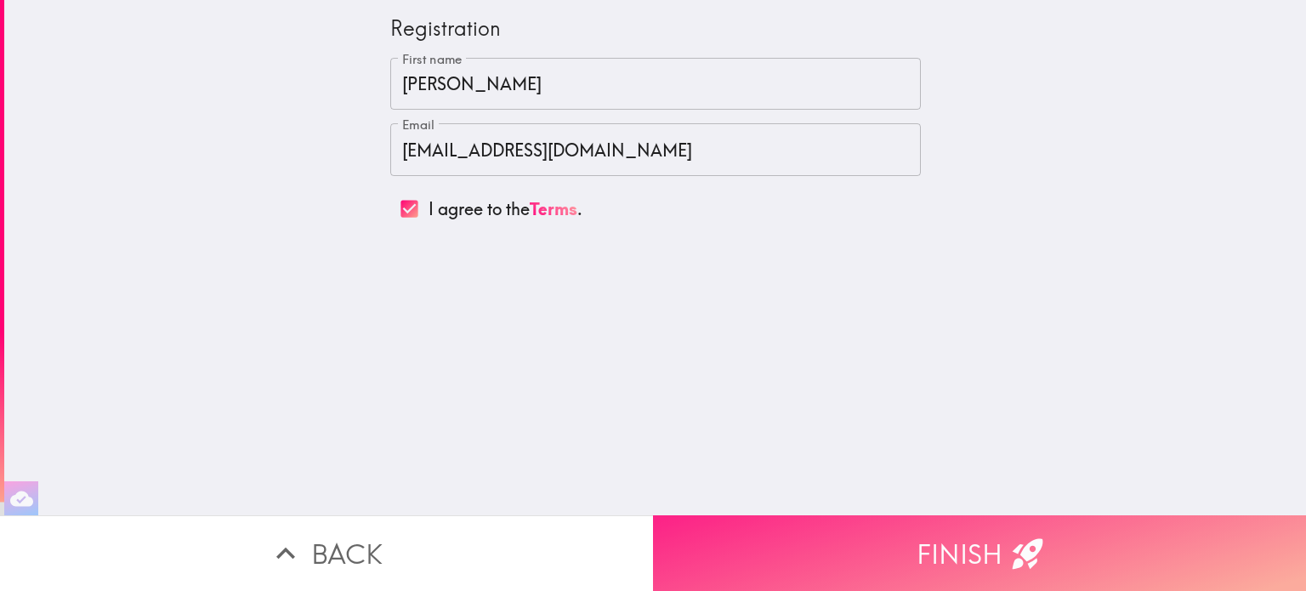
click at [955, 537] on button "Finish" at bounding box center [979, 553] width 653 height 76
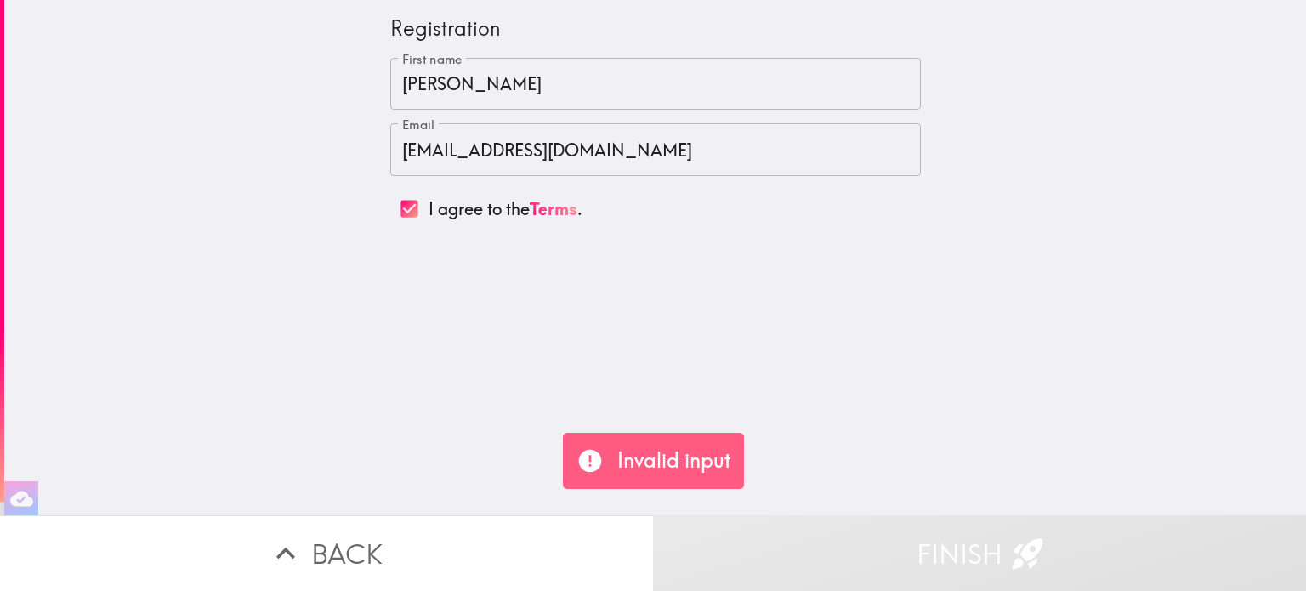
drag, startPoint x: 439, startPoint y: 155, endPoint x: 469, endPoint y: 174, distance: 35.9
click at [439, 155] on input "[EMAIL_ADDRESS][DOMAIN_NAME]" at bounding box center [655, 149] width 531 height 53
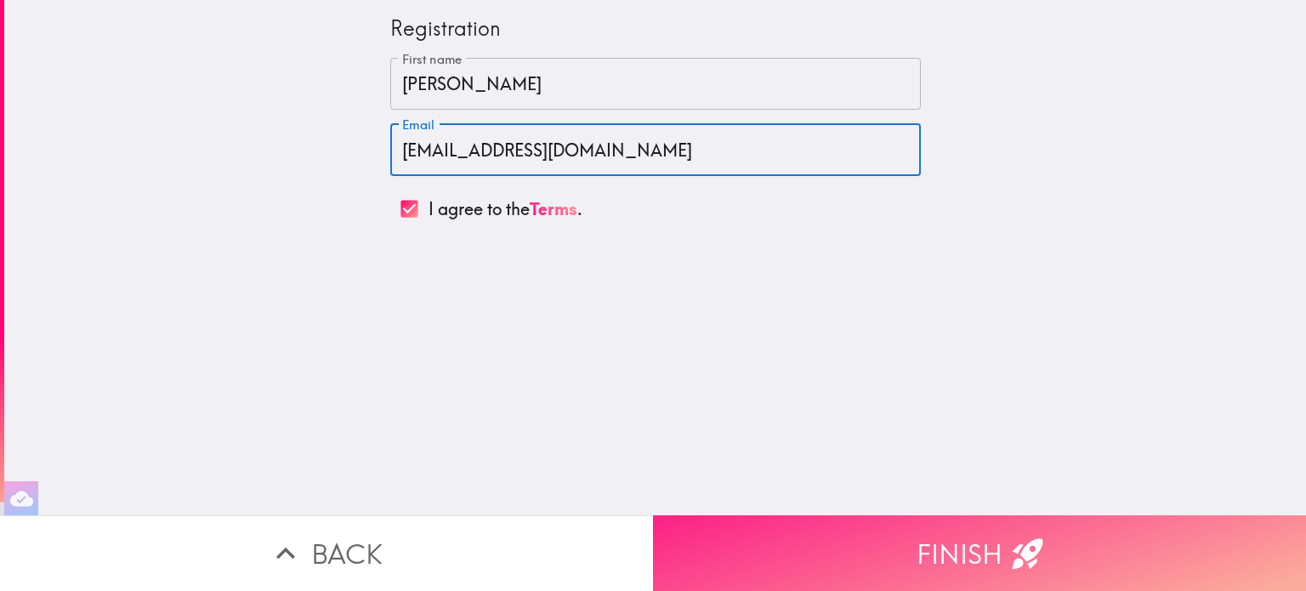
click at [924, 536] on button "Finish" at bounding box center [979, 553] width 653 height 76
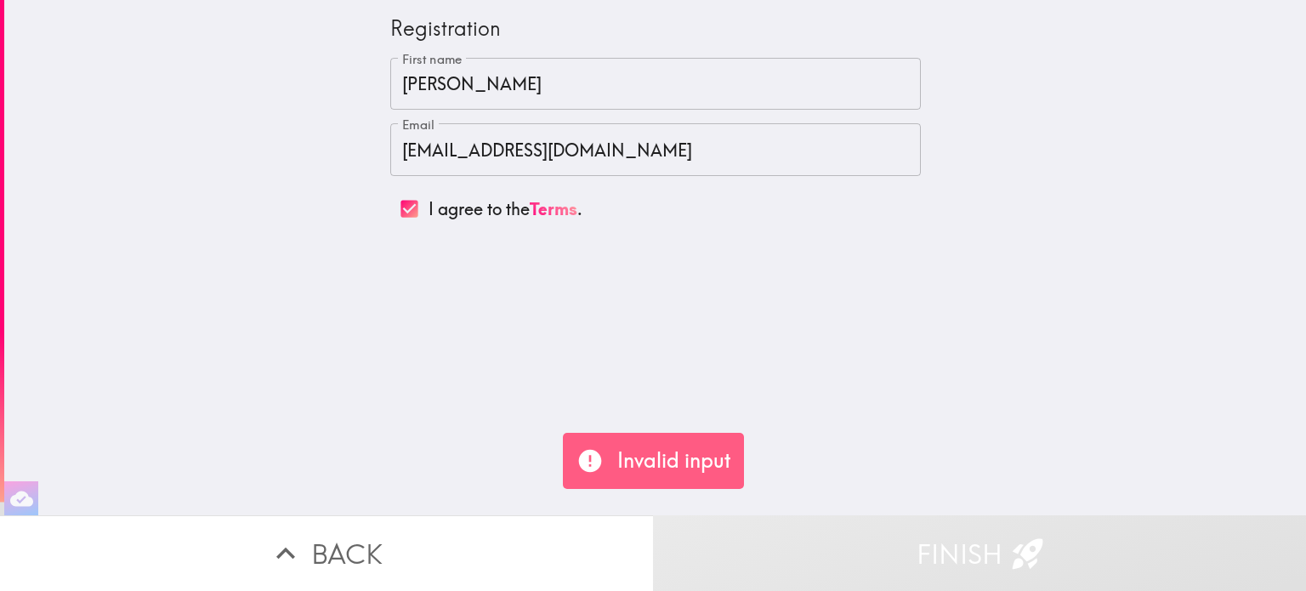
click at [530, 86] on input "Jennifer List" at bounding box center [655, 84] width 531 height 53
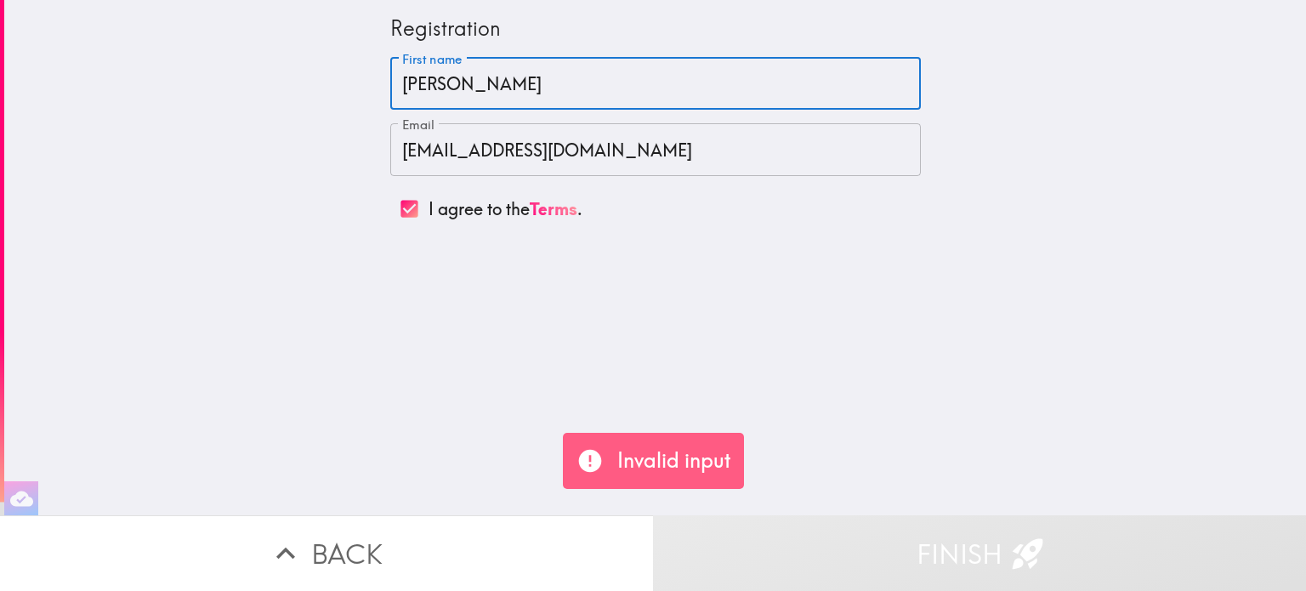
drag, startPoint x: 541, startPoint y: 86, endPoint x: 257, endPoint y: 89, distance: 284.1
click at [257, 89] on div "Registration First name Jennifer List First name Email jennlist16@gmail.com Ema…" at bounding box center [655, 257] width 1302 height 515
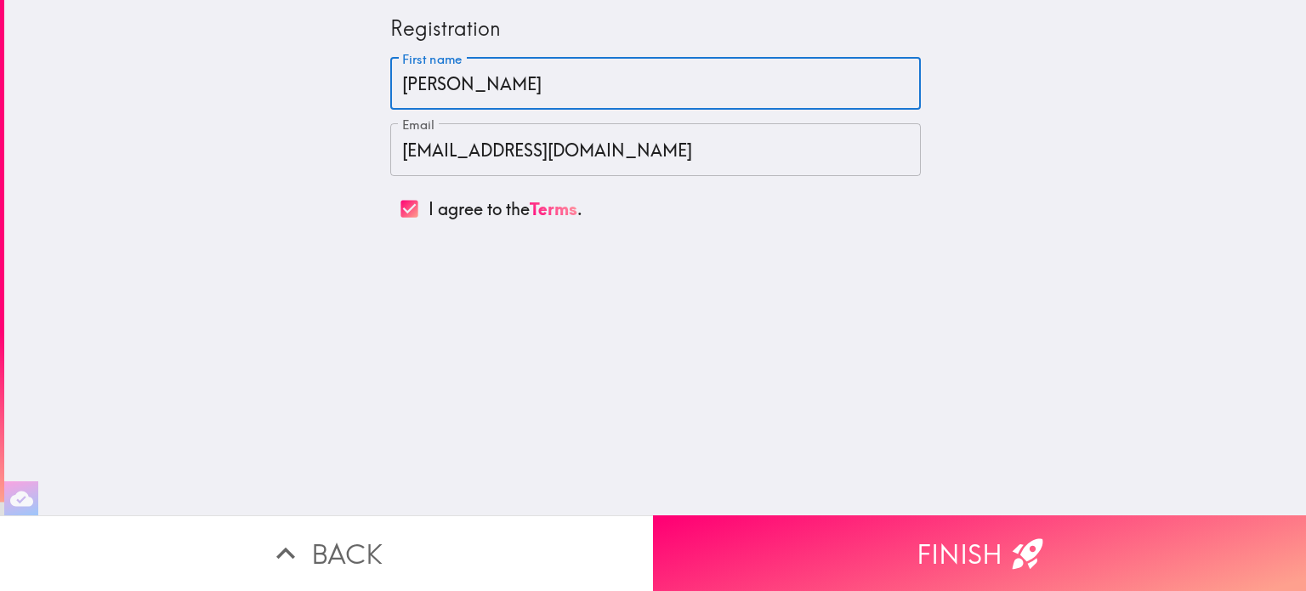
type input "Jennifer"
click at [725, 307] on div "Registration First name Jennifer First name Email jennlist16@gmail.com Email I …" at bounding box center [655, 257] width 1302 height 515
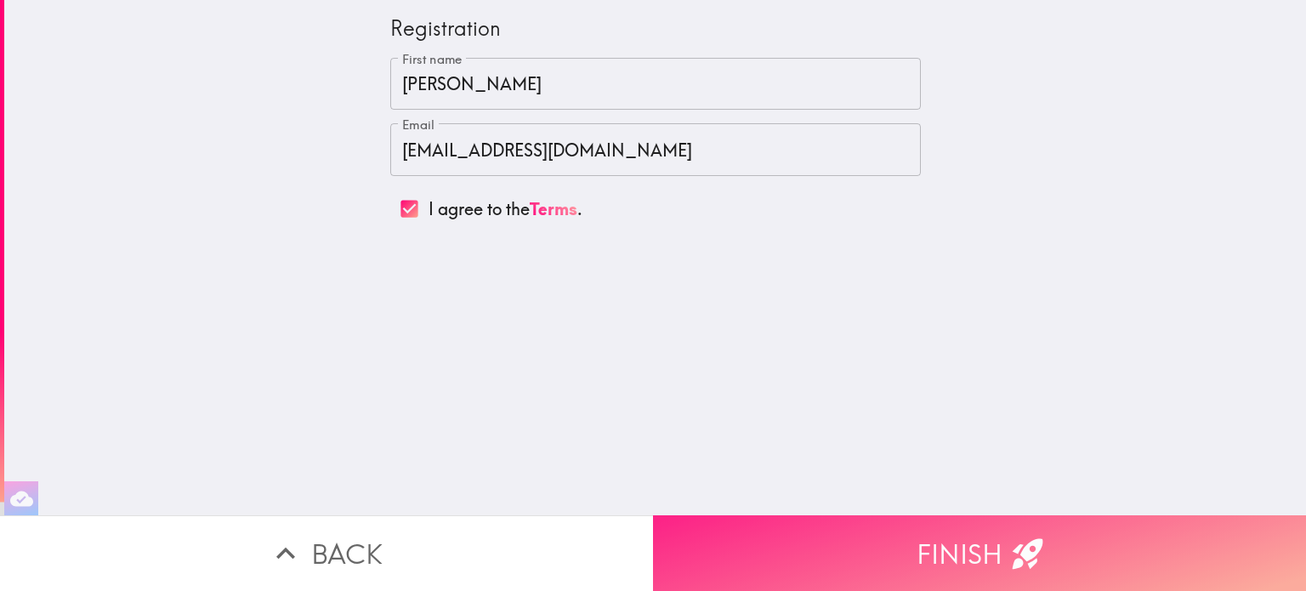
click at [856, 557] on button "Finish" at bounding box center [979, 553] width 653 height 76
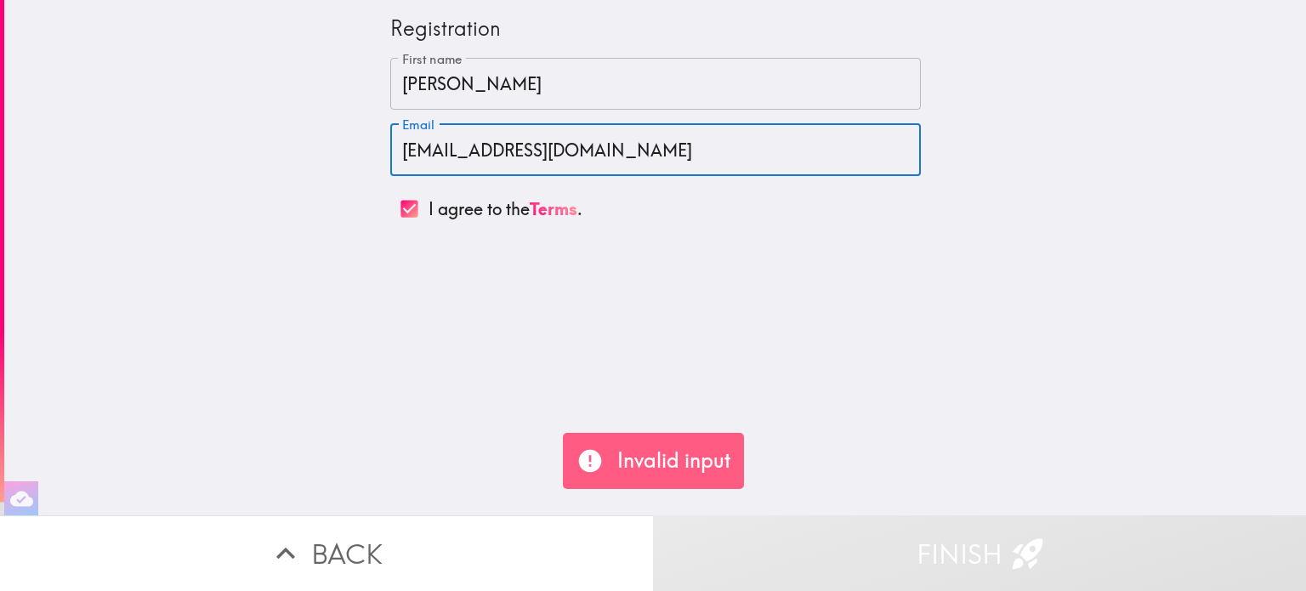
click at [631, 142] on input "[EMAIL_ADDRESS][DOMAIN_NAME]" at bounding box center [655, 149] width 531 height 53
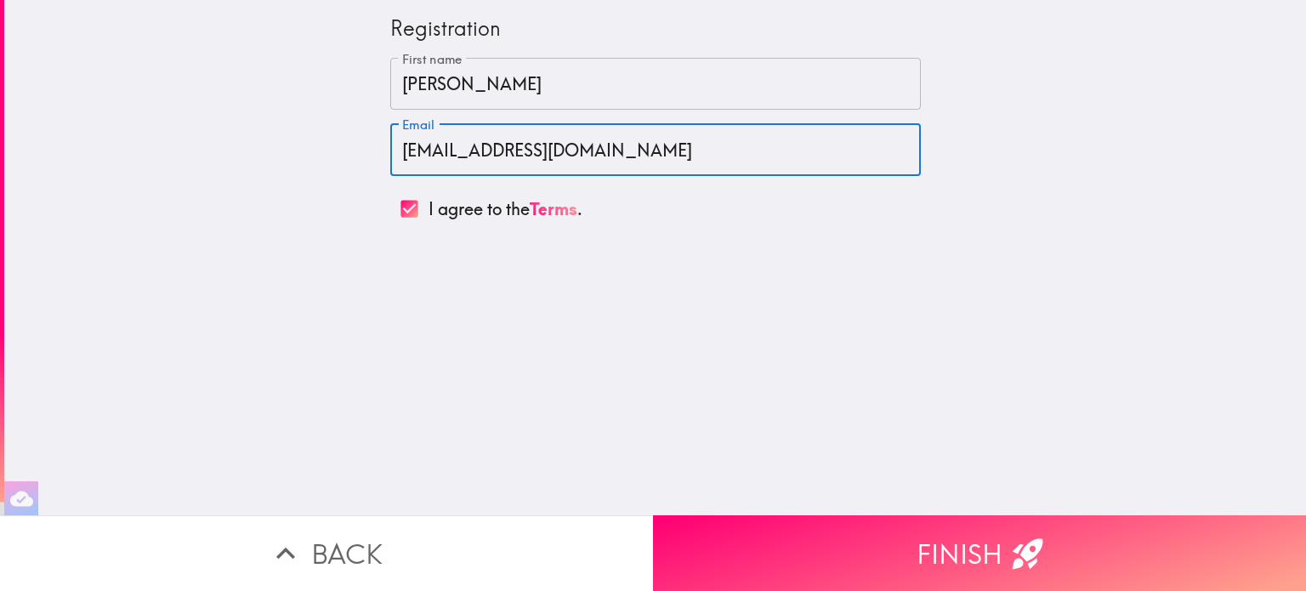
click at [390, 211] on input "I agree to the Terms ." at bounding box center [409, 209] width 38 height 38
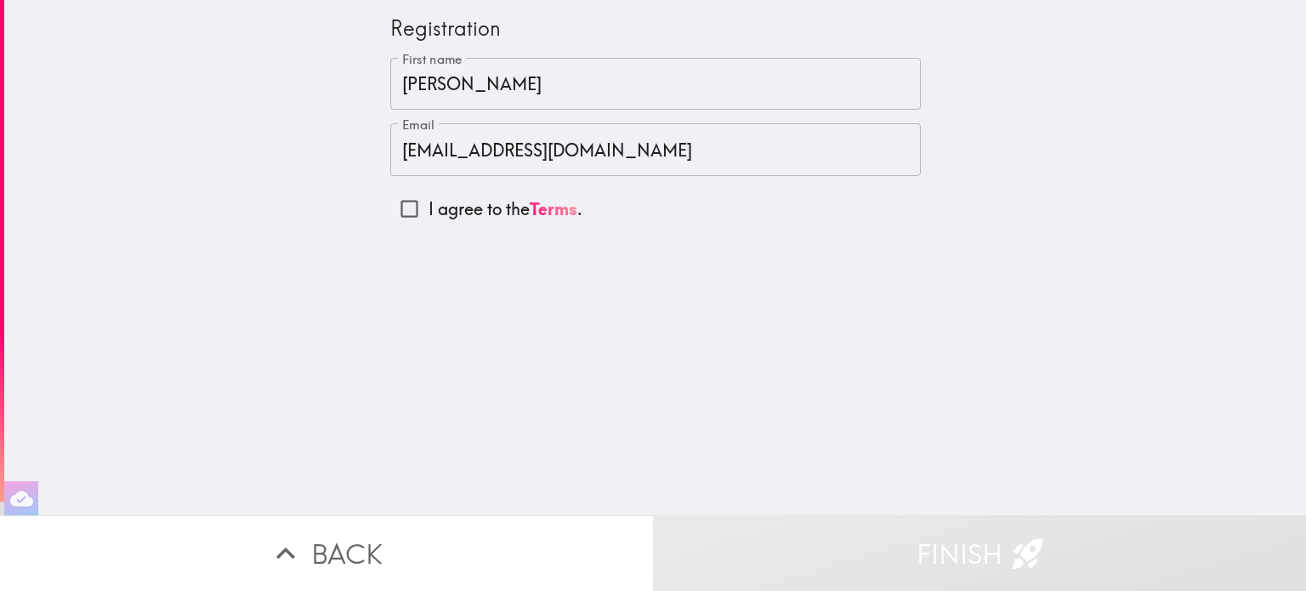
click at [390, 211] on input "I agree to the Terms ." at bounding box center [409, 209] width 38 height 38
checkbox input "true"
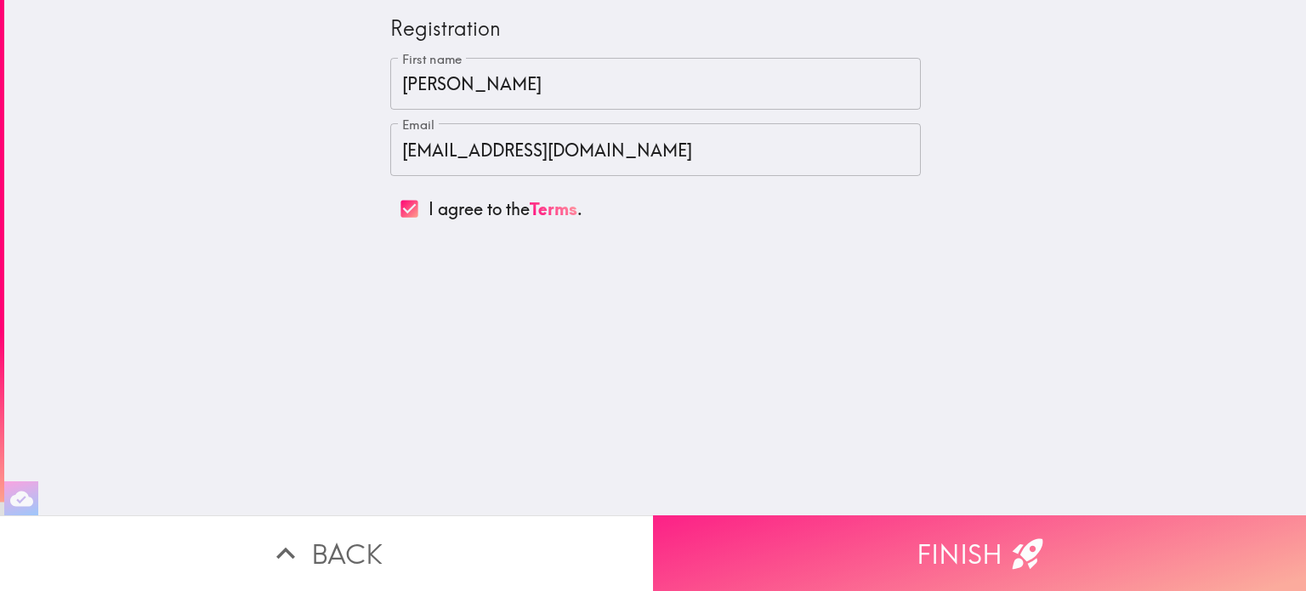
click at [981, 543] on button "Finish" at bounding box center [979, 553] width 653 height 76
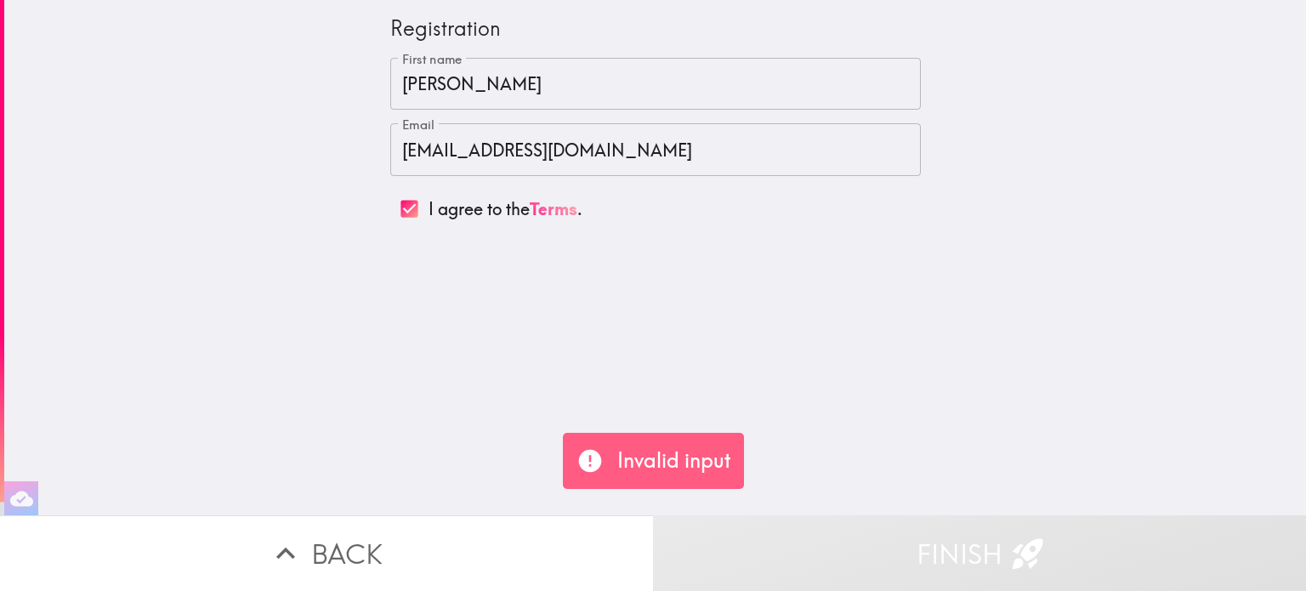
click at [535, 208] on link "Terms" at bounding box center [554, 208] width 48 height 21
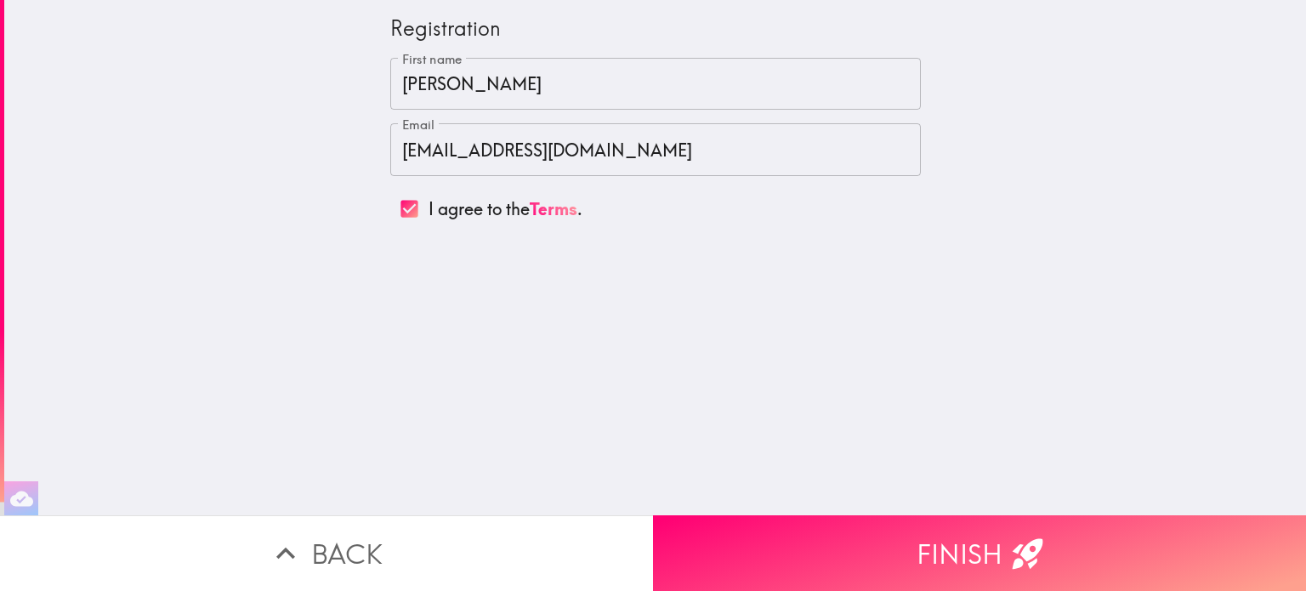
click at [454, 100] on input "Jennifer" at bounding box center [655, 84] width 531 height 53
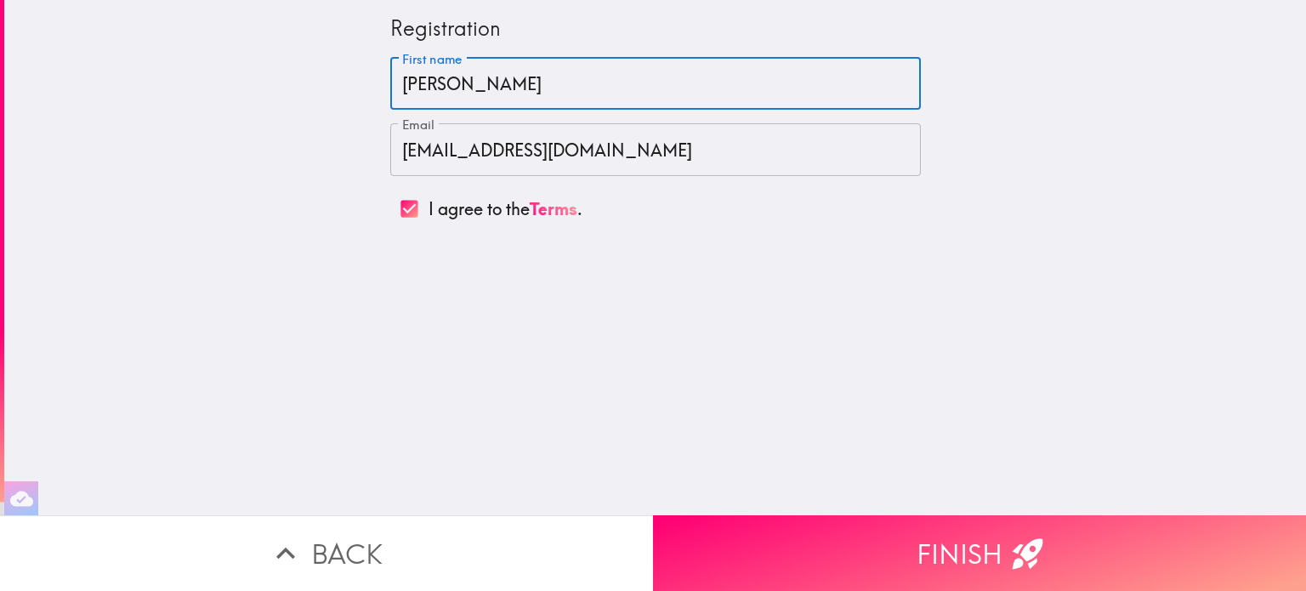
click at [581, 159] on input "[EMAIL_ADDRESS][DOMAIN_NAME]" at bounding box center [655, 149] width 531 height 53
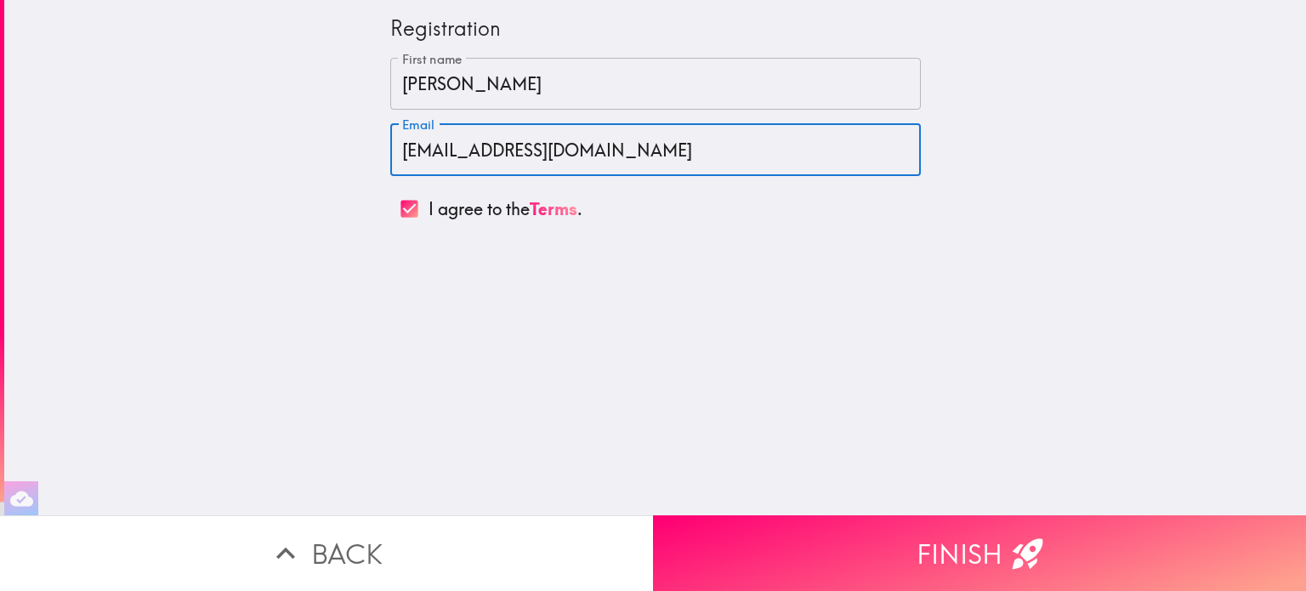
drag, startPoint x: 581, startPoint y: 159, endPoint x: 176, endPoint y: 145, distance: 405.1
click at [176, 145] on div "Registration First name Jennifer First name Email jennlist16@gmail.com Email I …" at bounding box center [655, 257] width 1302 height 515
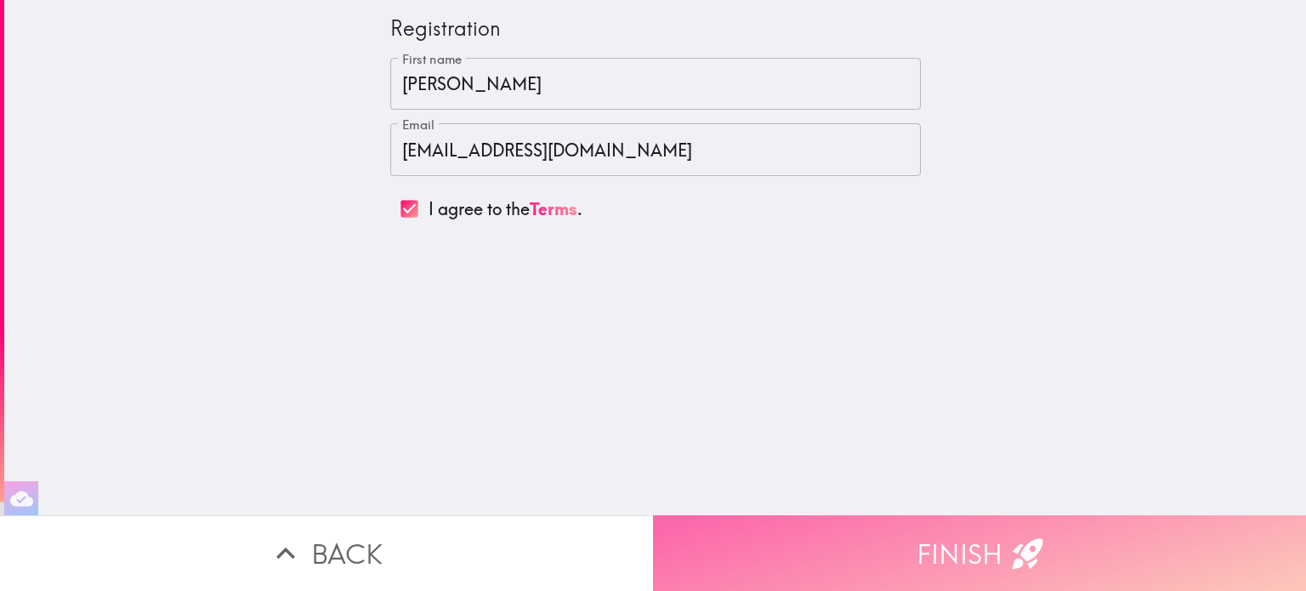
click at [911, 523] on button "Finish" at bounding box center [979, 553] width 653 height 76
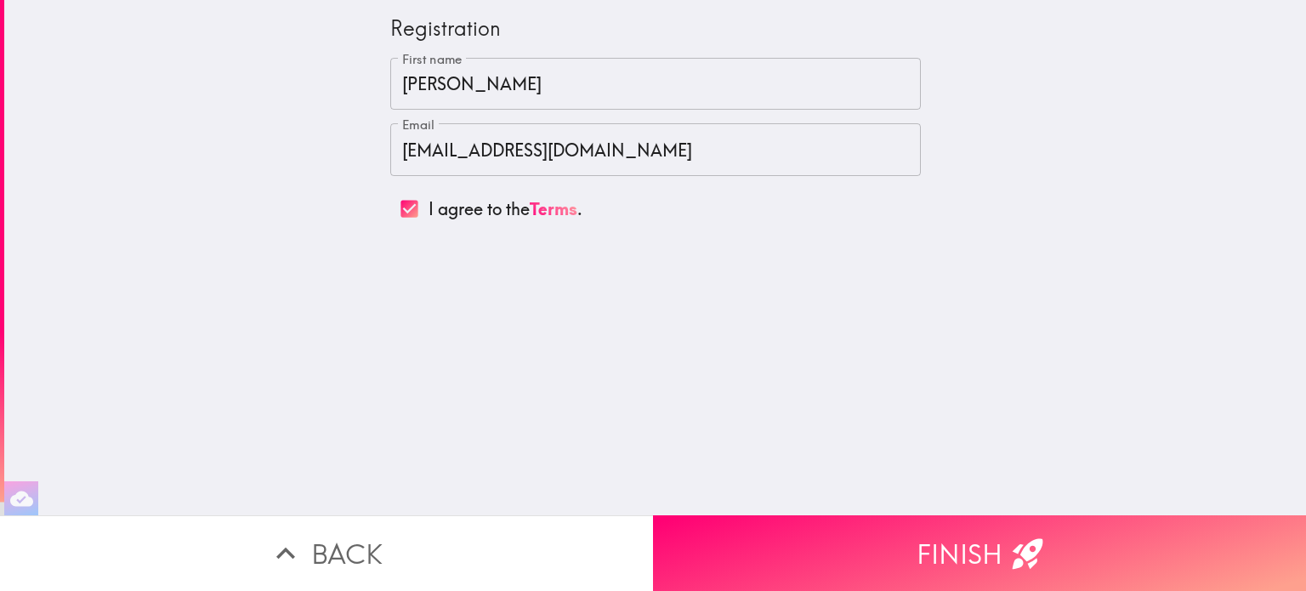
drag, startPoint x: 333, startPoint y: 39, endPoint x: 1252, endPoint y: 631, distance: 1093.5
click at [1252, 0] on html "Registration First name Jennifer First name Email jennlist16@gmail.com Email I …" at bounding box center [653, 0] width 1306 height 0
drag, startPoint x: 870, startPoint y: 343, endPoint x: 139, endPoint y: 33, distance: 793.5
click at [133, 36] on div "Registration First name Jennifer First name Email jennlist16@gmail.com Email I …" at bounding box center [655, 257] width 1302 height 515
drag, startPoint x: 371, startPoint y: 26, endPoint x: 758, endPoint y: 312, distance: 481.6
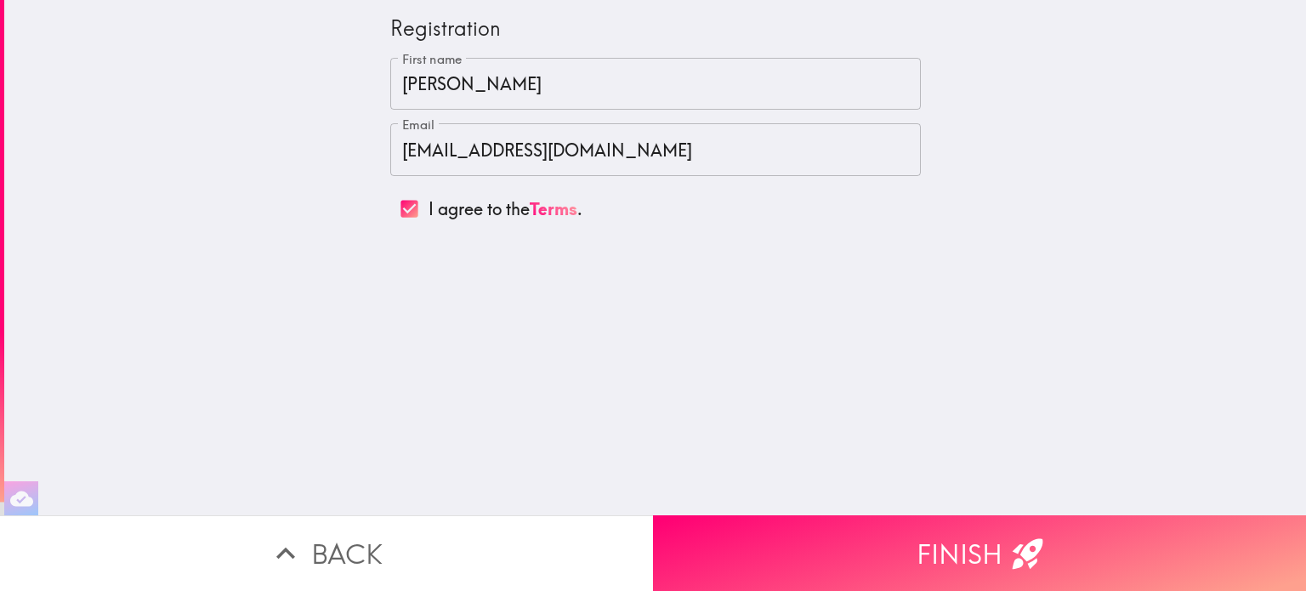
click at [758, 312] on div "Registration First name Jennifer First name Email jennlist16@gmail.com Email I …" at bounding box center [655, 257] width 1302 height 515
drag, startPoint x: 728, startPoint y: 236, endPoint x: 323, endPoint y: 51, distance: 444.9
click at [323, 52] on div "Registration First name Jennifer First name Email jennlist16@gmail.com Email I …" at bounding box center [655, 257] width 1302 height 515
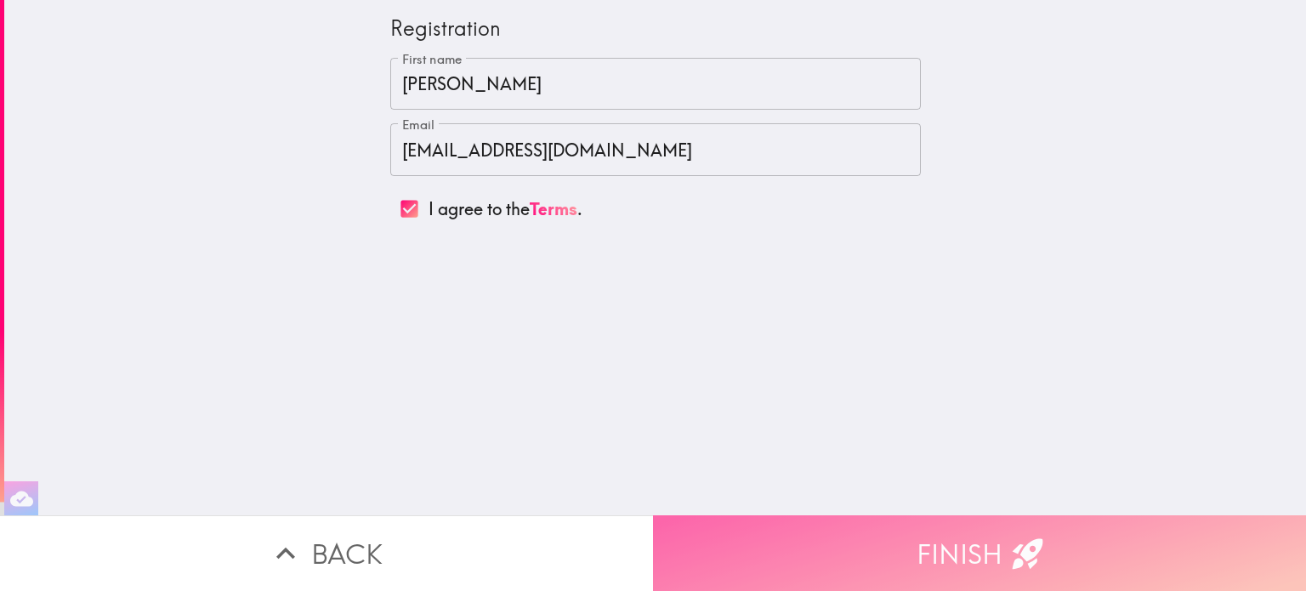
click at [1051, 543] on button "Finish" at bounding box center [979, 553] width 653 height 76
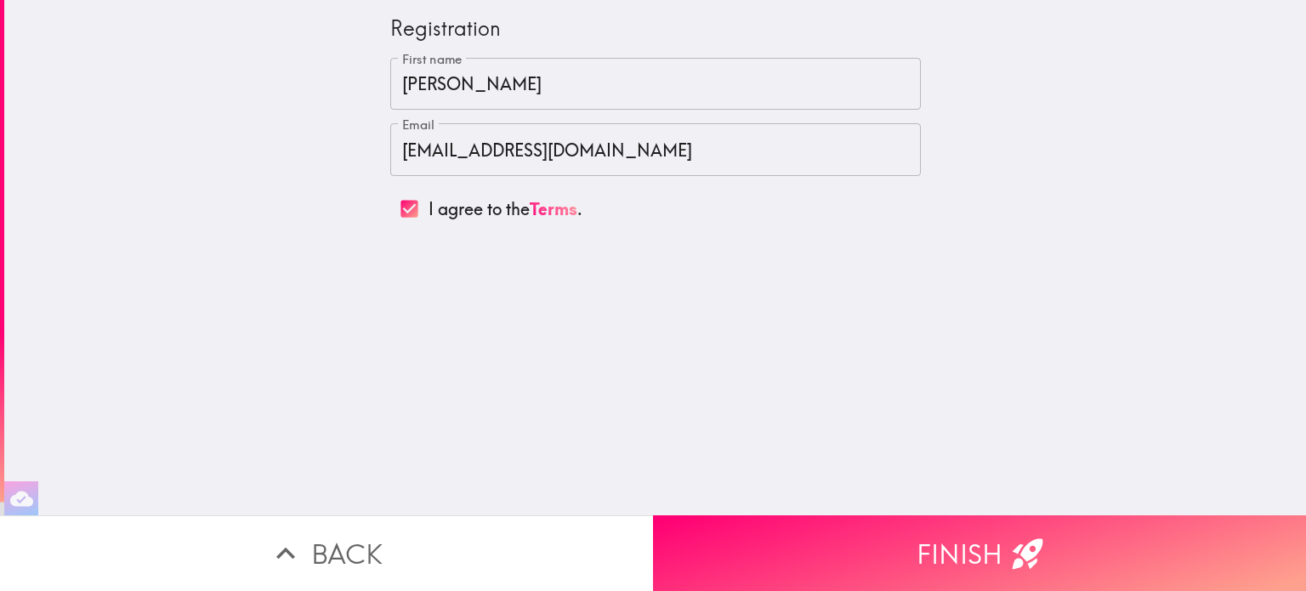
click at [343, 544] on button "Back" at bounding box center [326, 553] width 653 height 76
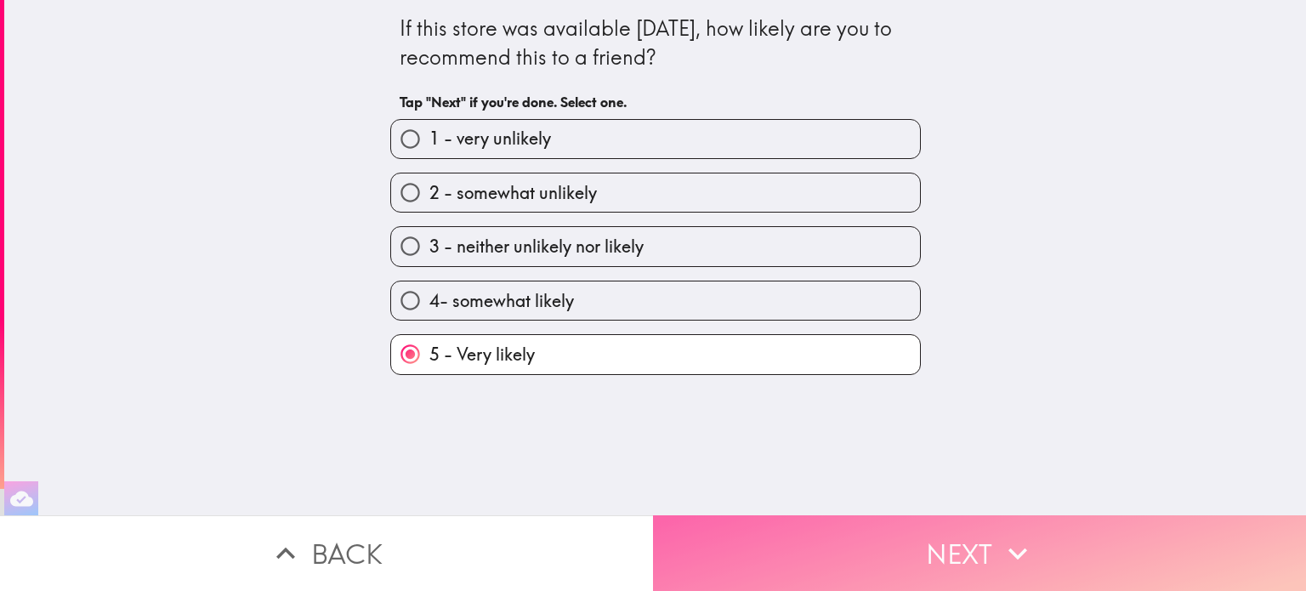
click at [956, 539] on button "Next" at bounding box center [979, 553] width 653 height 76
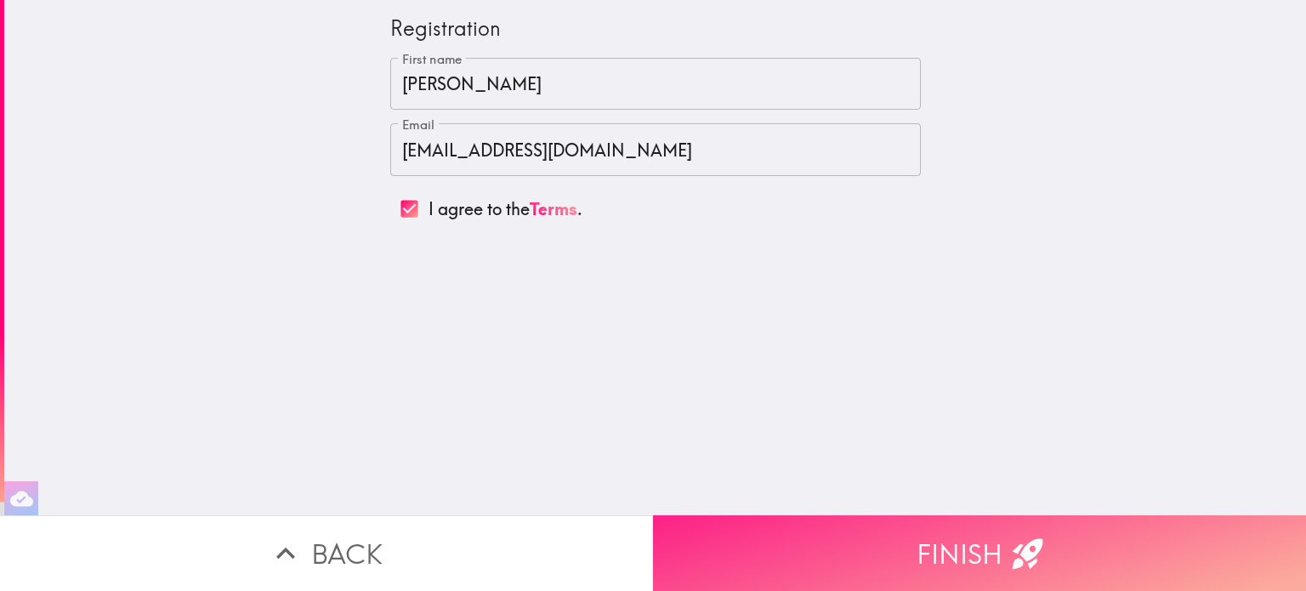
click at [924, 536] on button "Finish" at bounding box center [979, 553] width 653 height 76
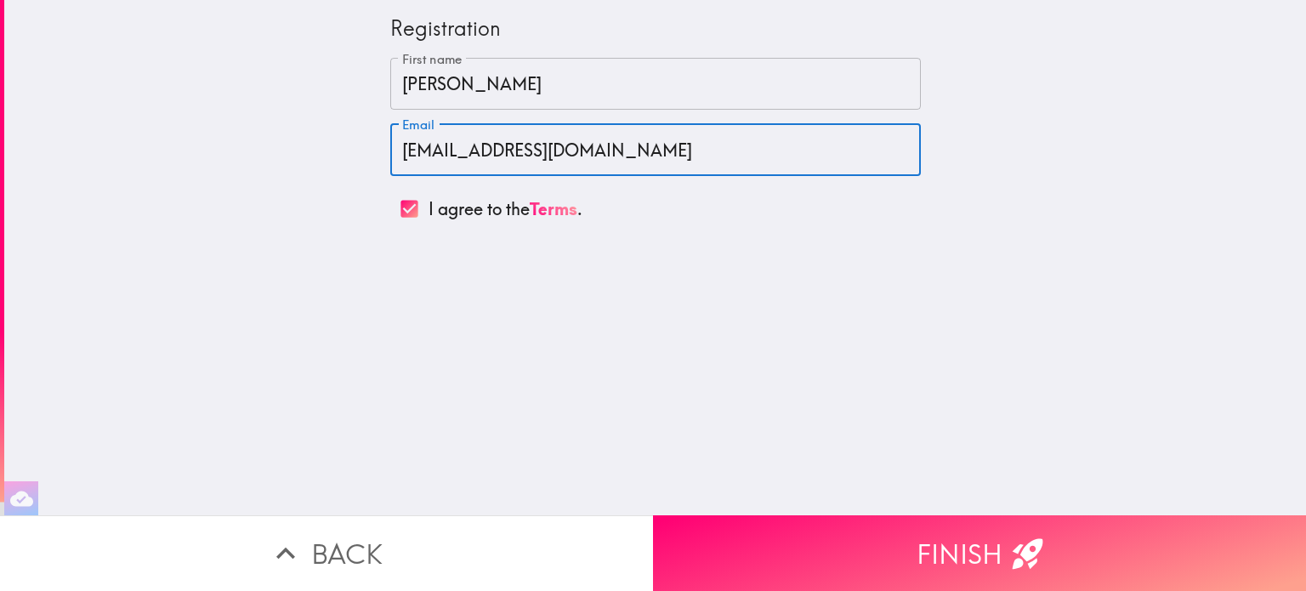
click at [612, 151] on input "[EMAIL_ADDRESS][DOMAIN_NAME]" at bounding box center [655, 149] width 531 height 53
click at [495, 80] on input "Jennifer" at bounding box center [655, 84] width 531 height 53
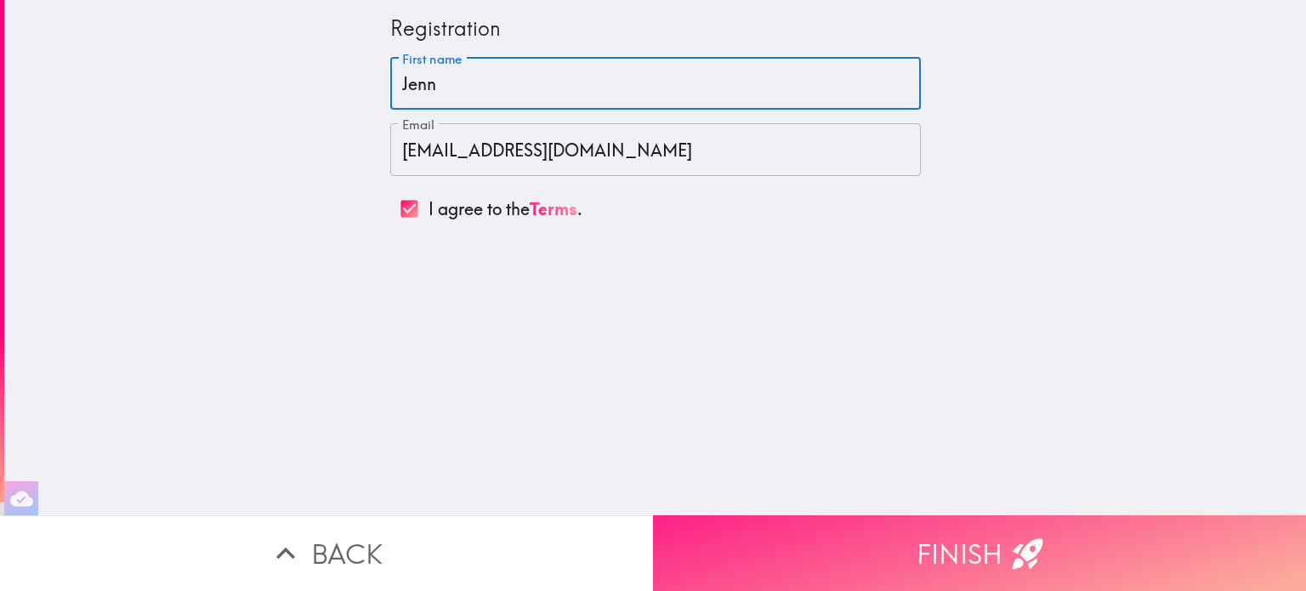
type input "Jenn"
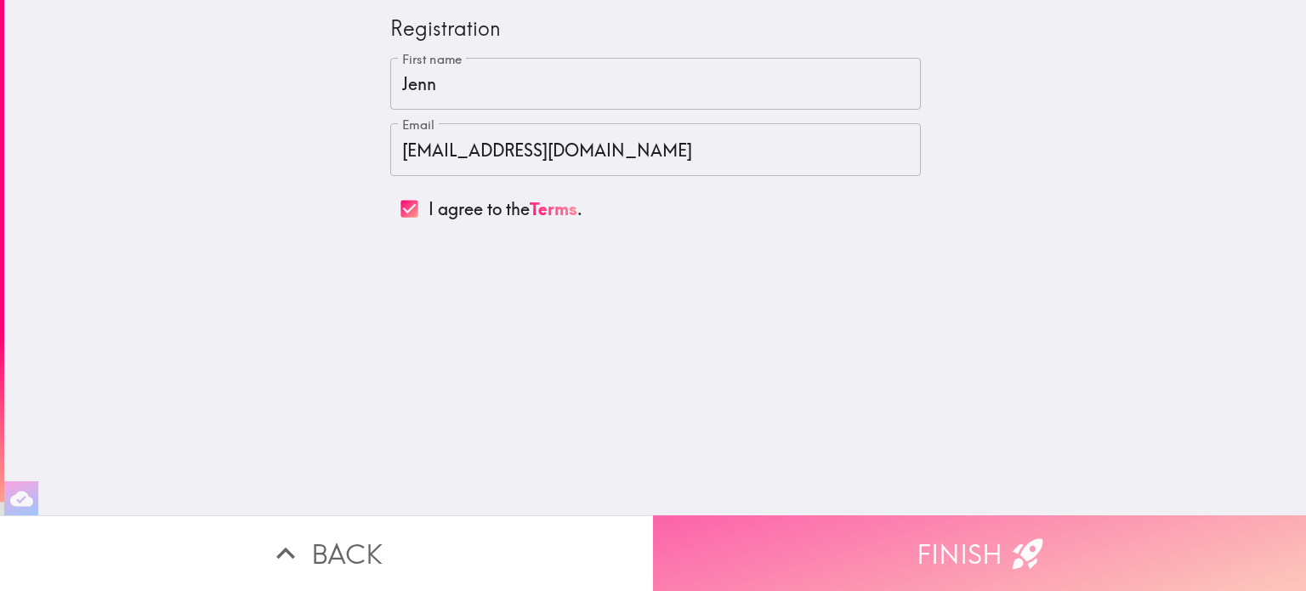
click at [935, 541] on button "Finish" at bounding box center [979, 553] width 653 height 76
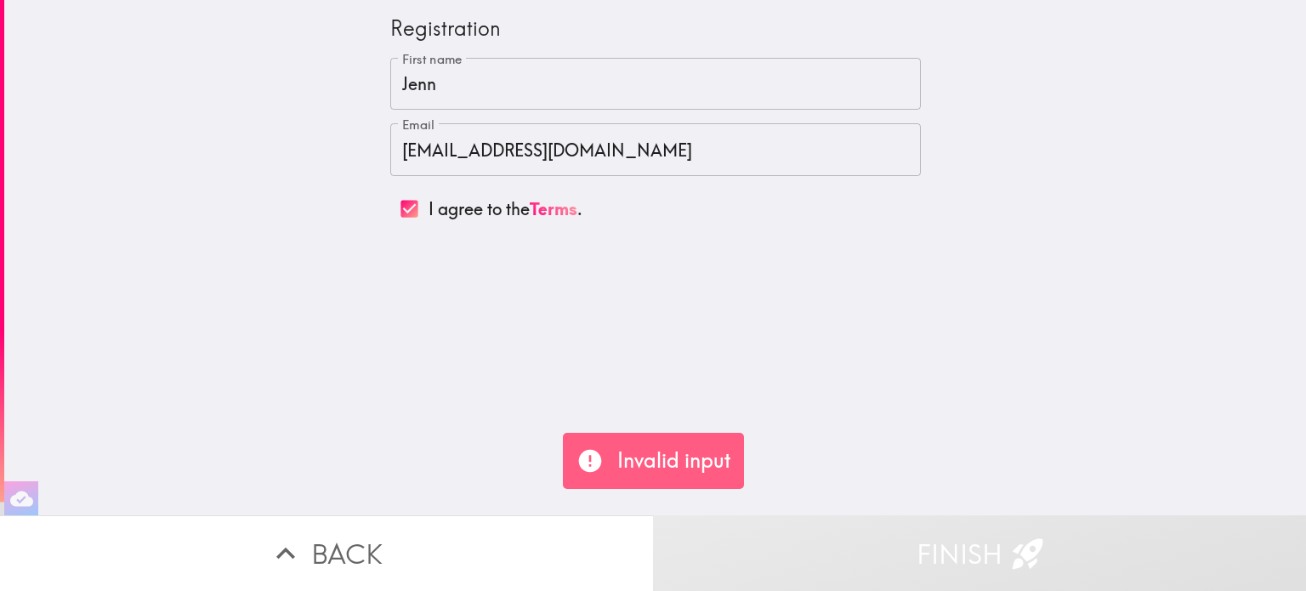
click at [521, 95] on input "Jenn" at bounding box center [655, 84] width 531 height 53
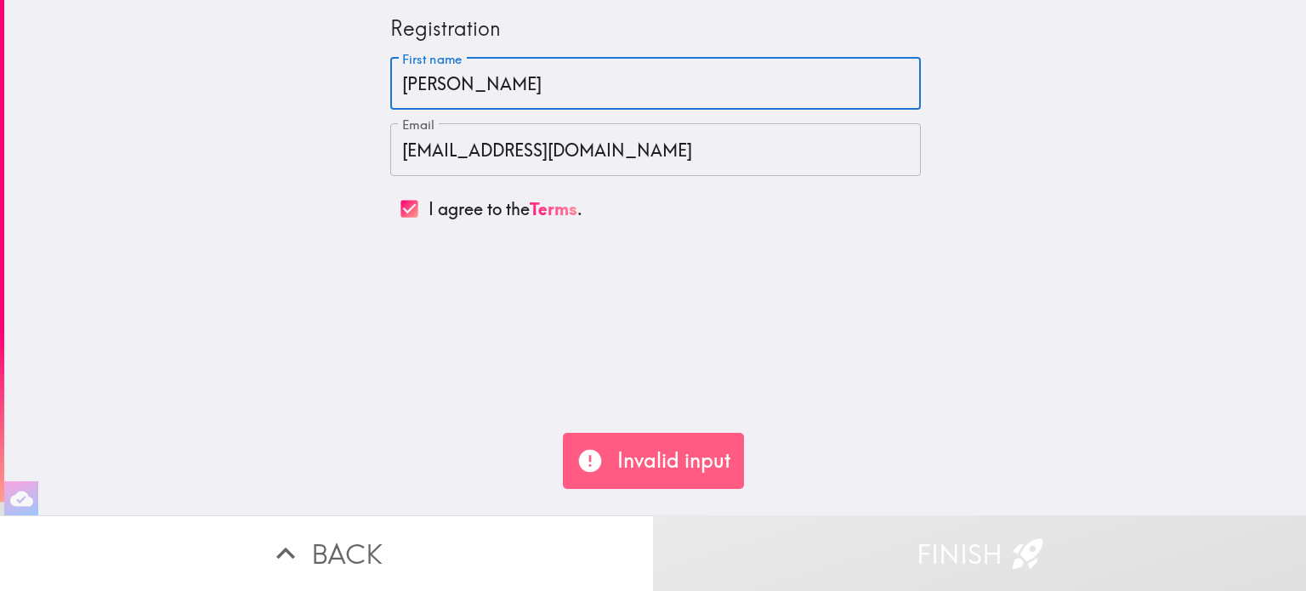
type input "Jennifer"
click at [924, 395] on div "Registration First name Jennifer First name Email jennlist16@gmail.com Email I …" at bounding box center [655, 257] width 1302 height 515
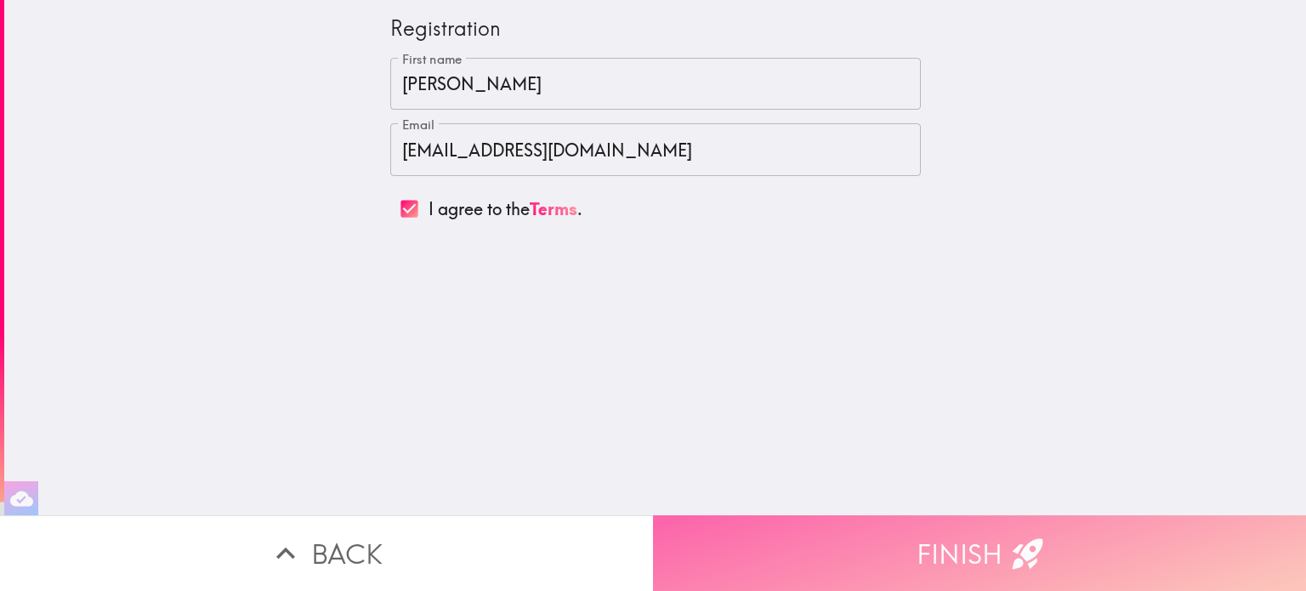
click at [1024, 536] on icon "button" at bounding box center [1028, 553] width 37 height 37
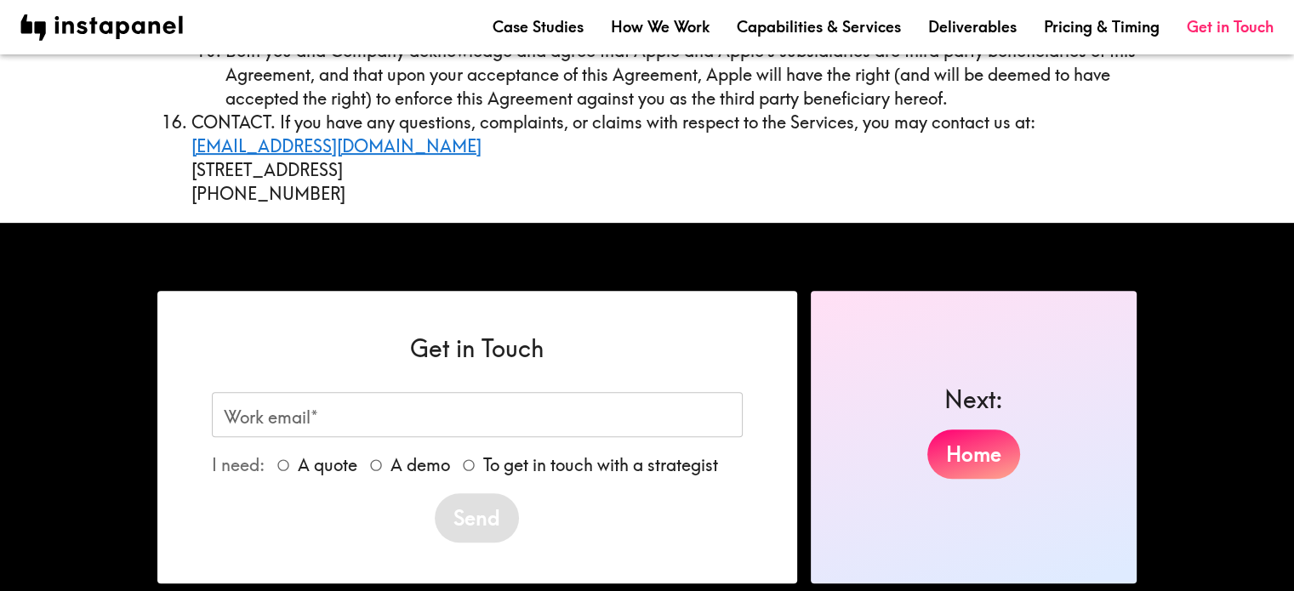
scroll to position [7307, 0]
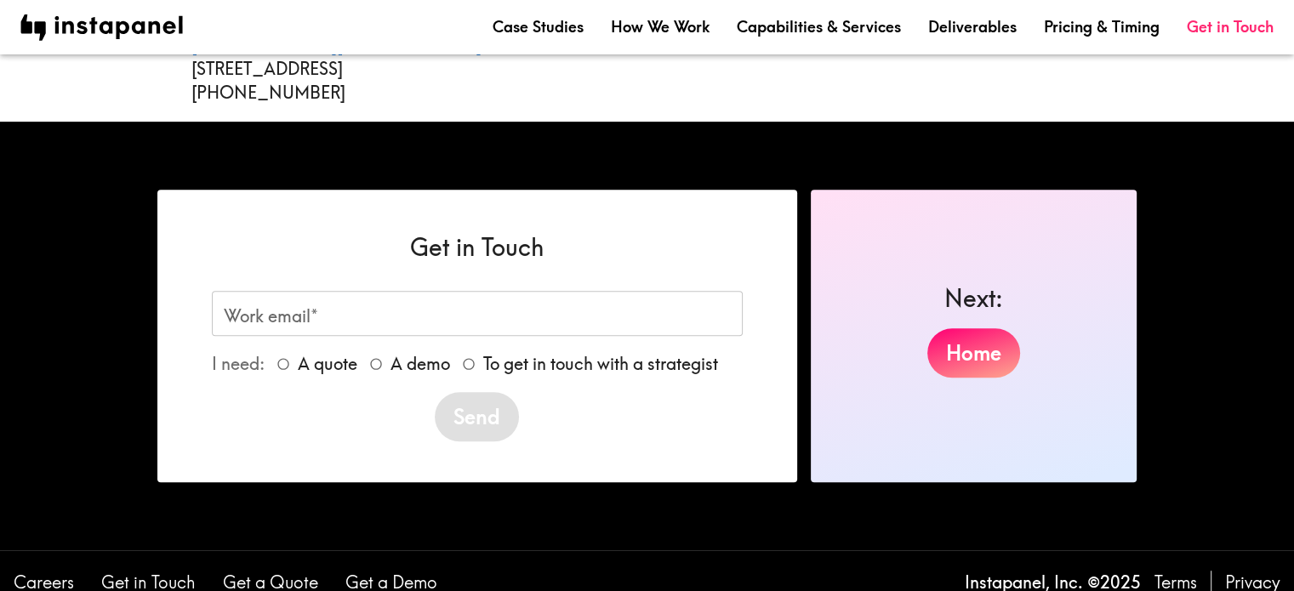
click at [579, 291] on input "Work email*" at bounding box center [477, 313] width 531 height 45
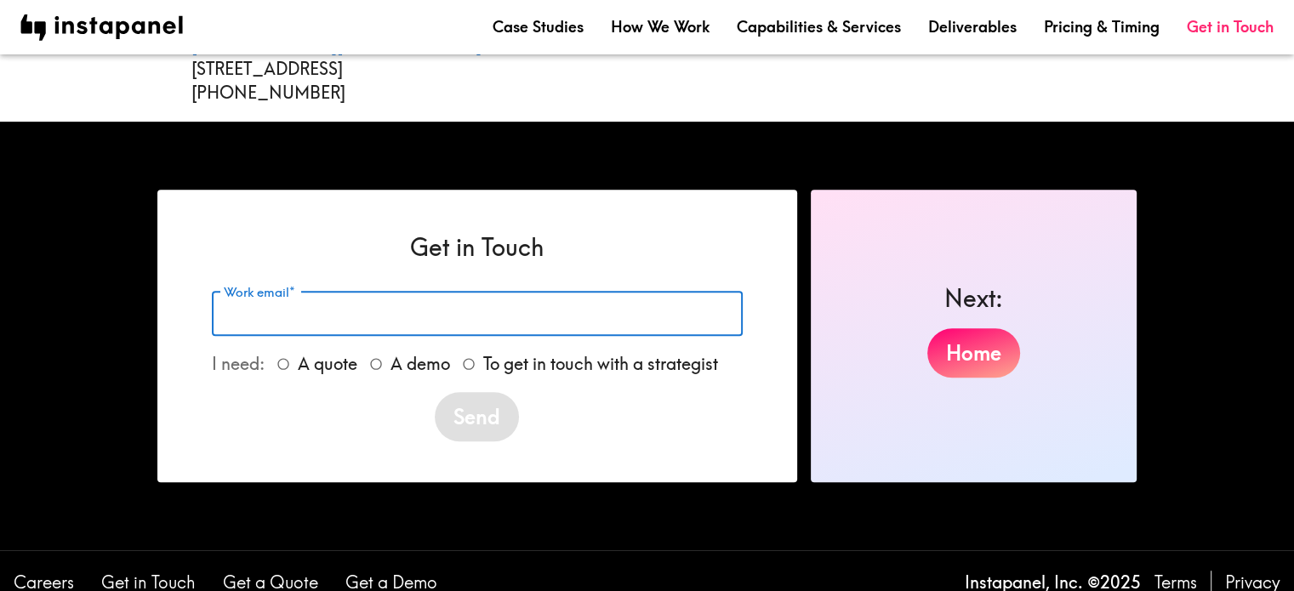
type input "[EMAIL_ADDRESS][DOMAIN_NAME]"
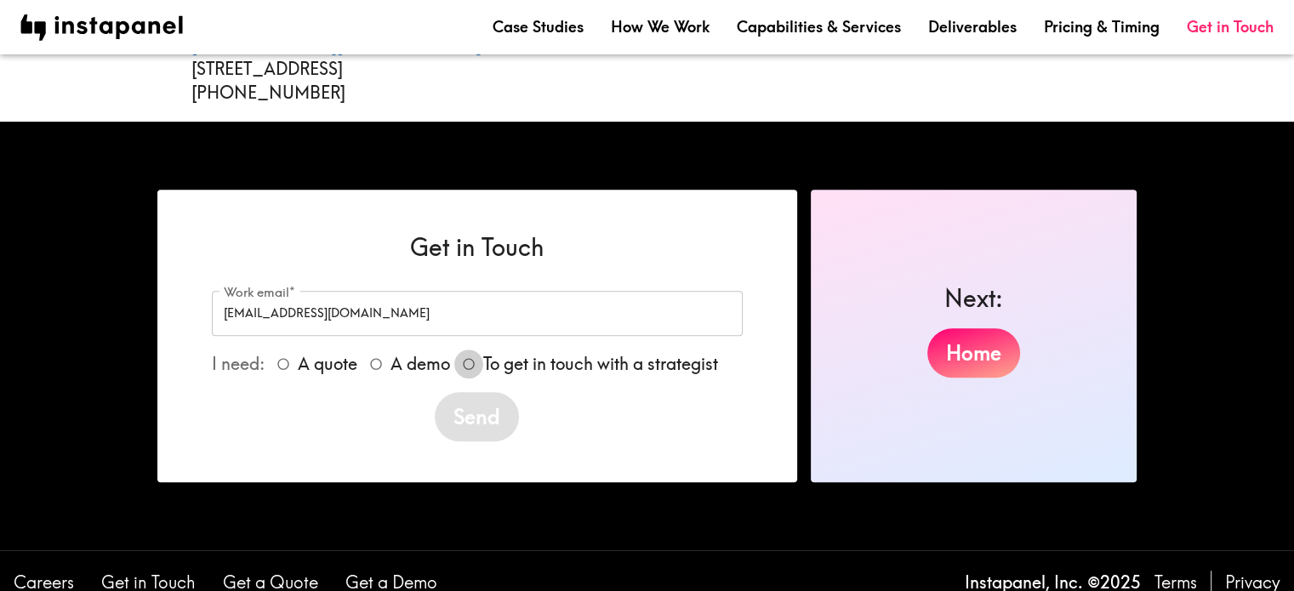
click at [469, 350] on input "To get in touch with a strategist" at bounding box center [468, 364] width 29 height 29
radio input "true"
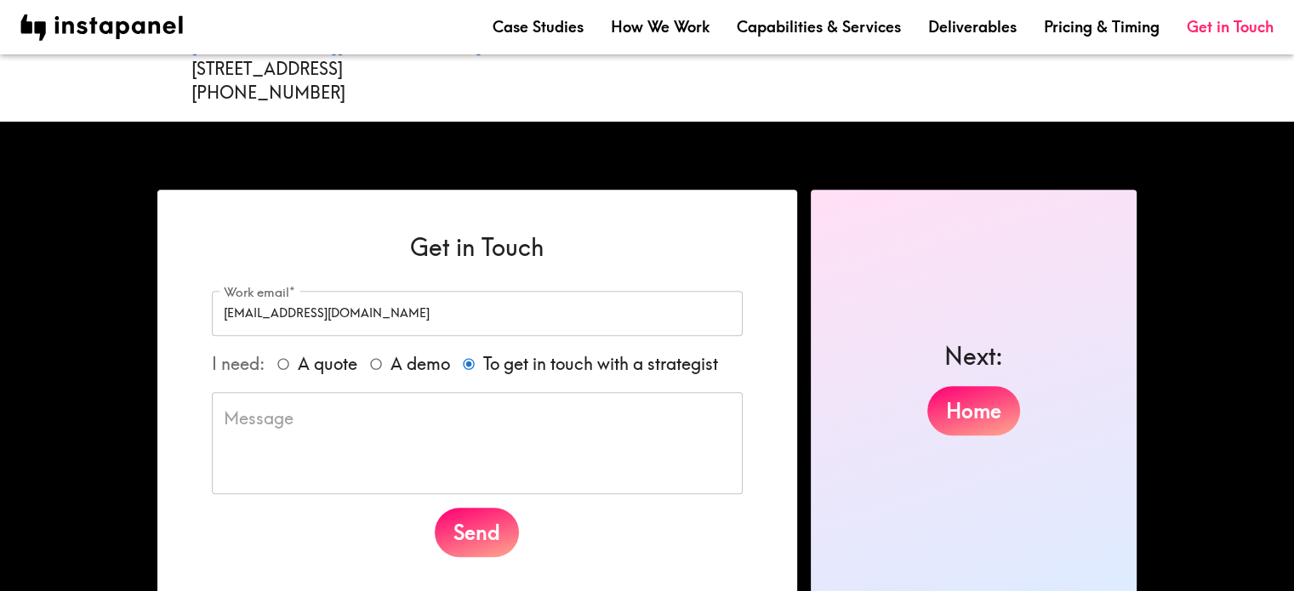
click at [582, 415] on textarea at bounding box center [477, 444] width 507 height 74
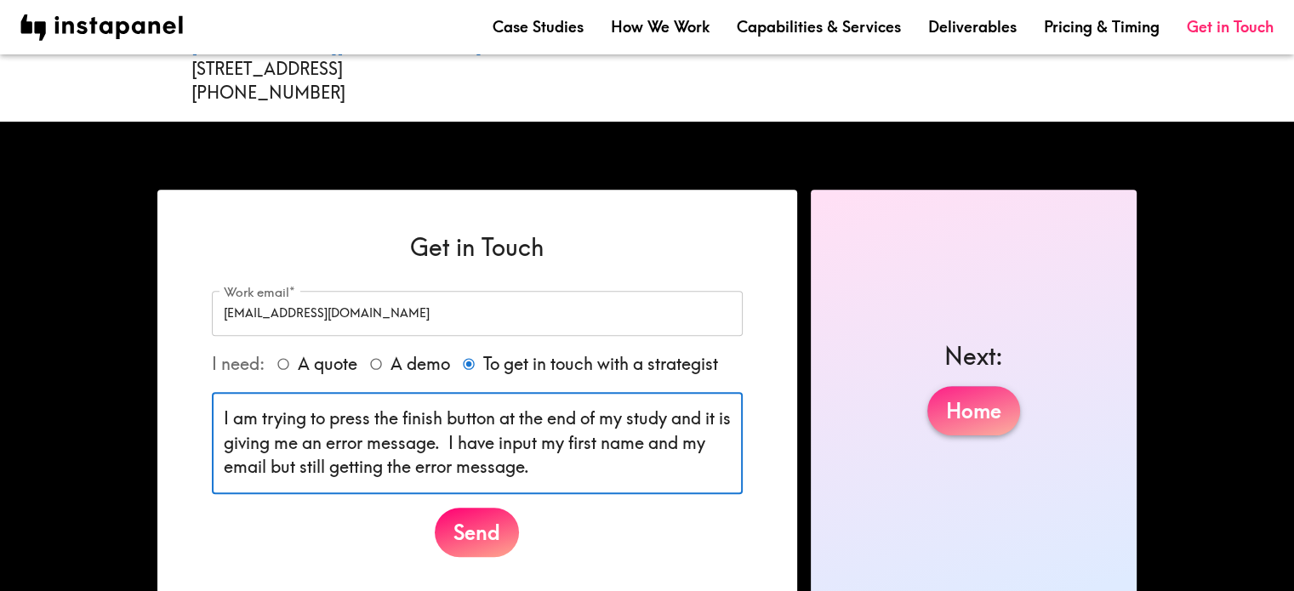
type textarea "I am trying to press the finish button at the end of my study and it is giving …"
click at [985, 386] on link "Home" at bounding box center [973, 410] width 93 height 49
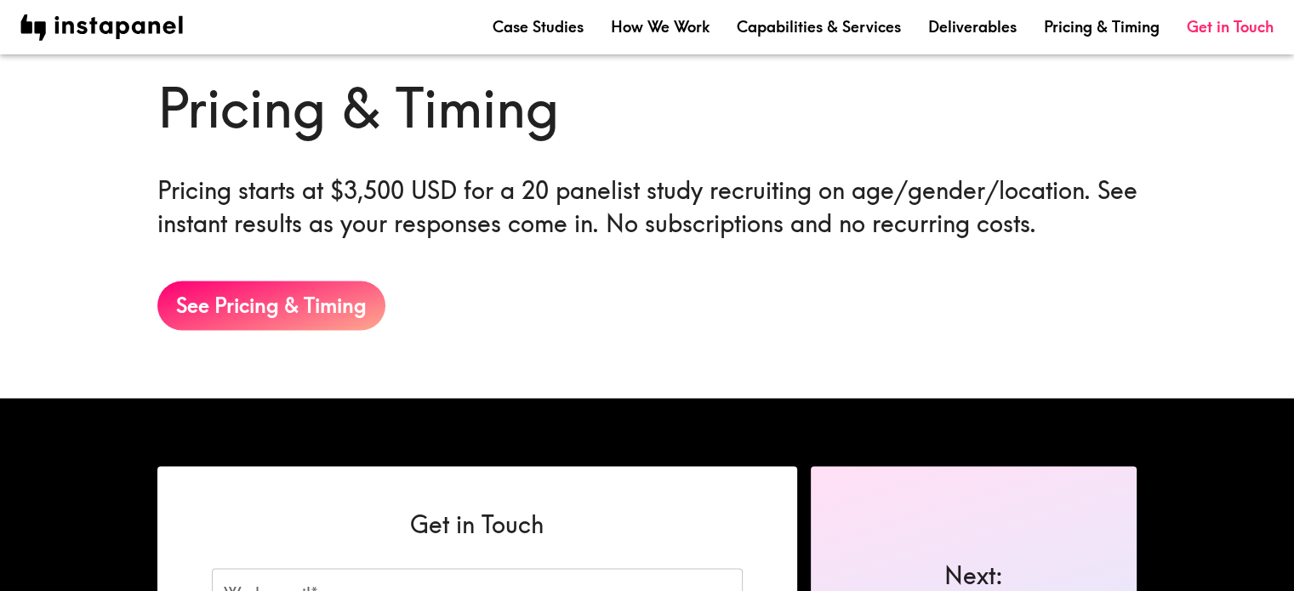
scroll to position [2734, 0]
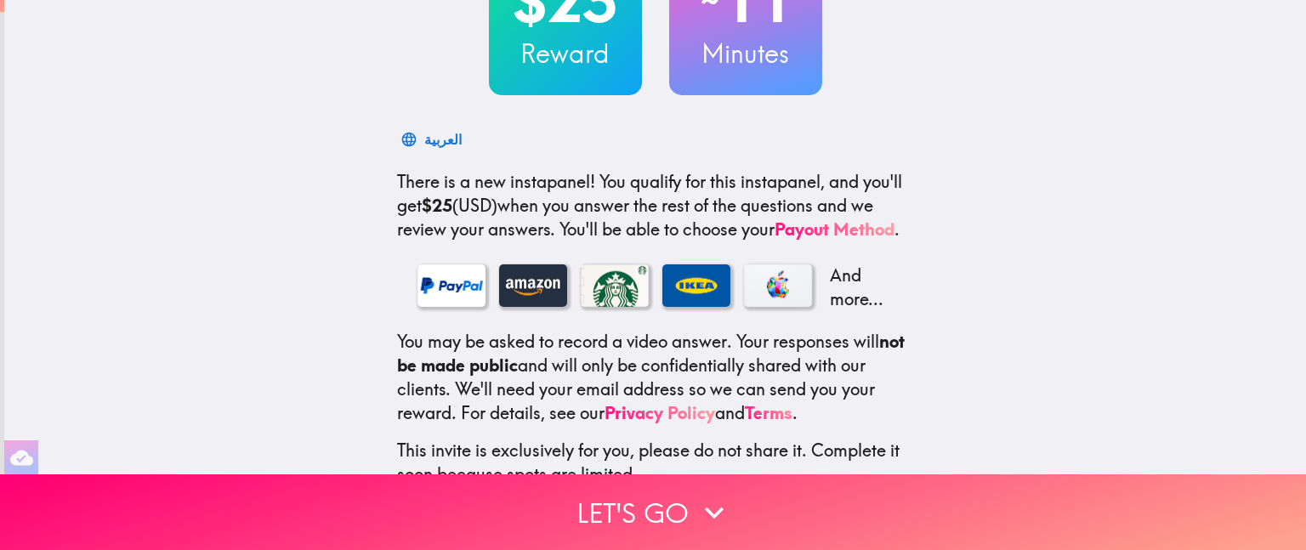
scroll to position [170, 0]
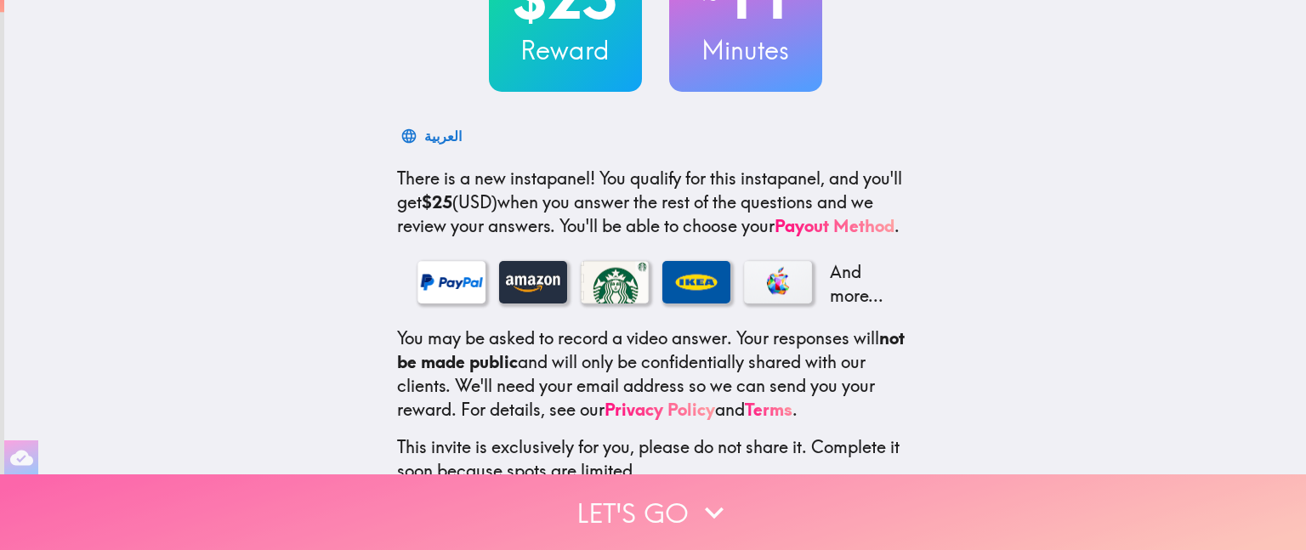
click at [608, 486] on button "Let's go" at bounding box center [653, 513] width 1306 height 76
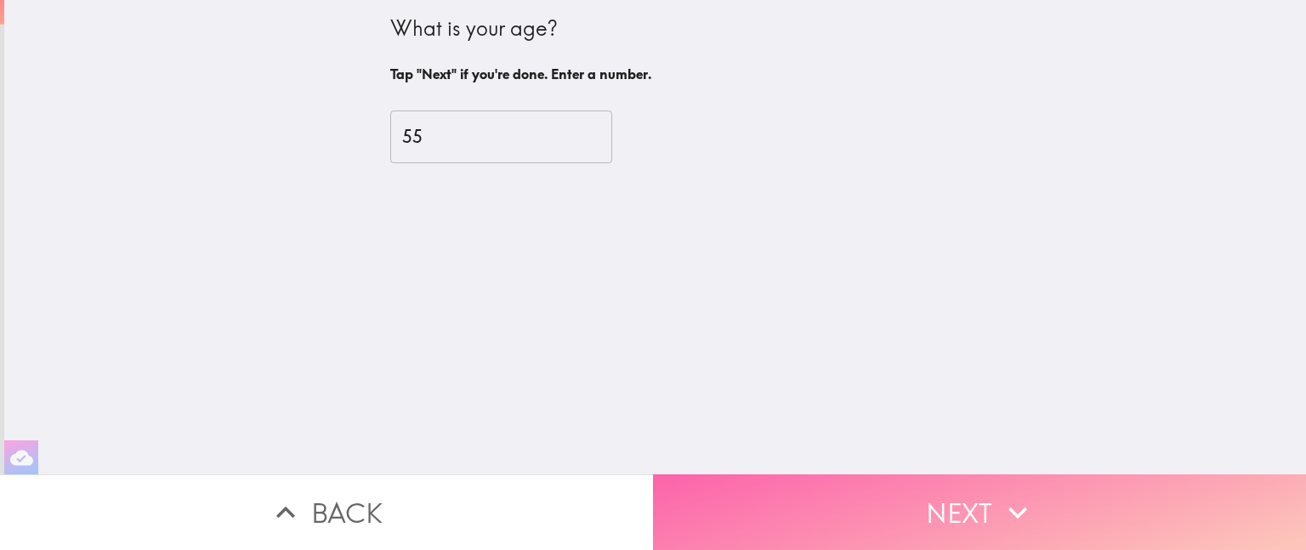
click at [982, 486] on button "Next" at bounding box center [979, 513] width 653 height 76
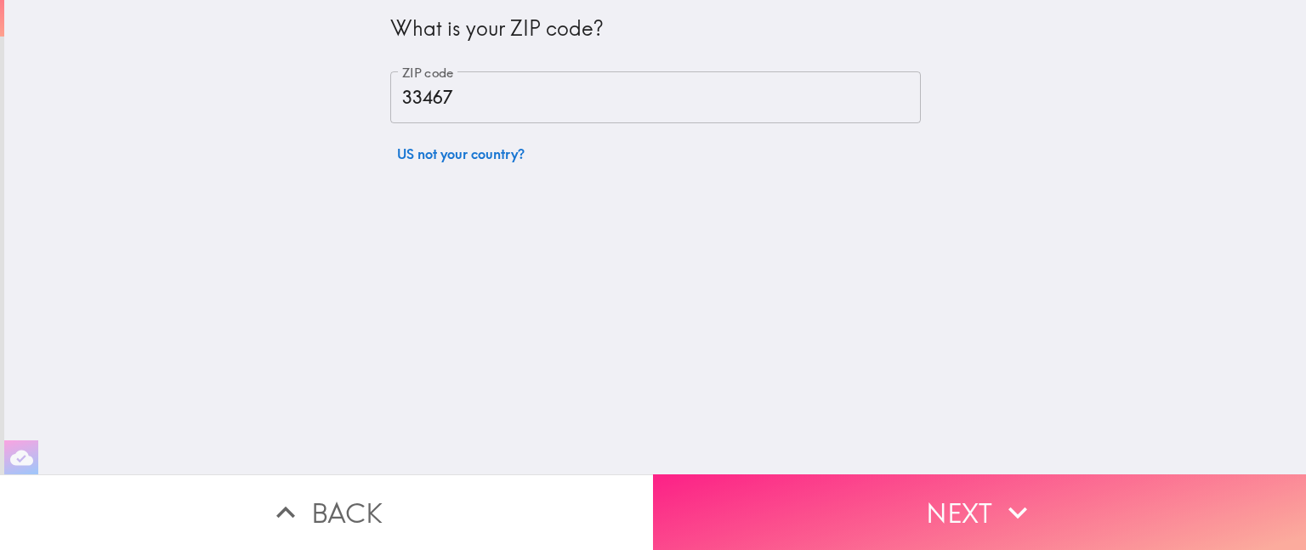
click at [982, 486] on button "Next" at bounding box center [979, 513] width 653 height 76
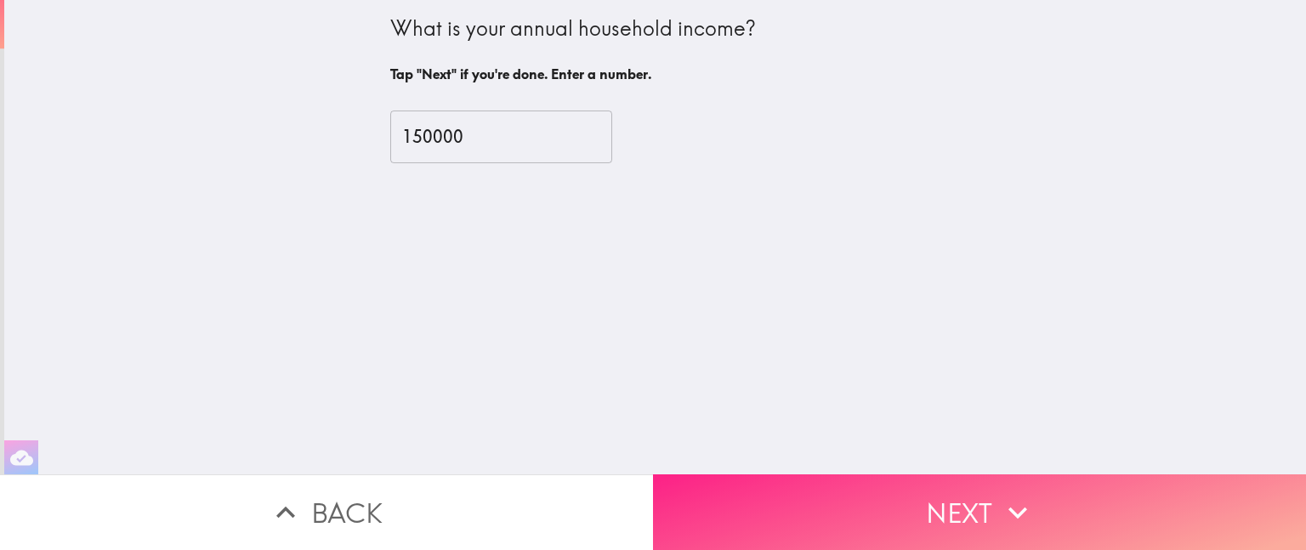
click at [982, 486] on button "Next" at bounding box center [979, 513] width 653 height 76
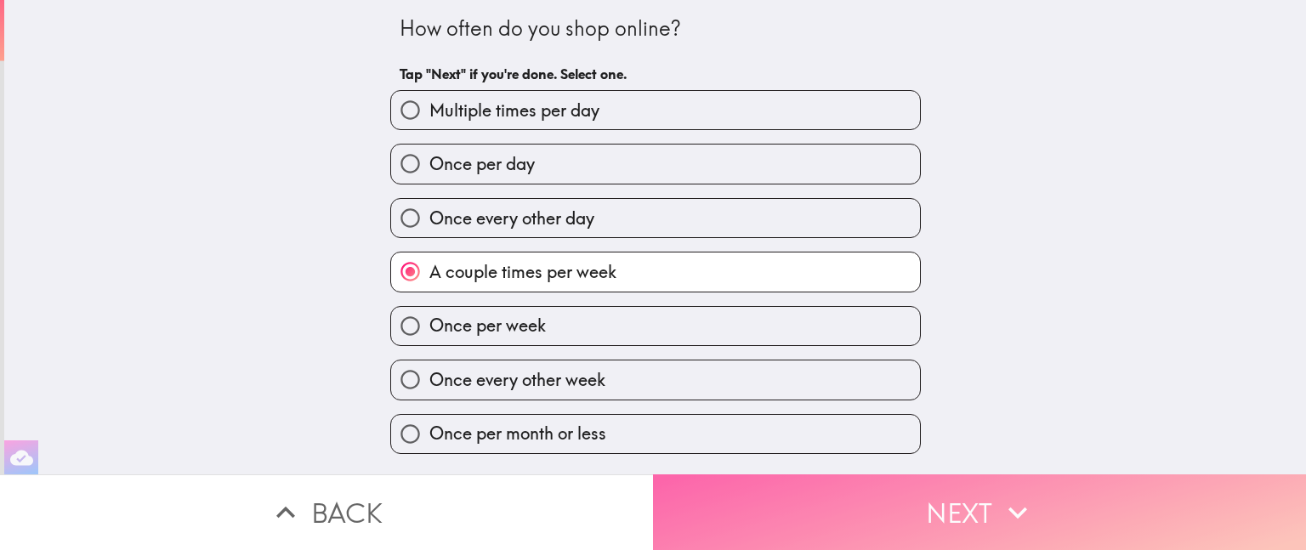
click at [982, 486] on button "Next" at bounding box center [979, 513] width 653 height 76
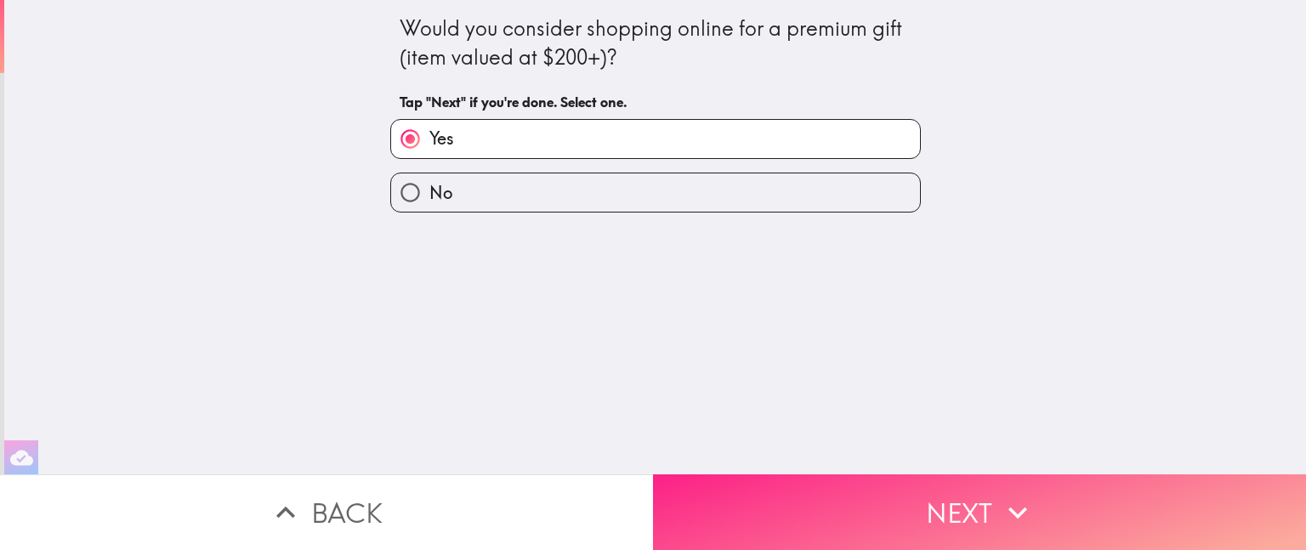
click at [982, 486] on button "Next" at bounding box center [979, 513] width 653 height 76
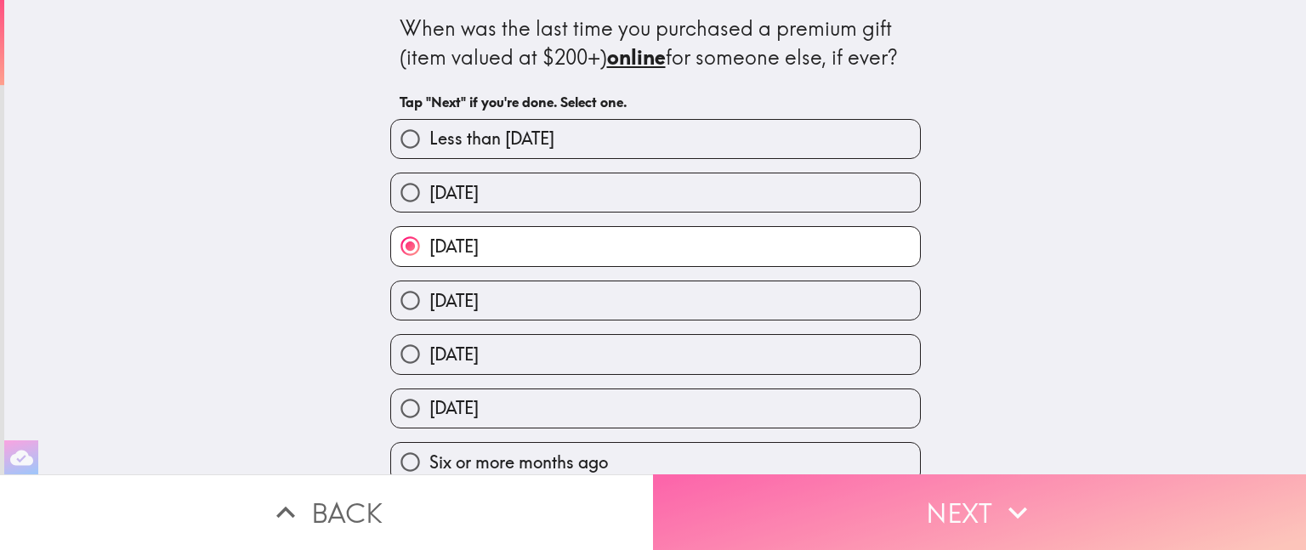
click at [982, 486] on button "Next" at bounding box center [979, 513] width 653 height 76
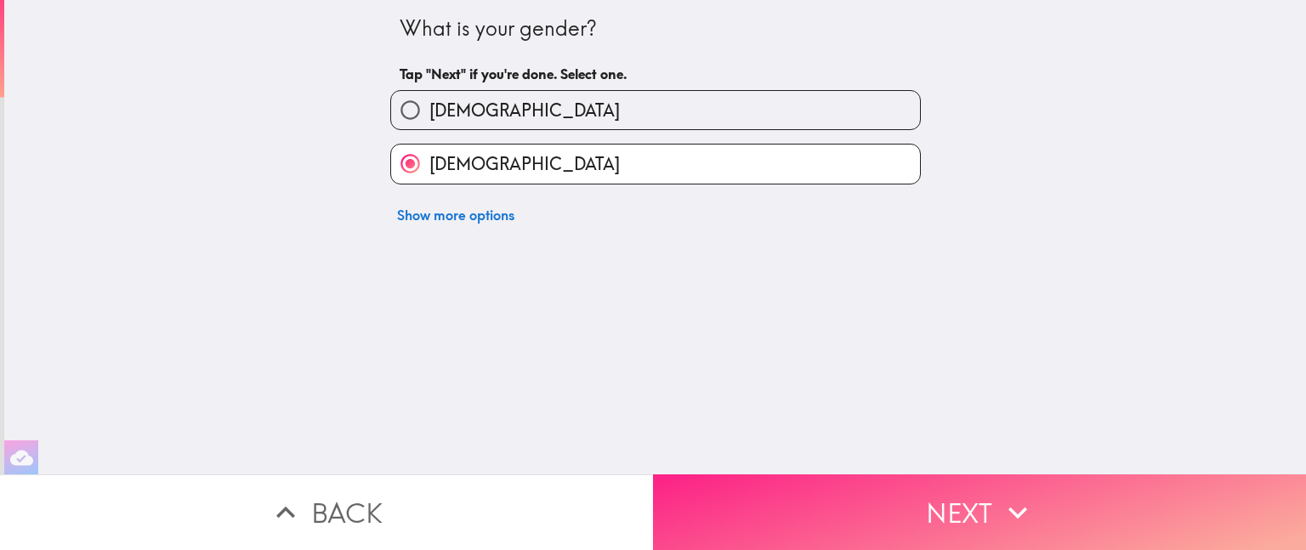
click at [982, 486] on button "Next" at bounding box center [979, 513] width 653 height 76
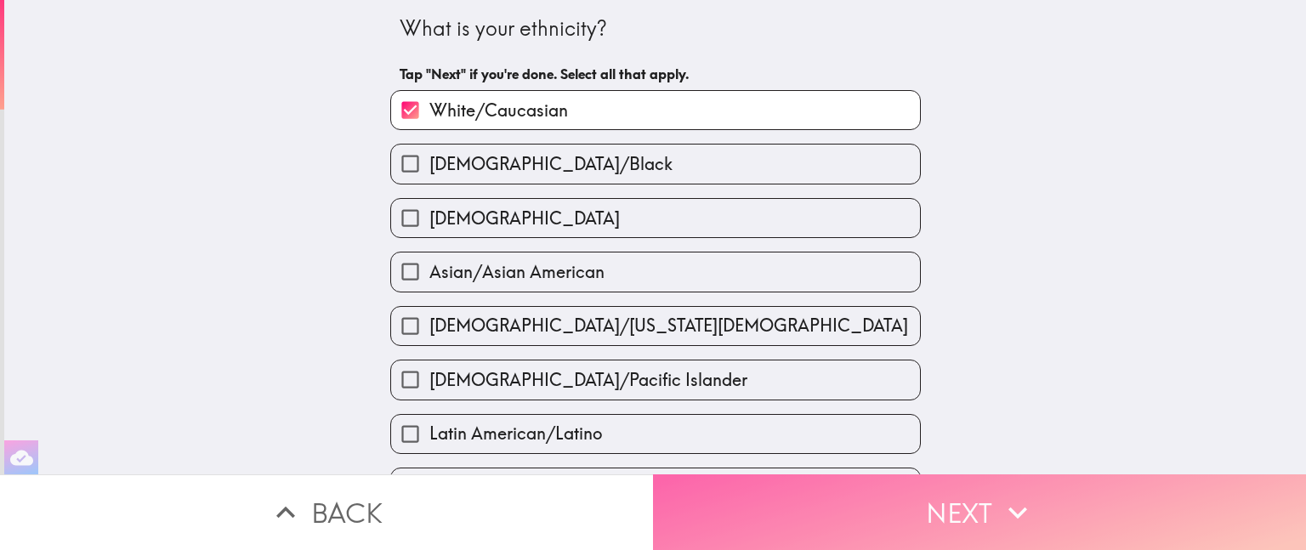
click at [982, 486] on button "Next" at bounding box center [979, 513] width 653 height 76
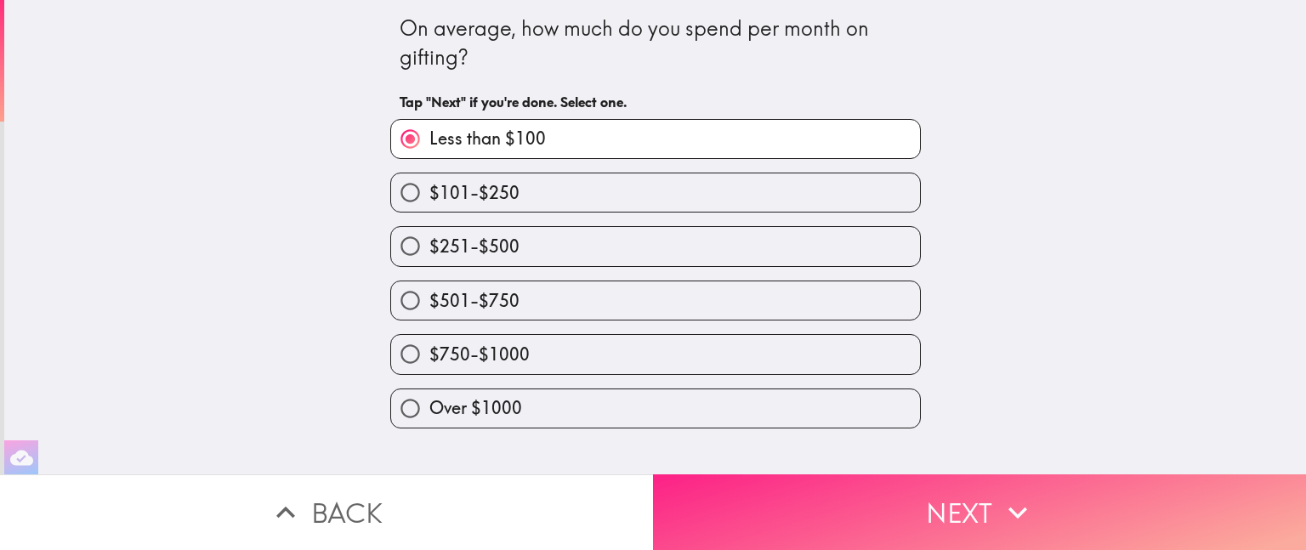
click at [982, 486] on button "Next" at bounding box center [979, 513] width 653 height 76
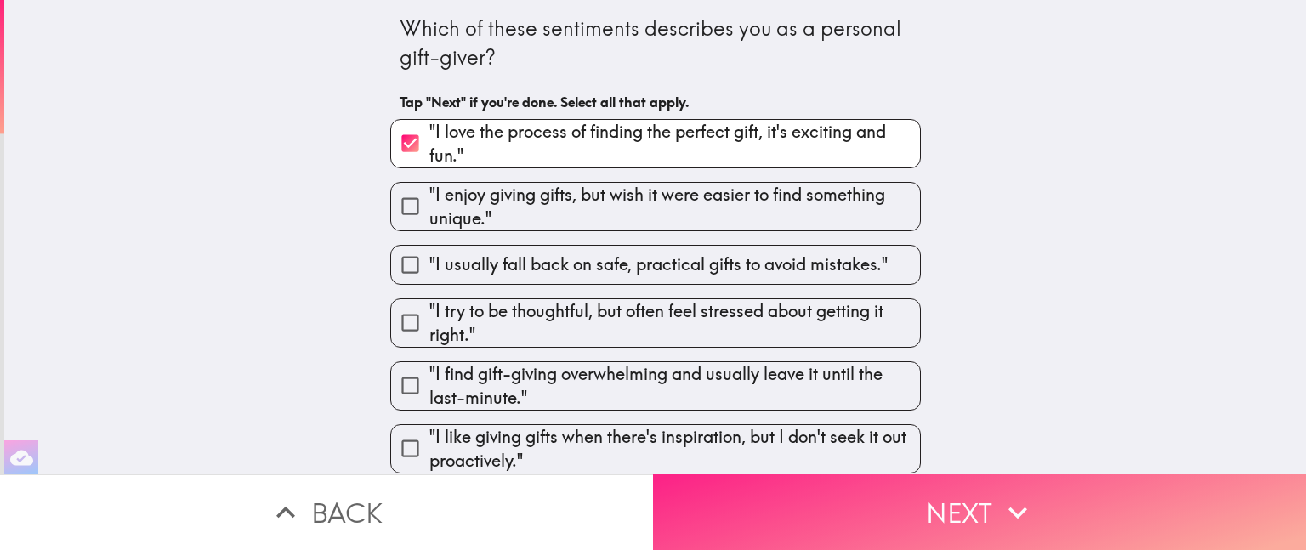
click at [982, 486] on button "Next" at bounding box center [979, 513] width 653 height 76
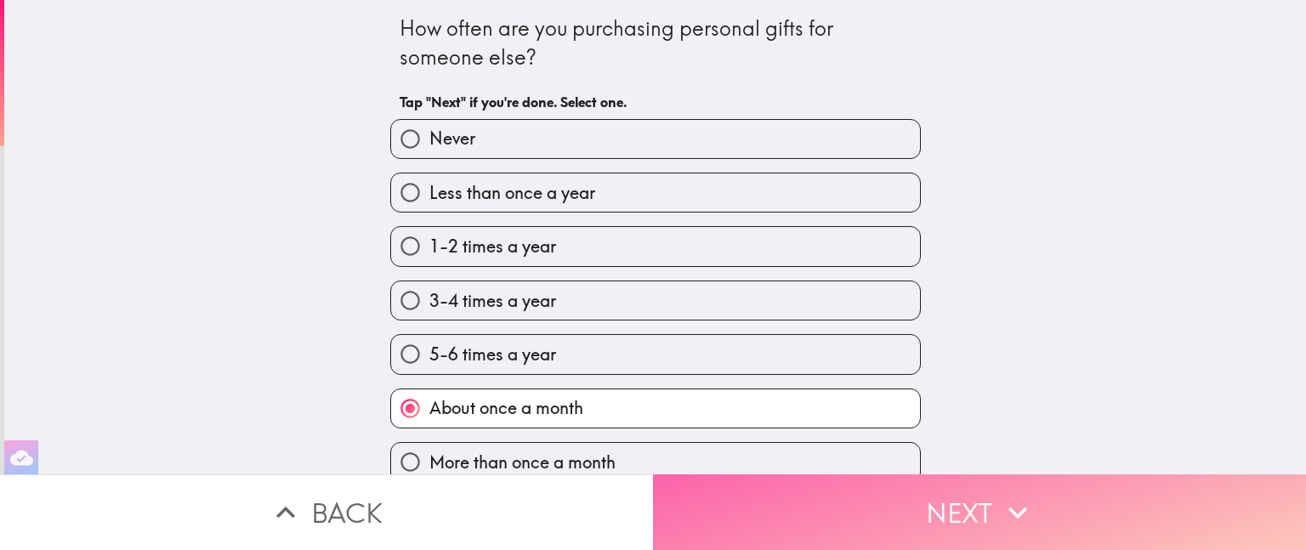
click at [982, 486] on button "Next" at bounding box center [979, 513] width 653 height 76
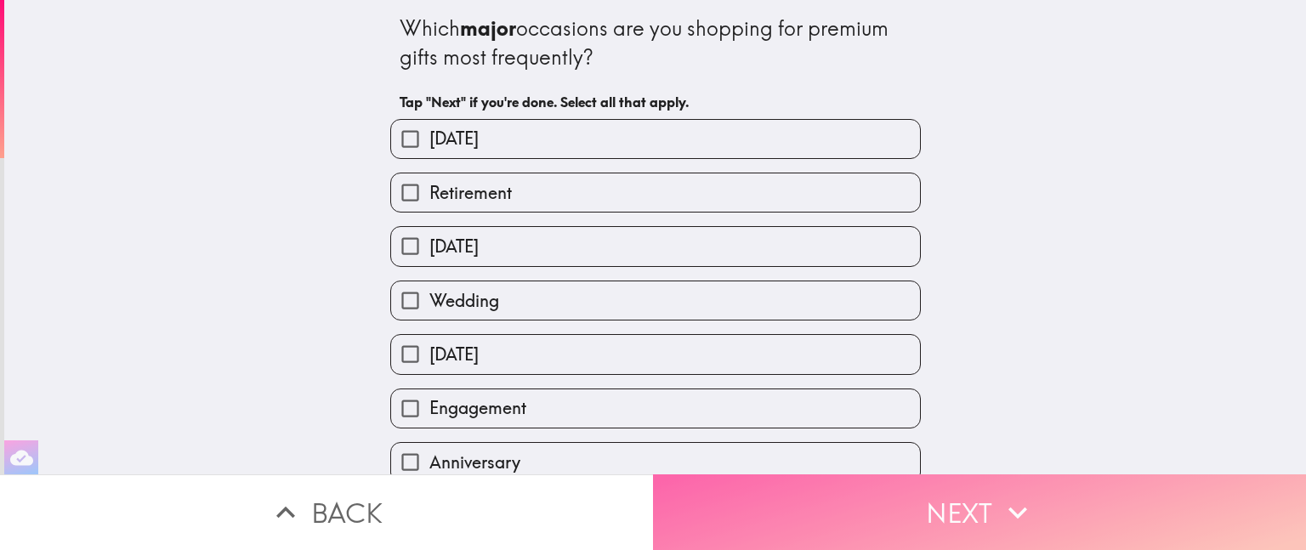
click at [982, 486] on button "Next" at bounding box center [979, 513] width 653 height 76
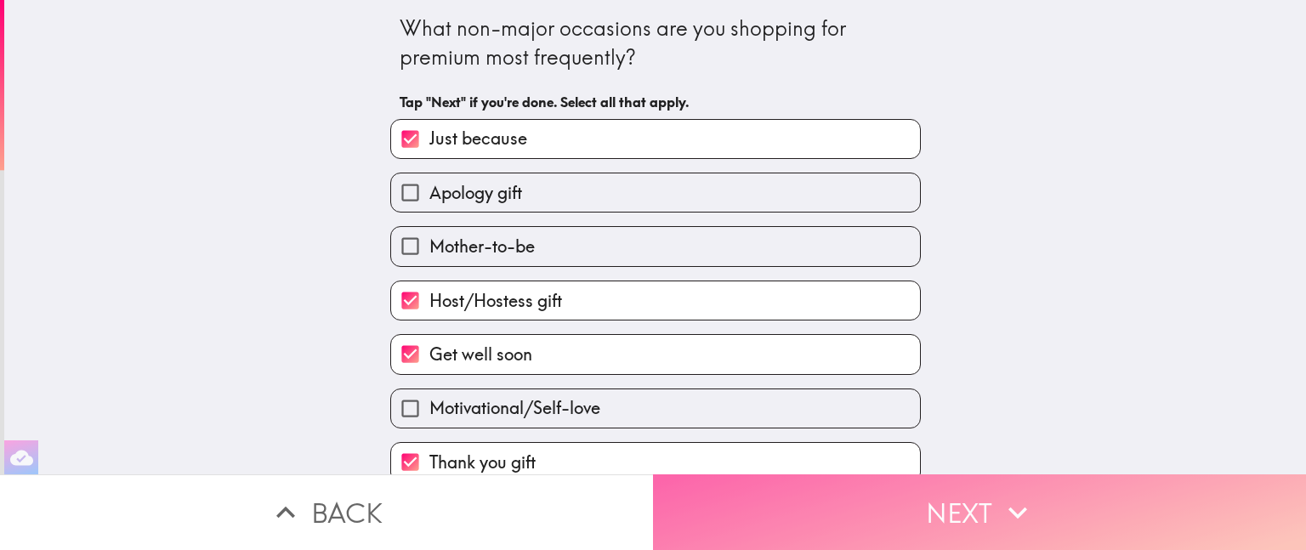
click at [982, 486] on button "Next" at bounding box center [979, 513] width 653 height 76
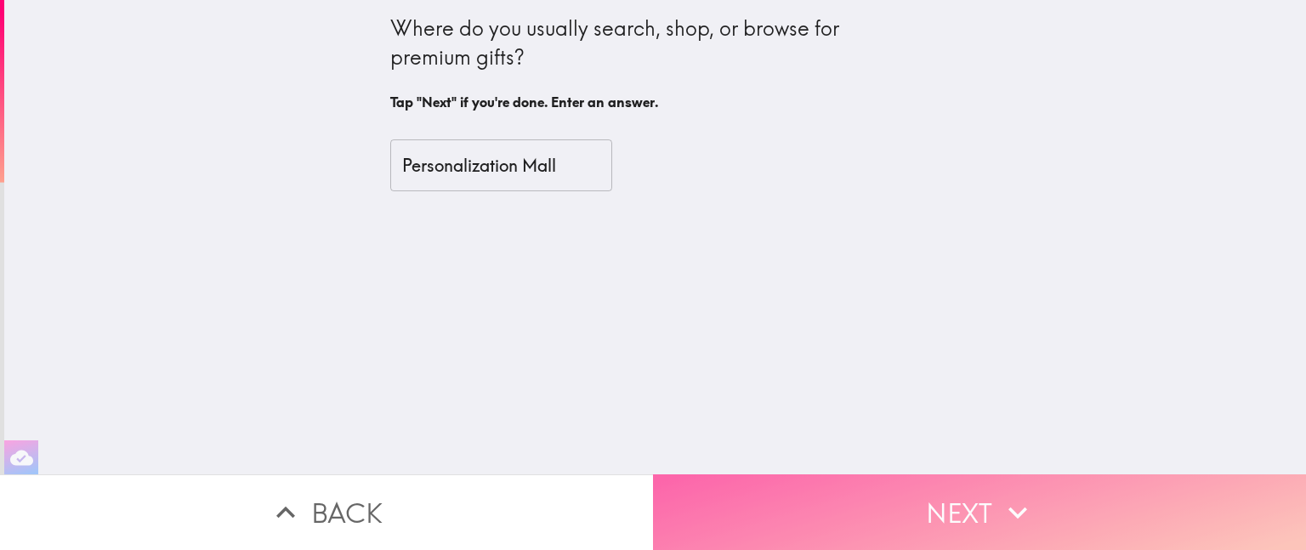
click at [982, 486] on button "Next" at bounding box center [979, 513] width 653 height 76
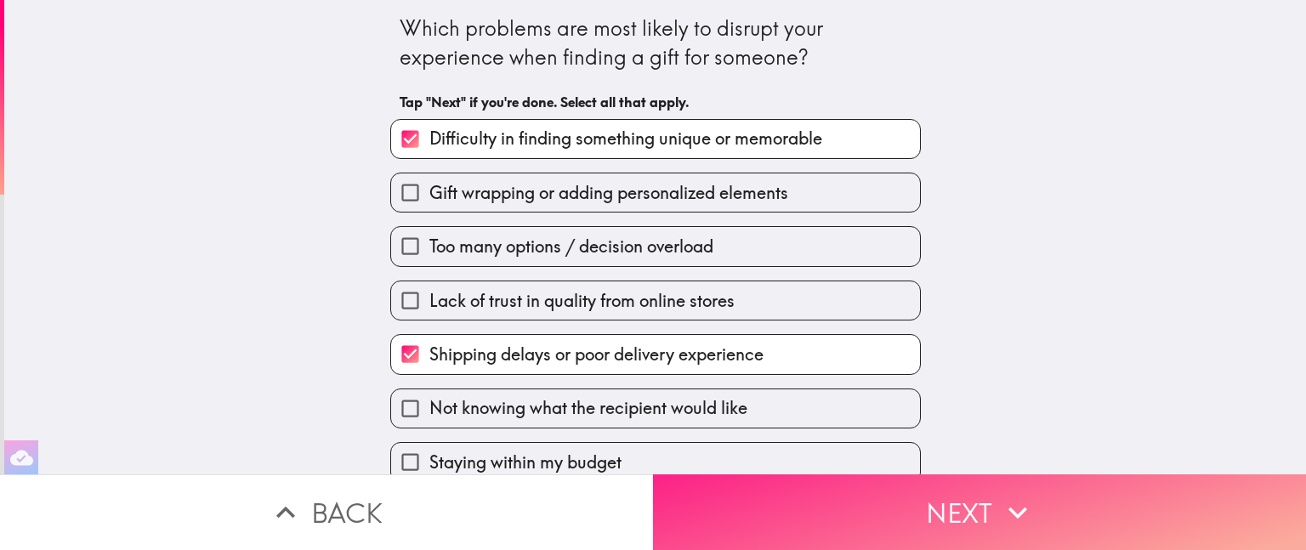
click at [982, 486] on button "Next" at bounding box center [979, 513] width 653 height 76
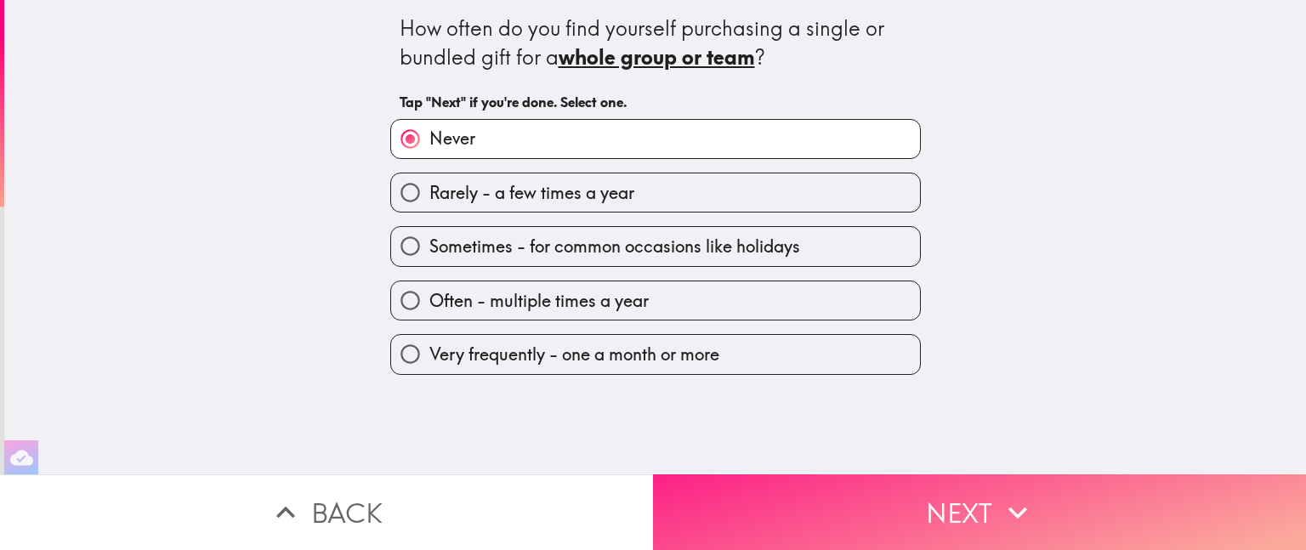
click at [982, 486] on button "Next" at bounding box center [979, 513] width 653 height 76
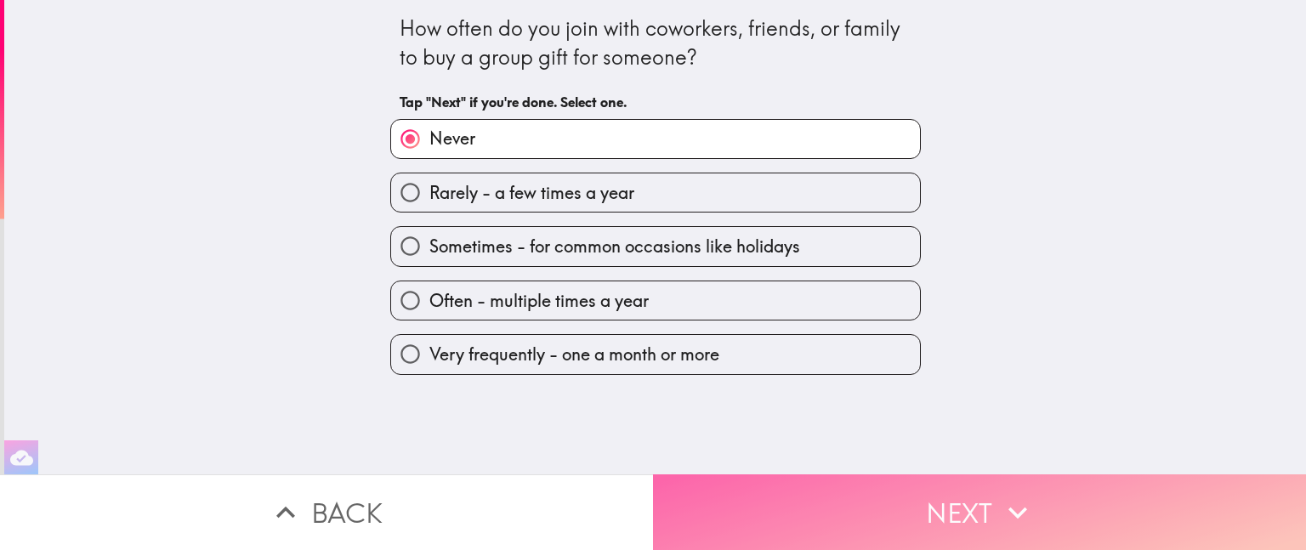
click at [982, 486] on button "Next" at bounding box center [979, 513] width 653 height 76
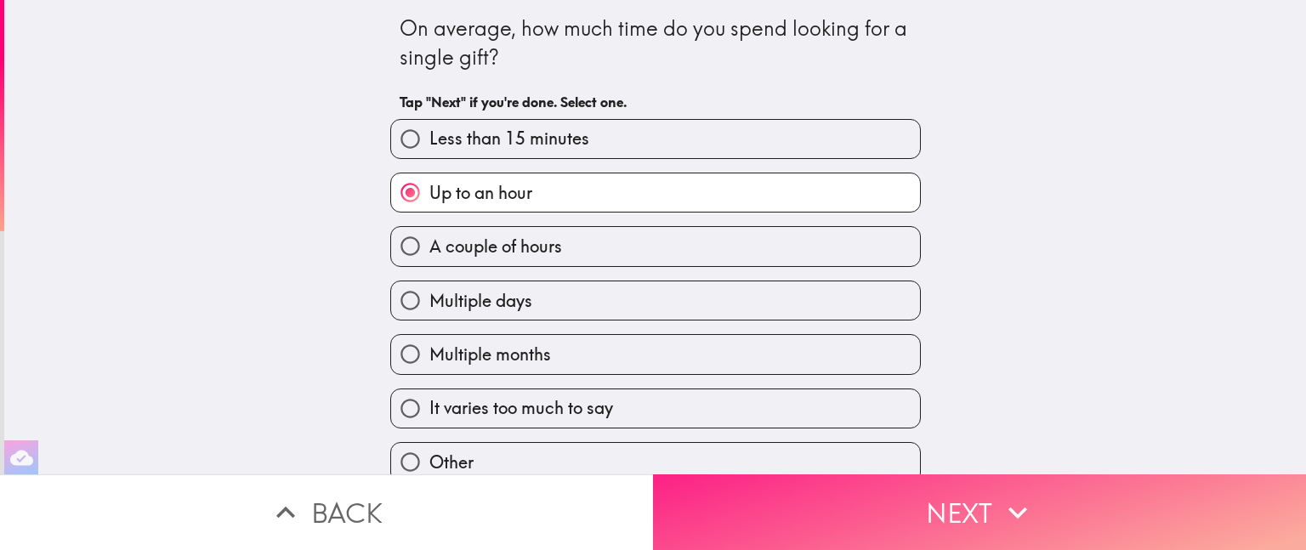
click at [1086, 509] on button "Next" at bounding box center [979, 513] width 653 height 76
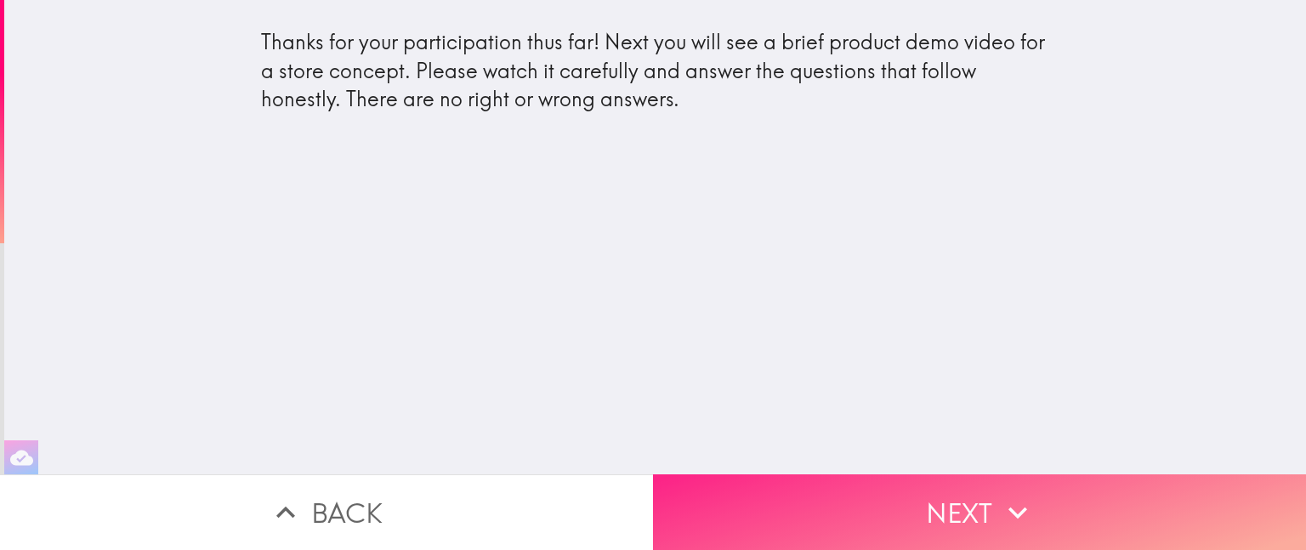
click at [990, 493] on button "Next" at bounding box center [979, 513] width 653 height 76
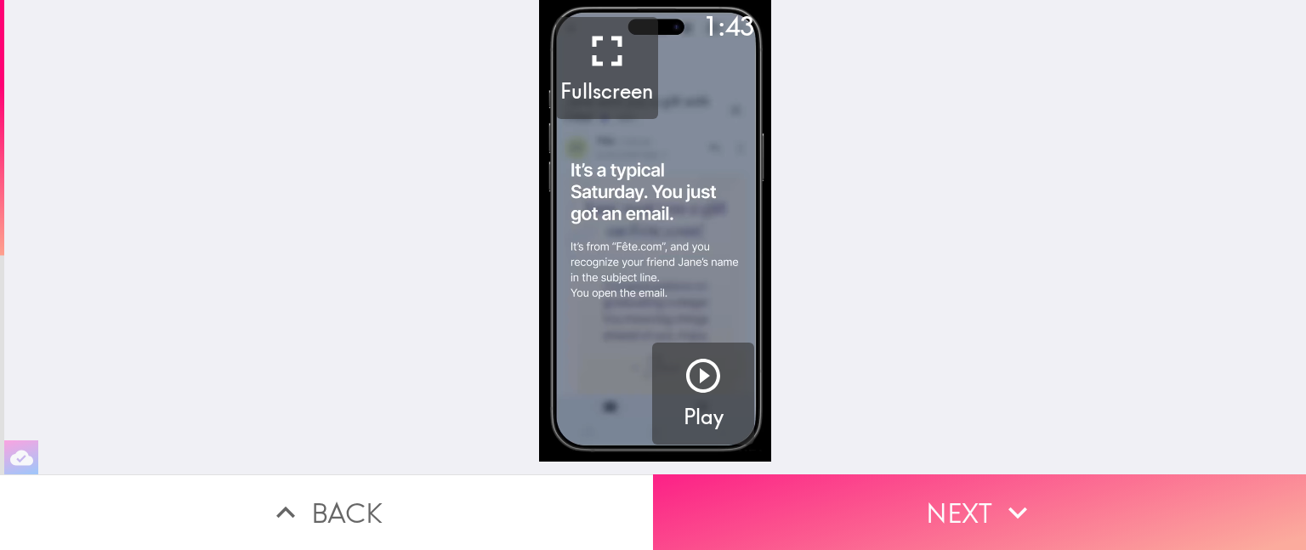
click at [988, 493] on button "Next" at bounding box center [979, 513] width 653 height 76
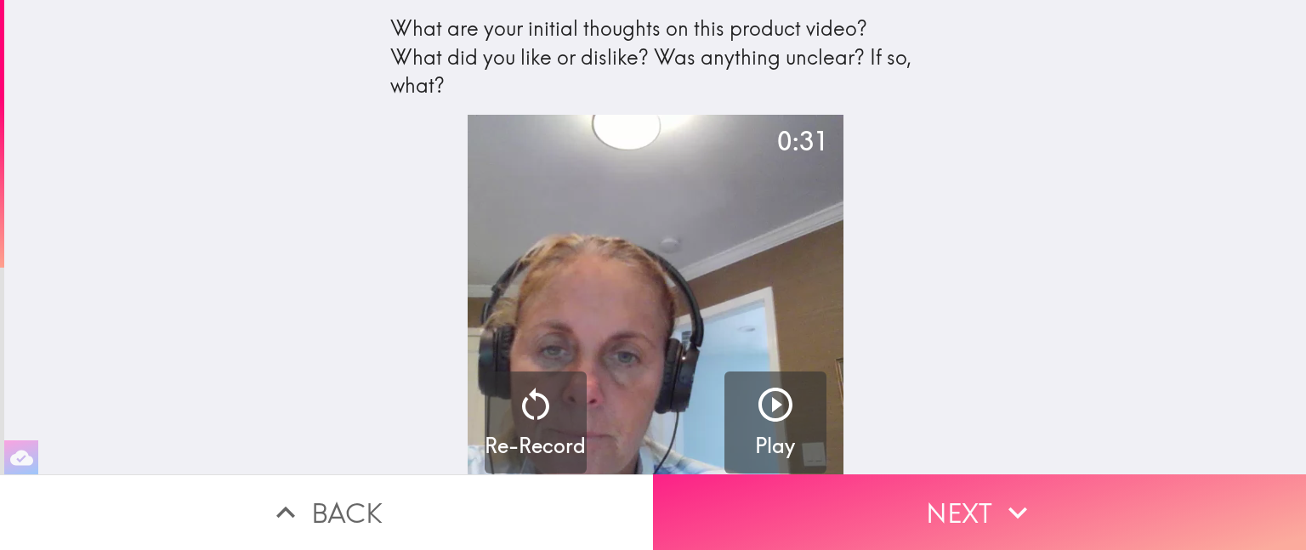
click at [988, 493] on button "Next" at bounding box center [979, 513] width 653 height 76
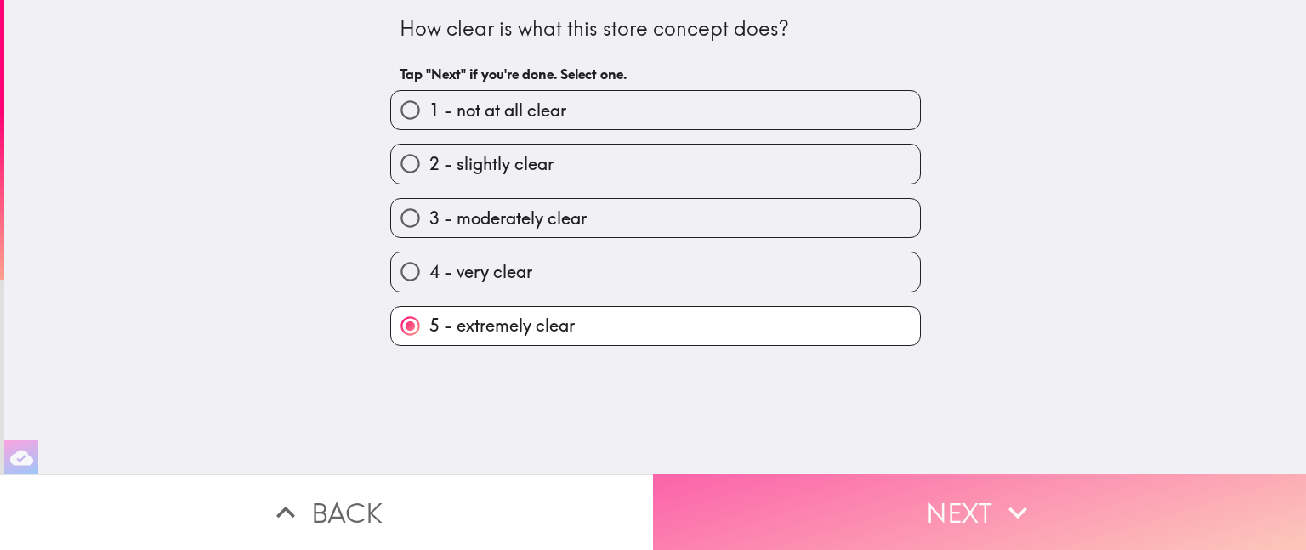
click at [988, 493] on button "Next" at bounding box center [979, 513] width 653 height 76
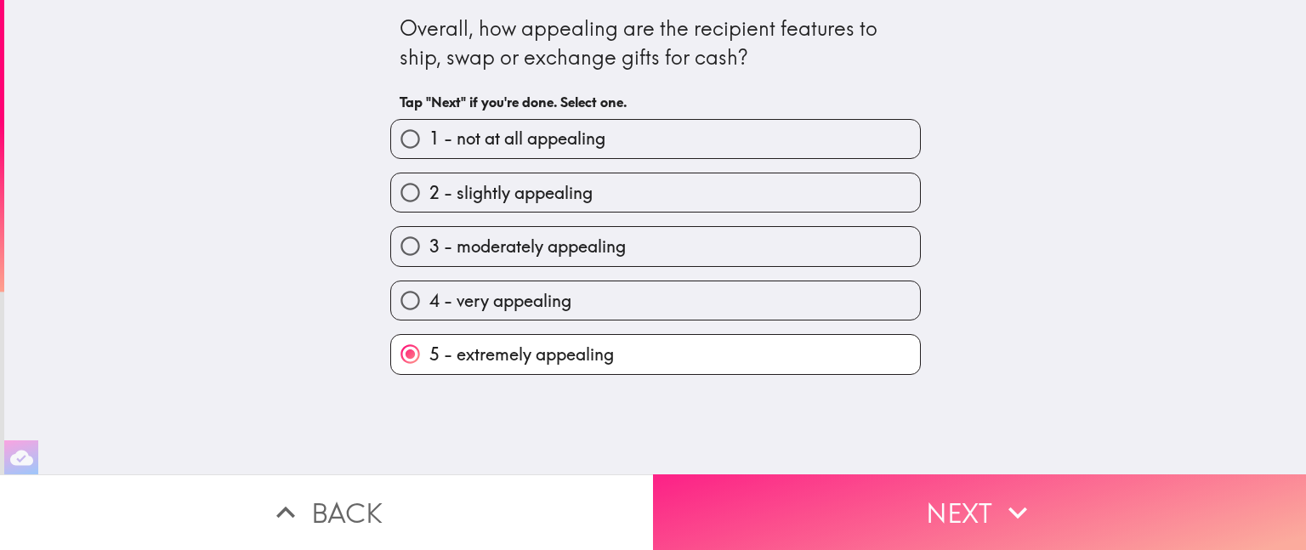
click at [988, 493] on button "Next" at bounding box center [979, 513] width 653 height 76
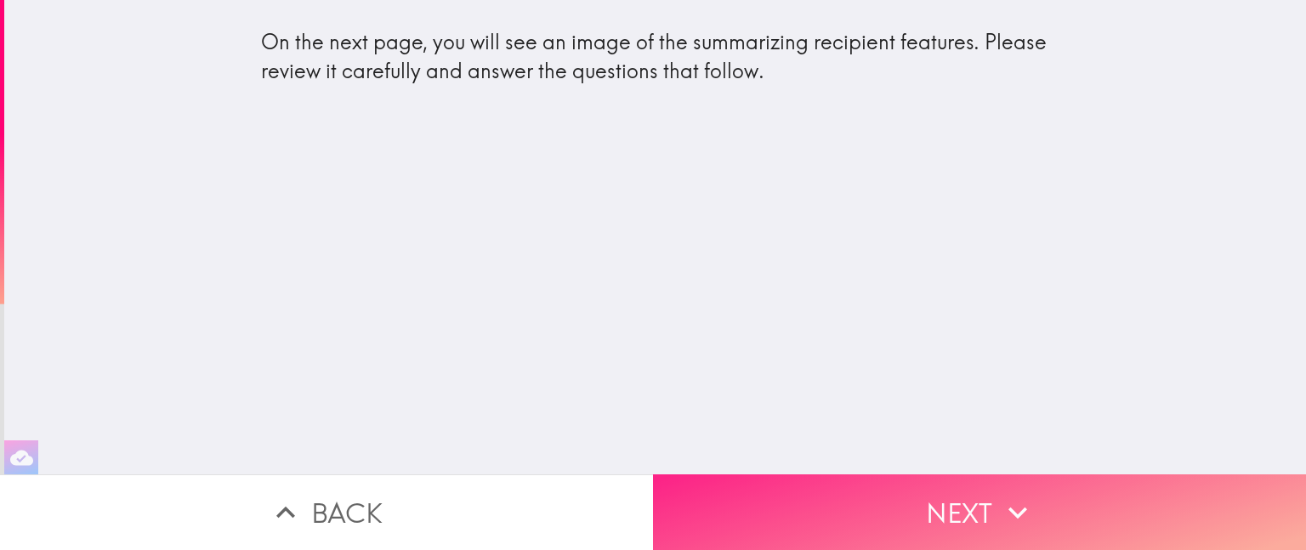
click at [988, 493] on button "Next" at bounding box center [979, 513] width 653 height 76
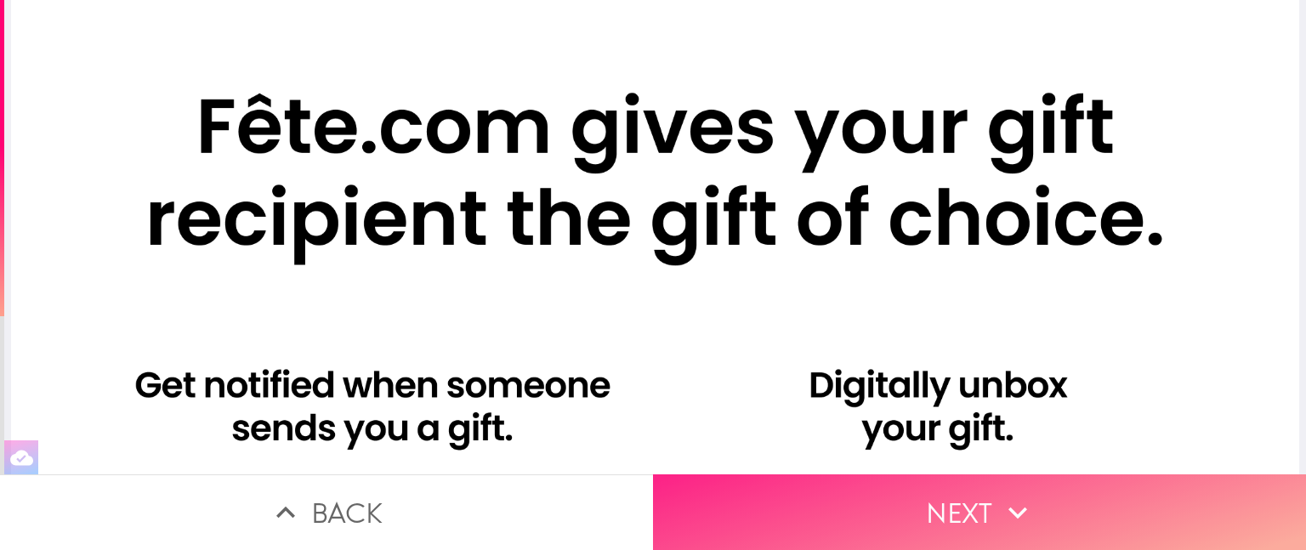
click at [964, 489] on button "Next" at bounding box center [979, 513] width 653 height 76
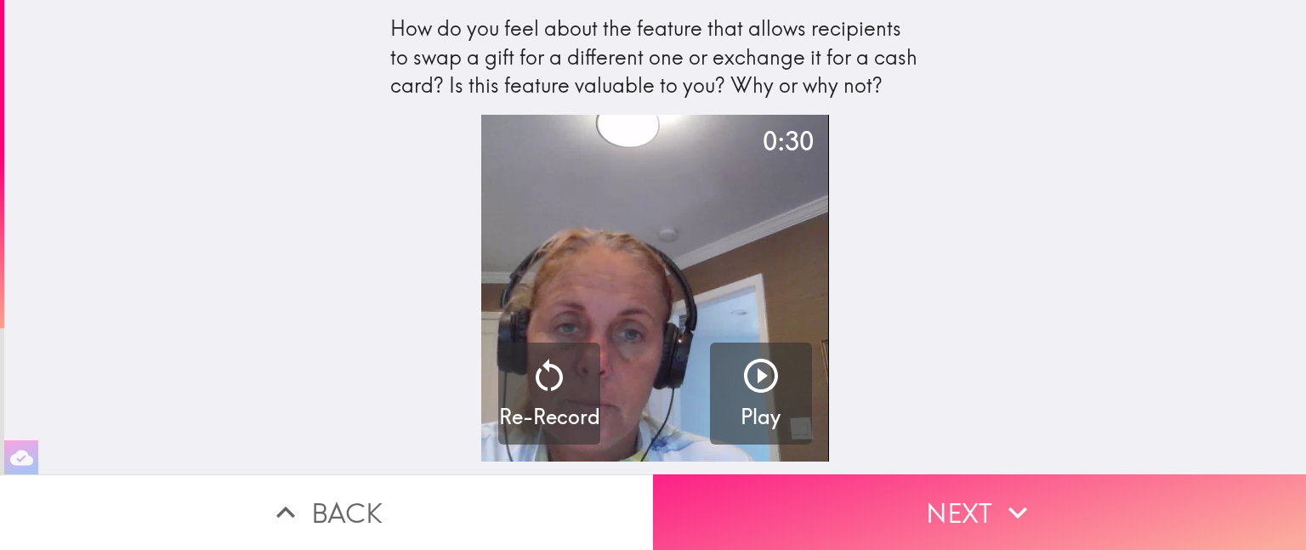
click at [964, 499] on button "Next" at bounding box center [979, 513] width 653 height 76
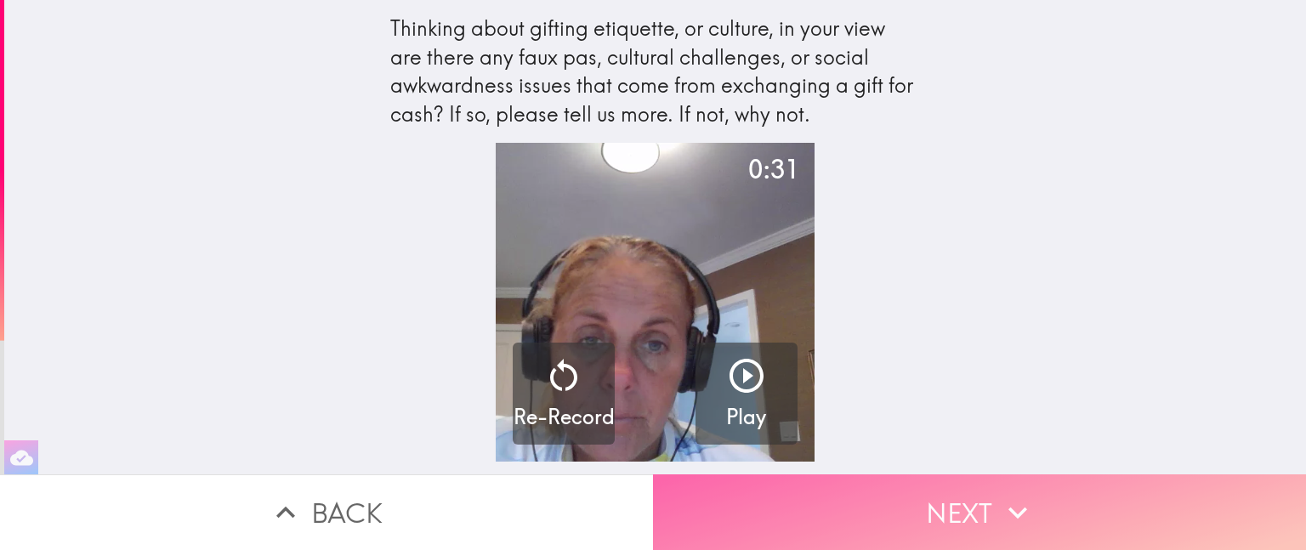
click at [964, 499] on button "Next" at bounding box center [979, 513] width 653 height 76
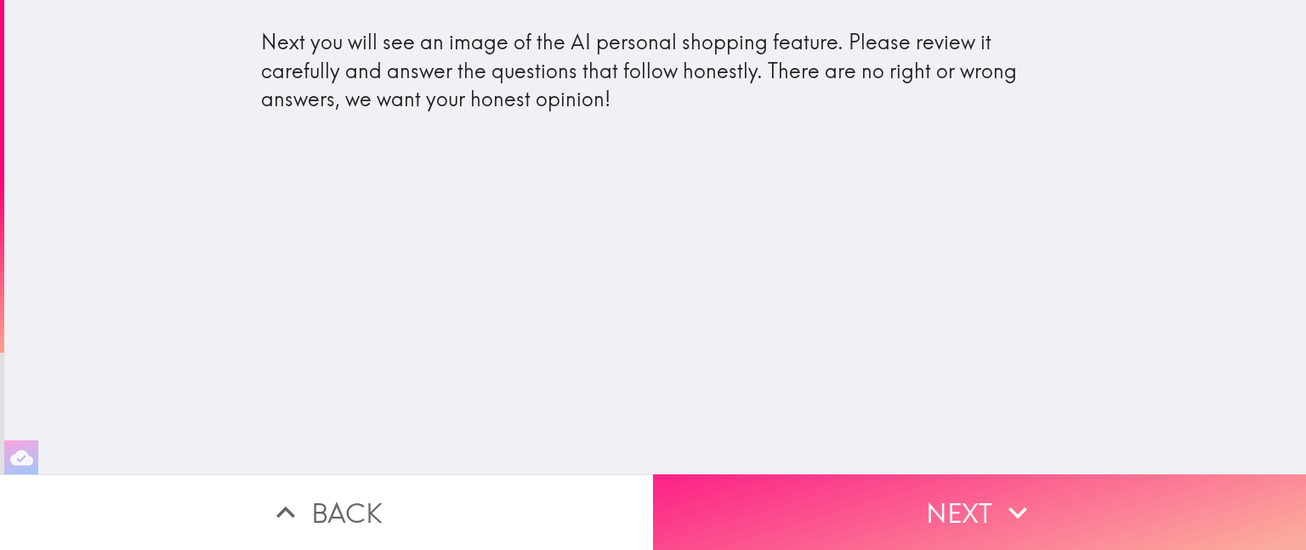
click at [985, 492] on button "Next" at bounding box center [979, 513] width 653 height 76
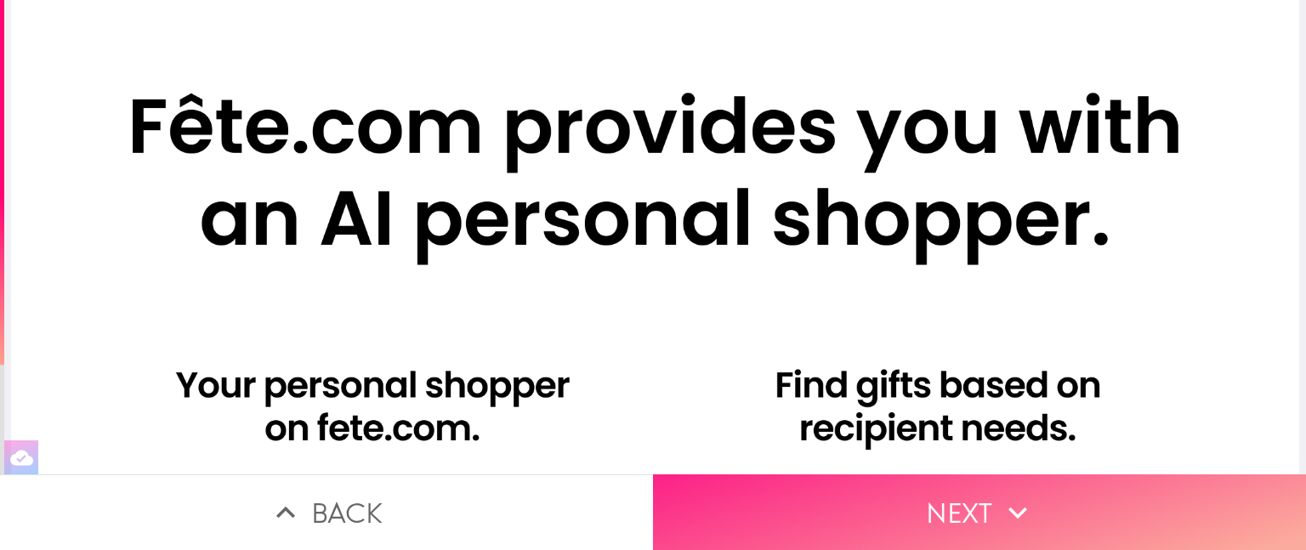
click at [985, 492] on button "Next" at bounding box center [979, 513] width 653 height 76
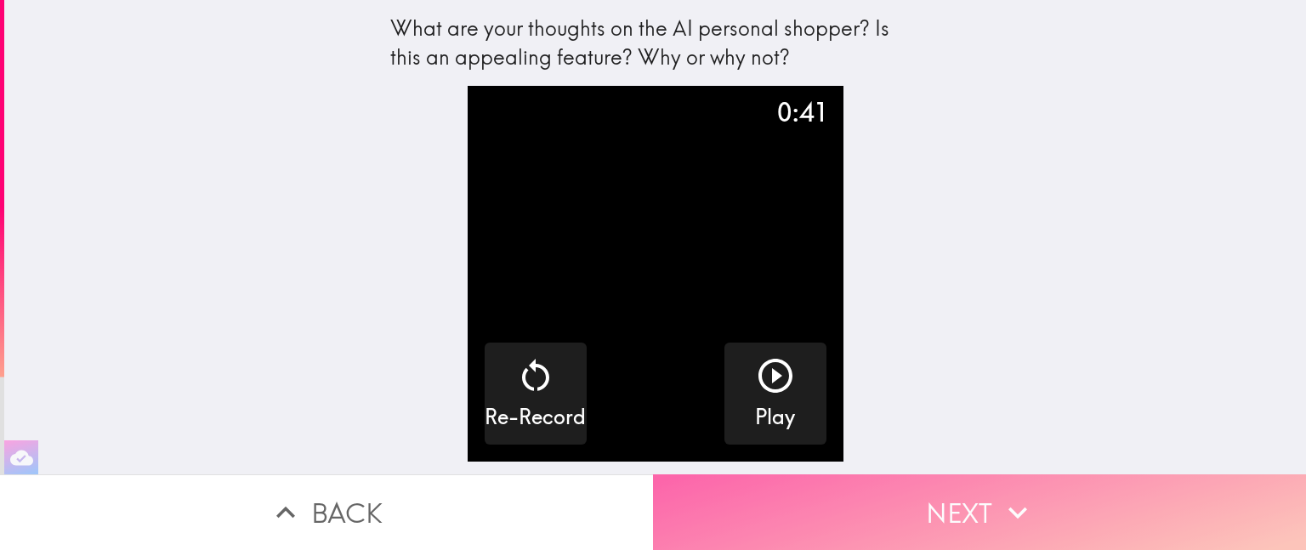
click at [985, 492] on button "Next" at bounding box center [979, 513] width 653 height 76
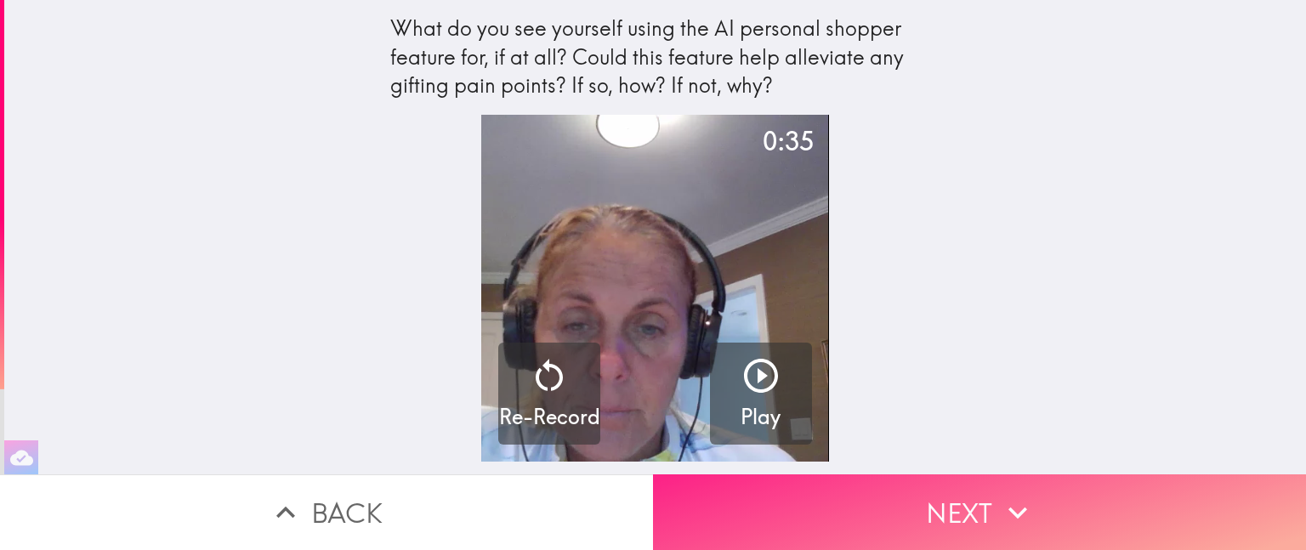
click at [985, 492] on button "Next" at bounding box center [979, 513] width 653 height 76
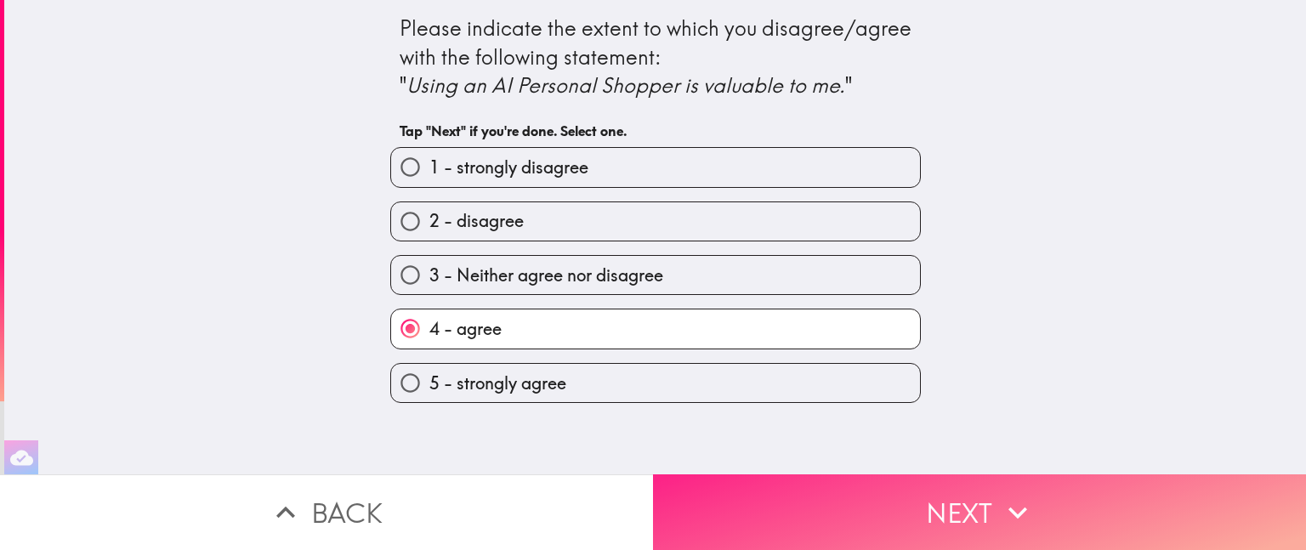
click at [985, 492] on button "Next" at bounding box center [979, 513] width 653 height 76
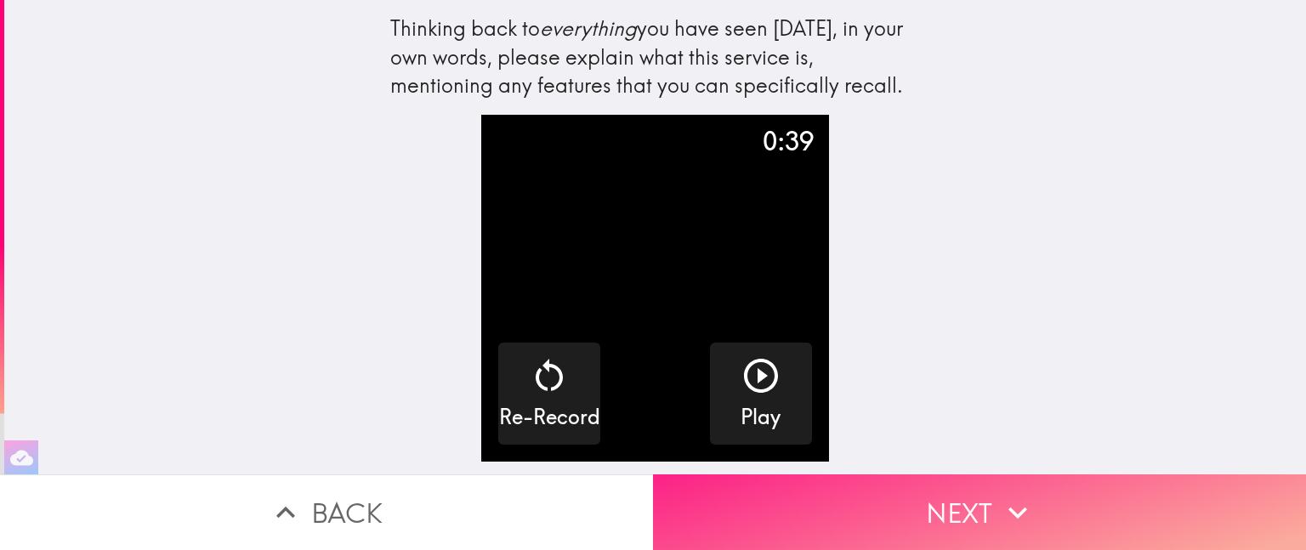
click at [983, 492] on button "Next" at bounding box center [979, 513] width 653 height 76
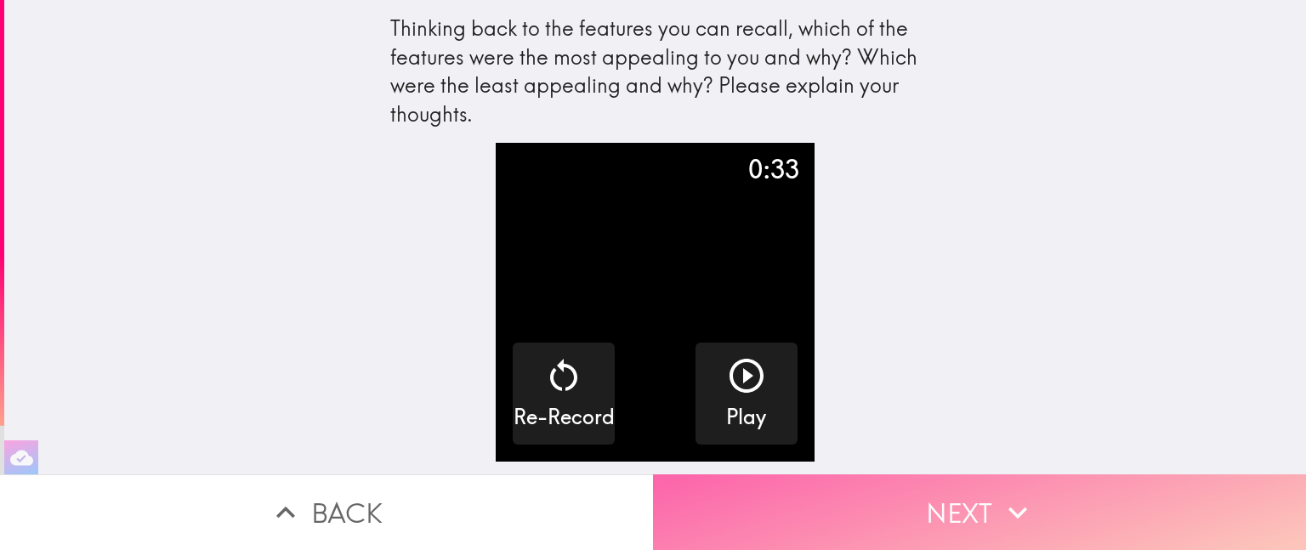
click at [982, 495] on button "Next" at bounding box center [979, 513] width 653 height 76
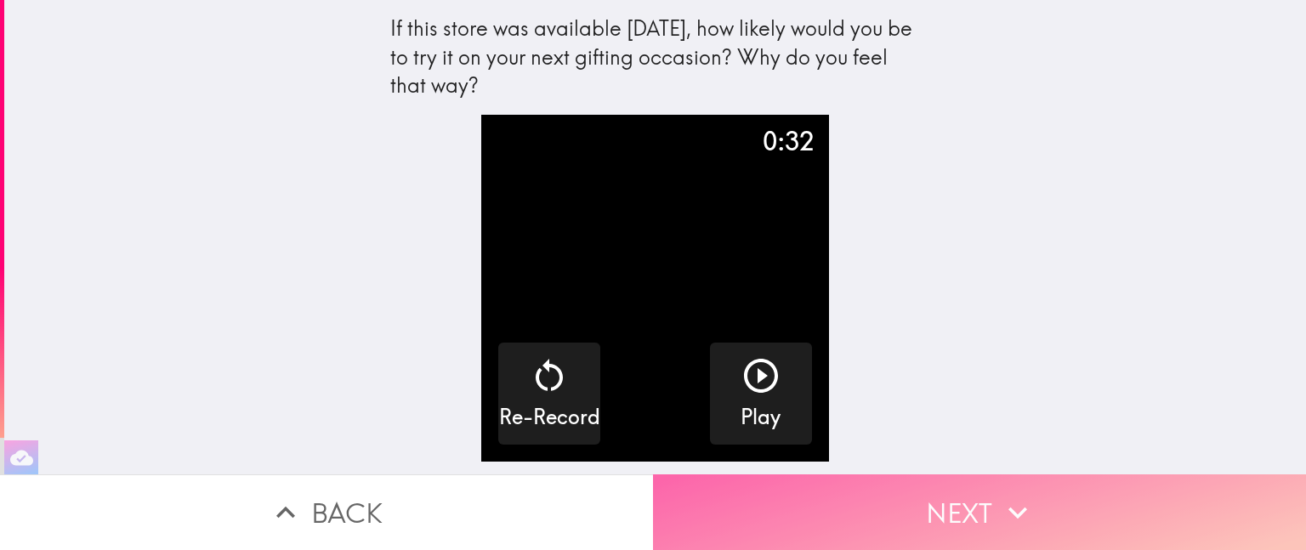
click at [982, 495] on button "Next" at bounding box center [979, 513] width 653 height 76
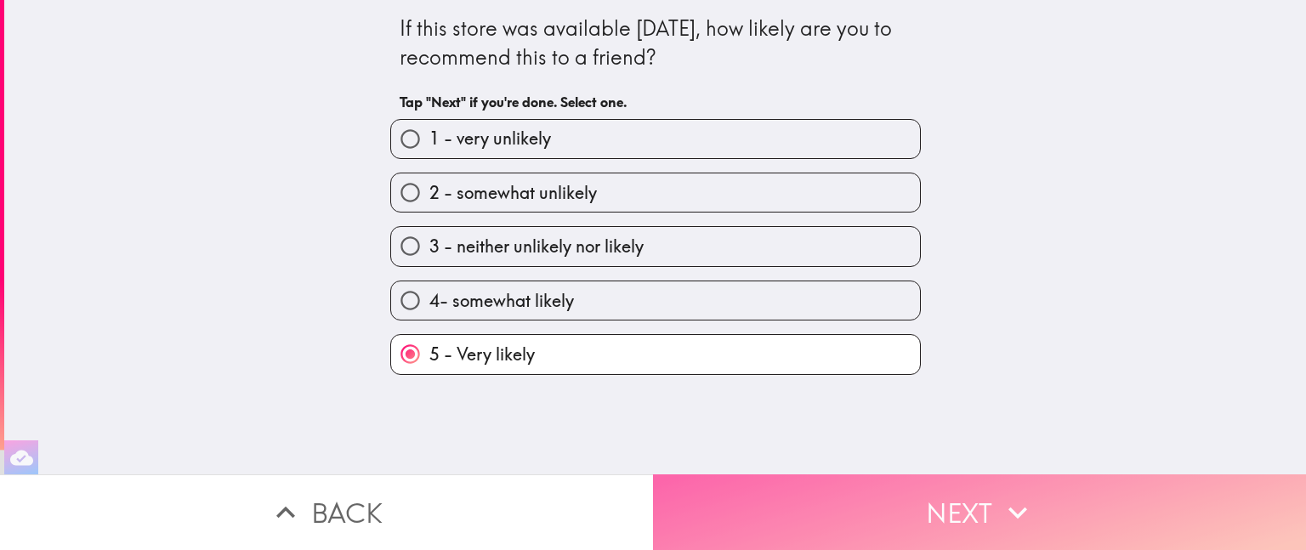
click at [982, 495] on button "Next" at bounding box center [979, 513] width 653 height 76
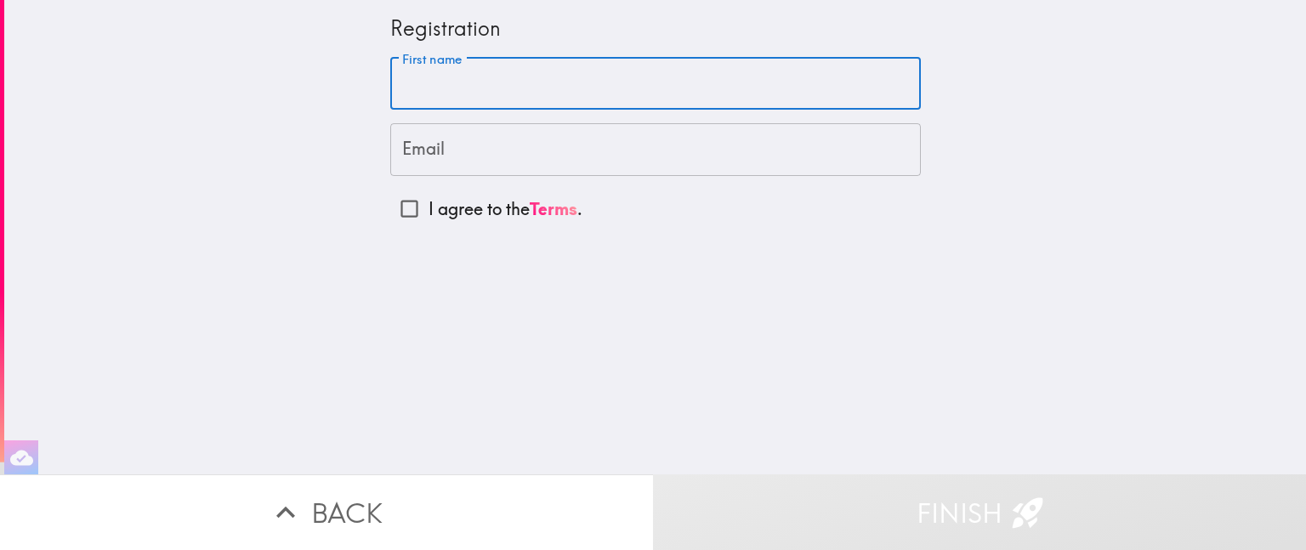
click at [532, 81] on input "First name" at bounding box center [655, 84] width 531 height 53
type input "Jennifer"
click at [449, 147] on input "Email" at bounding box center [655, 149] width 531 height 53
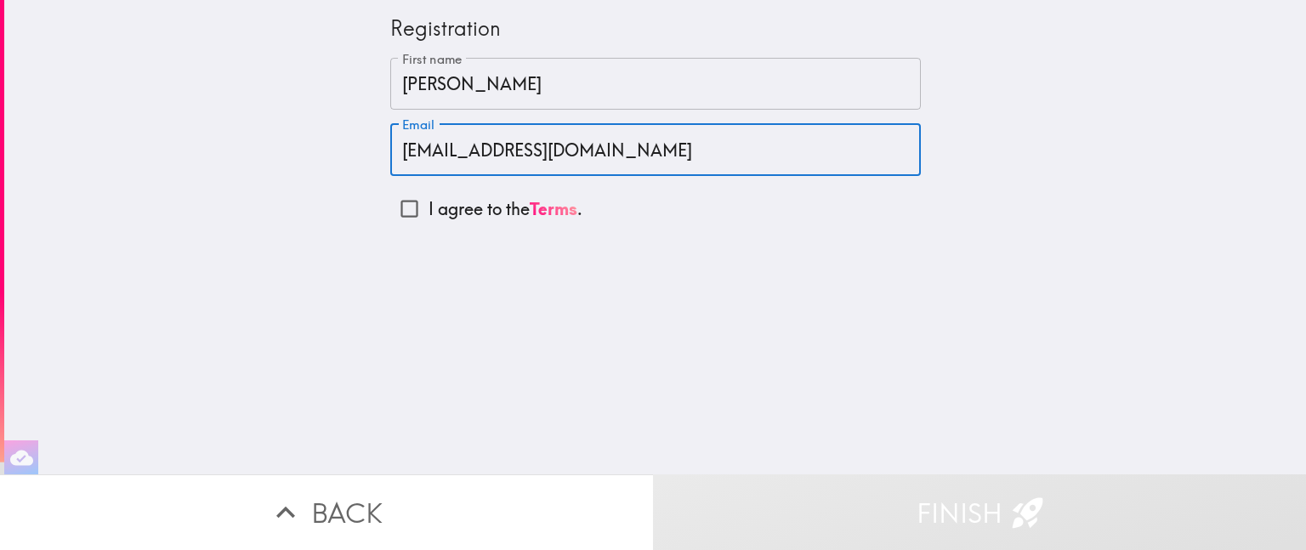
type input "[EMAIL_ADDRESS][DOMAIN_NAME]"
click at [432, 262] on div "Registration First name Jennifer First name Email jennlist16@gmail.com Email I …" at bounding box center [655, 237] width 1302 height 475
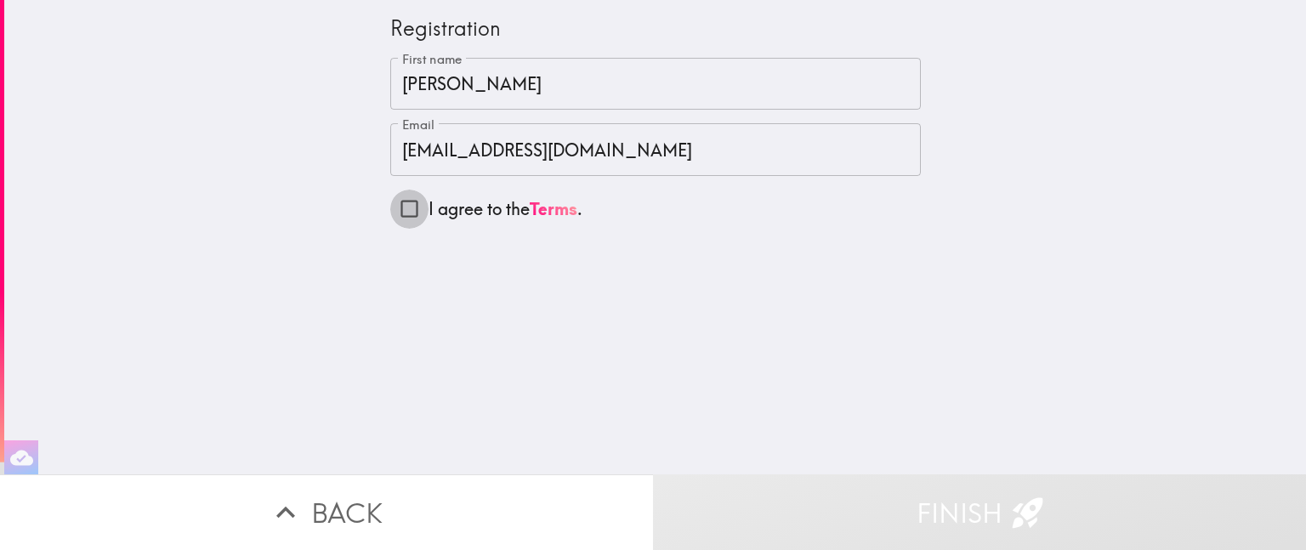
click at [391, 206] on input "I agree to the Terms ." at bounding box center [409, 209] width 38 height 38
checkbox input "true"
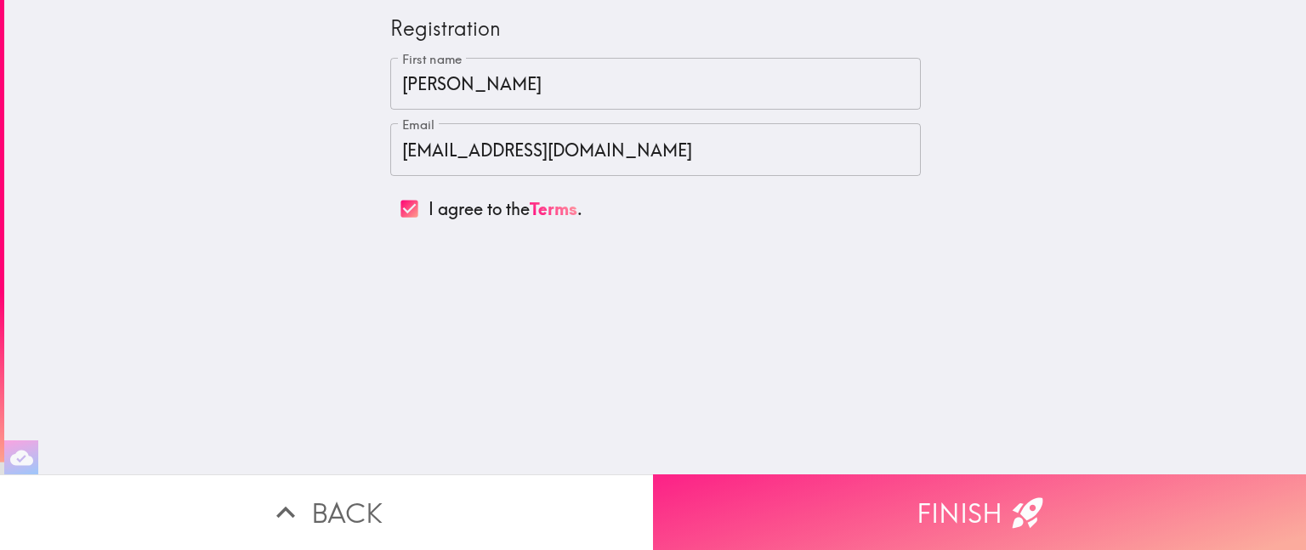
click at [926, 497] on button "Finish" at bounding box center [979, 513] width 653 height 76
